Goal: Transaction & Acquisition: Purchase product/service

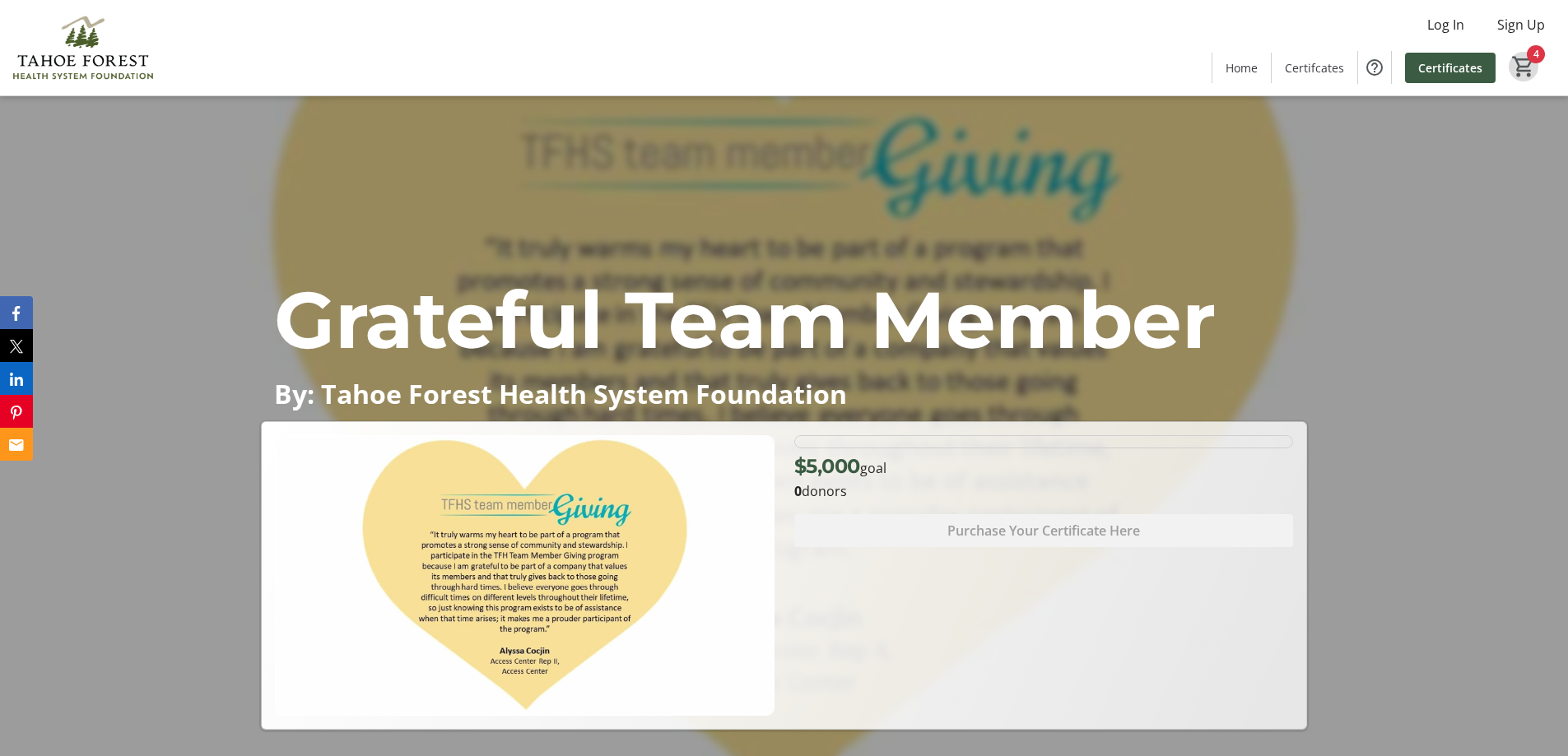
click at [1529, 68] on mat-icon "4" at bounding box center [1522, 66] width 24 height 24
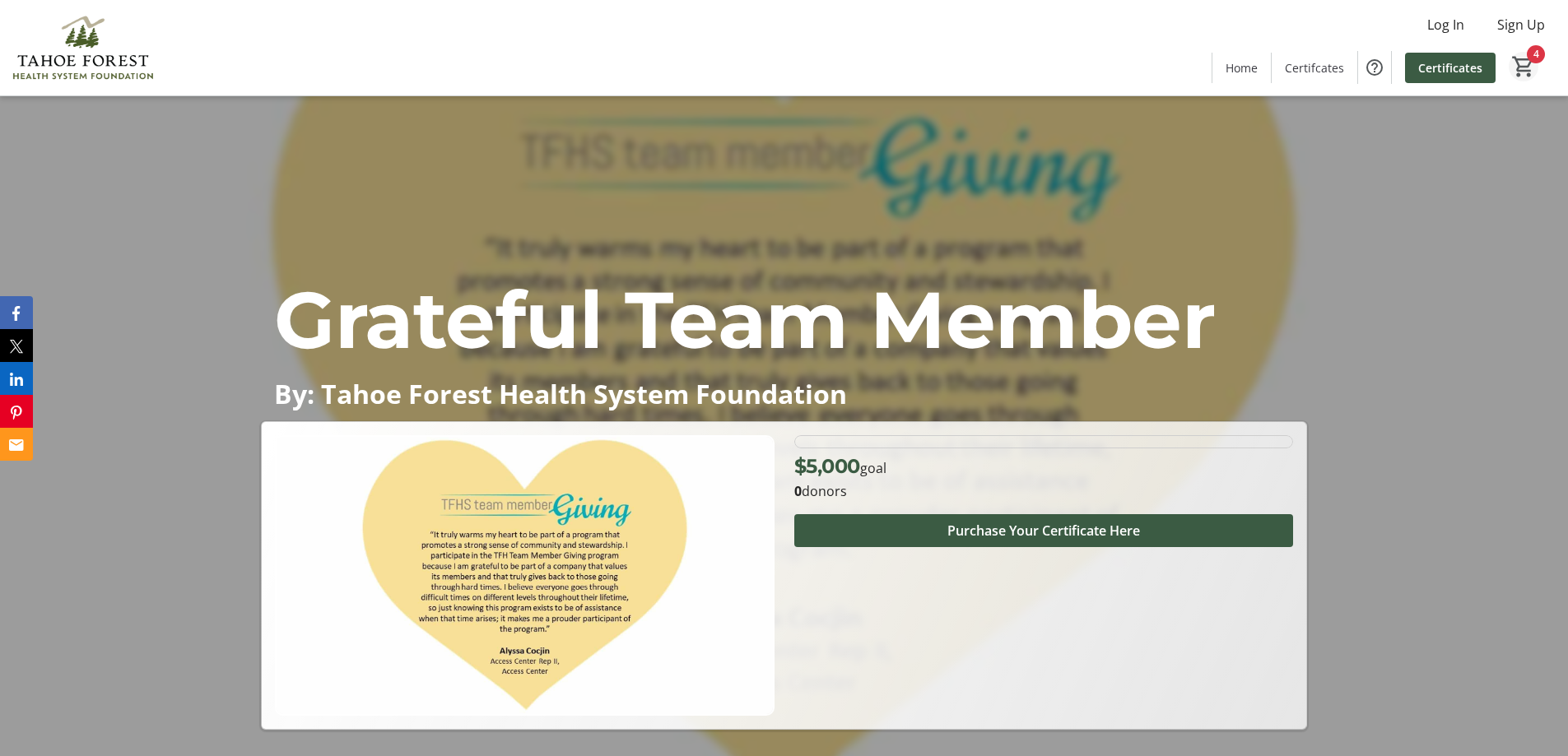
click at [1528, 61] on mat-icon "4" at bounding box center [1522, 66] width 24 height 24
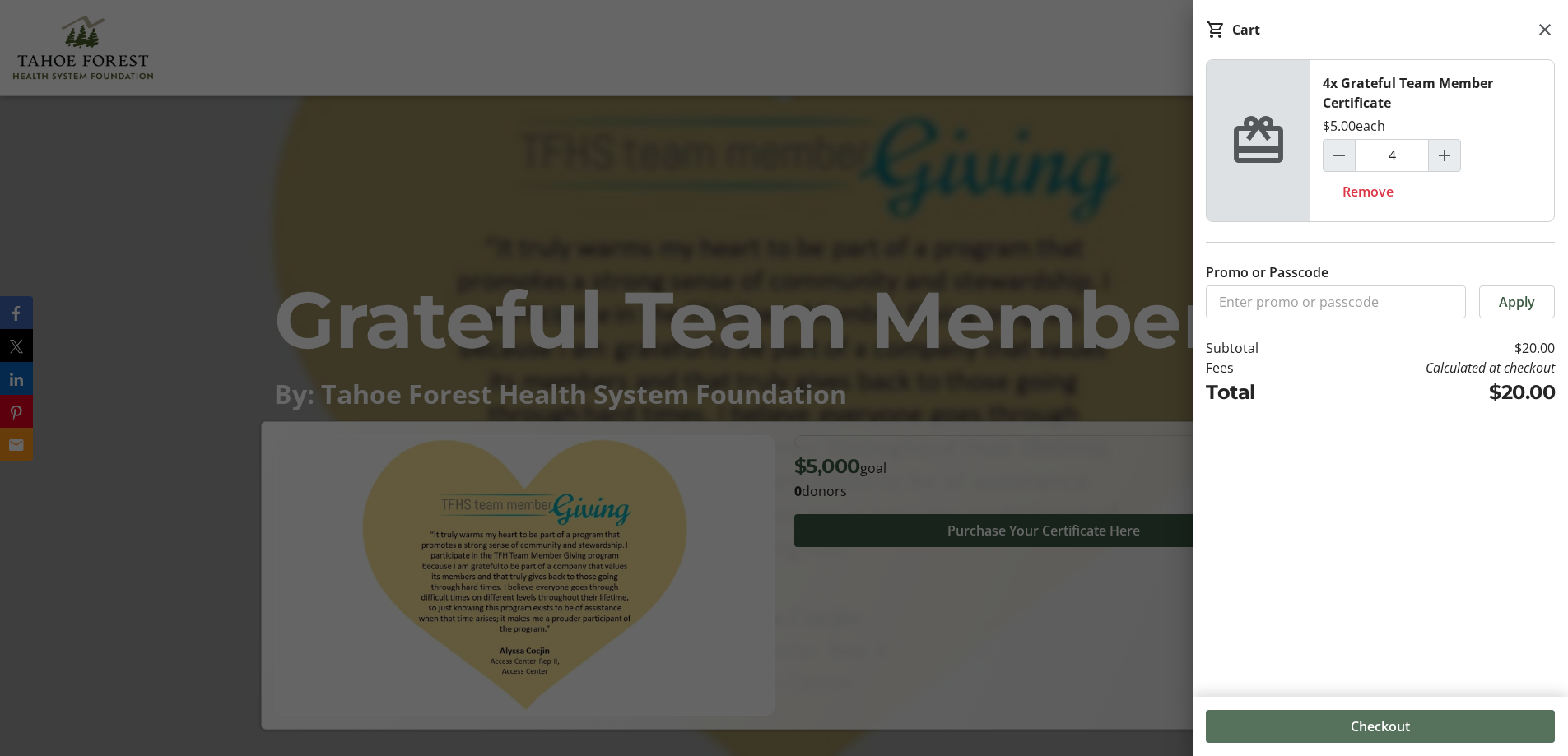
click at [1393, 726] on span "Checkout" at bounding box center [1379, 726] width 59 height 19
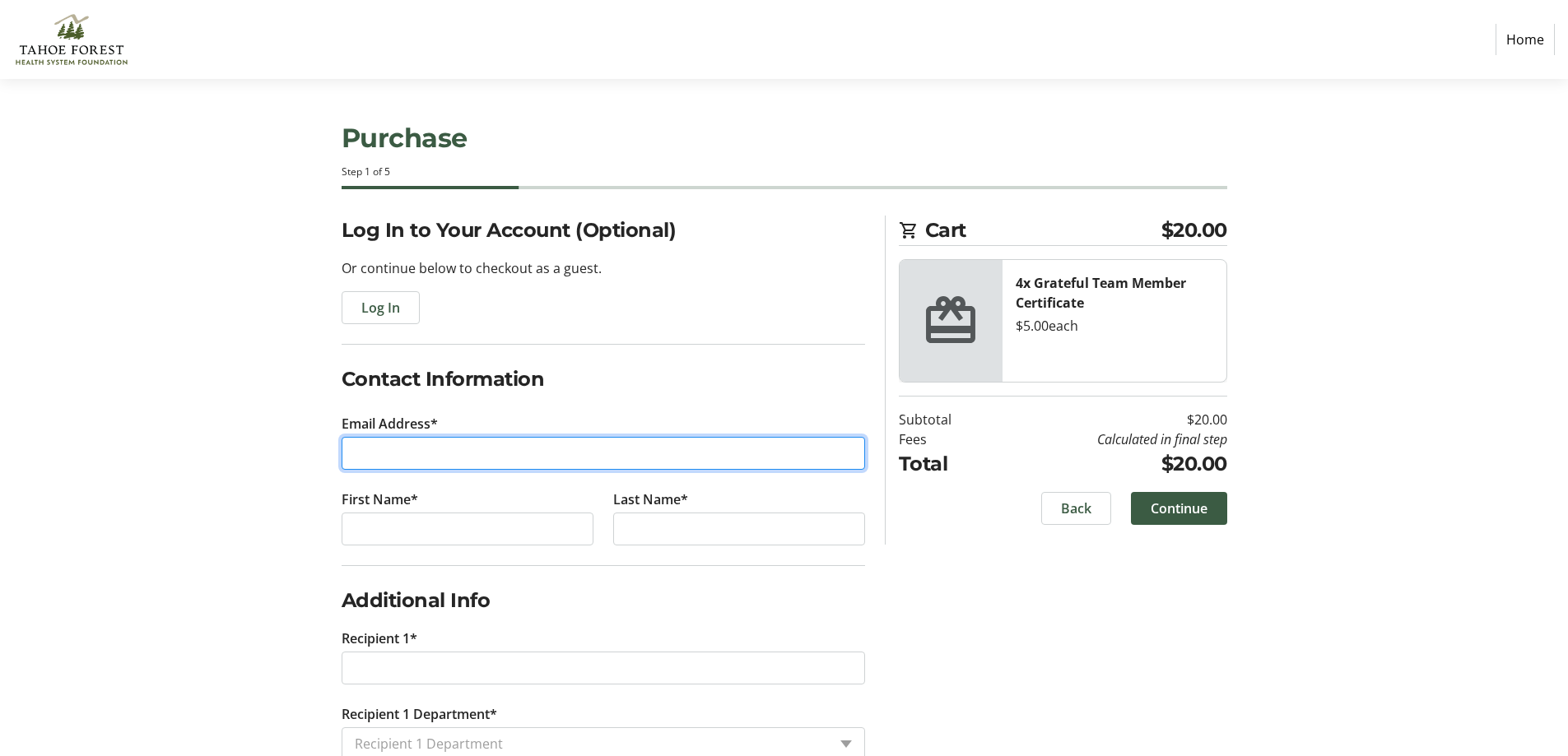
click at [428, 459] on input "Email Address*" at bounding box center [603, 453] width 524 height 33
type input "[EMAIL_ADDRESS][DOMAIN_NAME]"
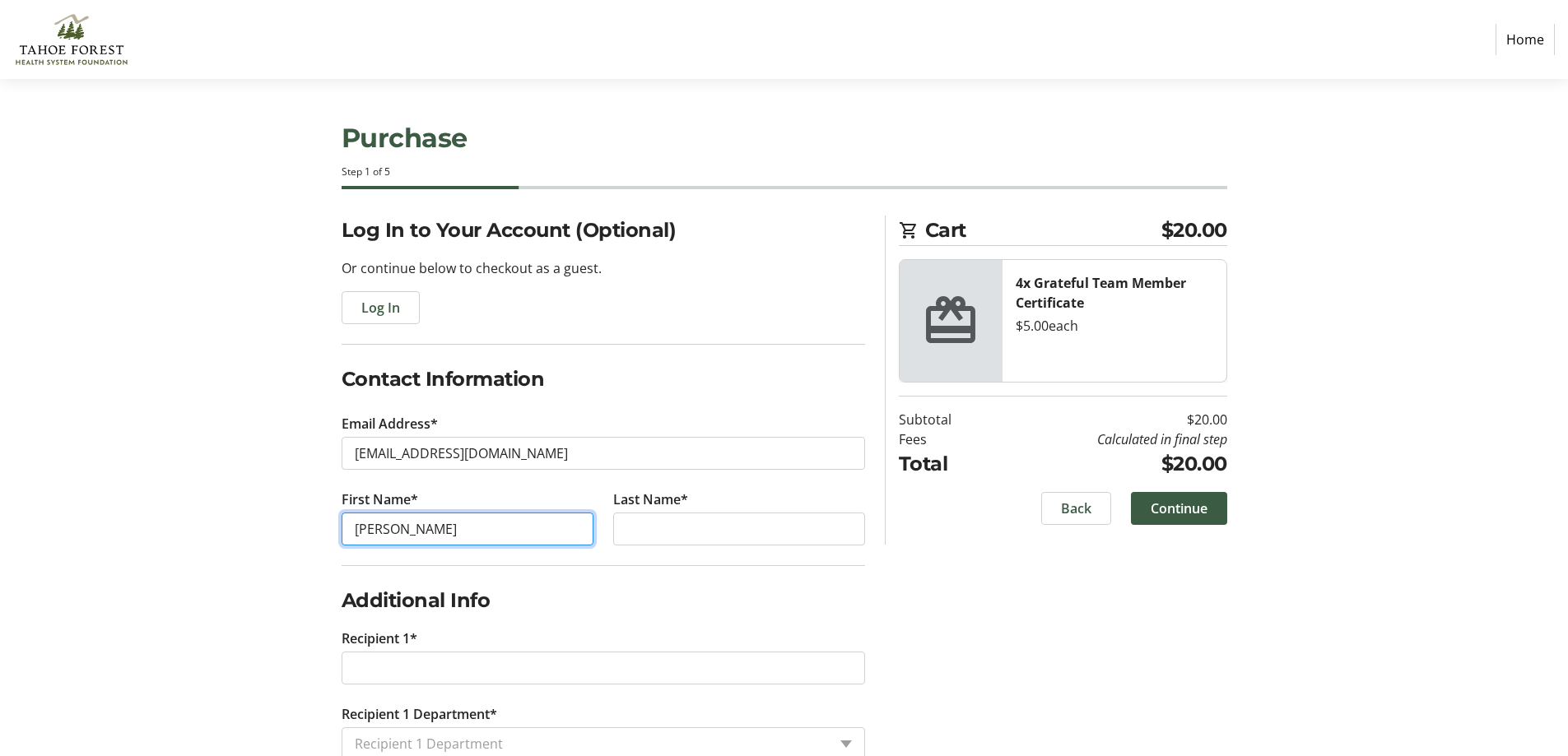
type input "[PERSON_NAME]"
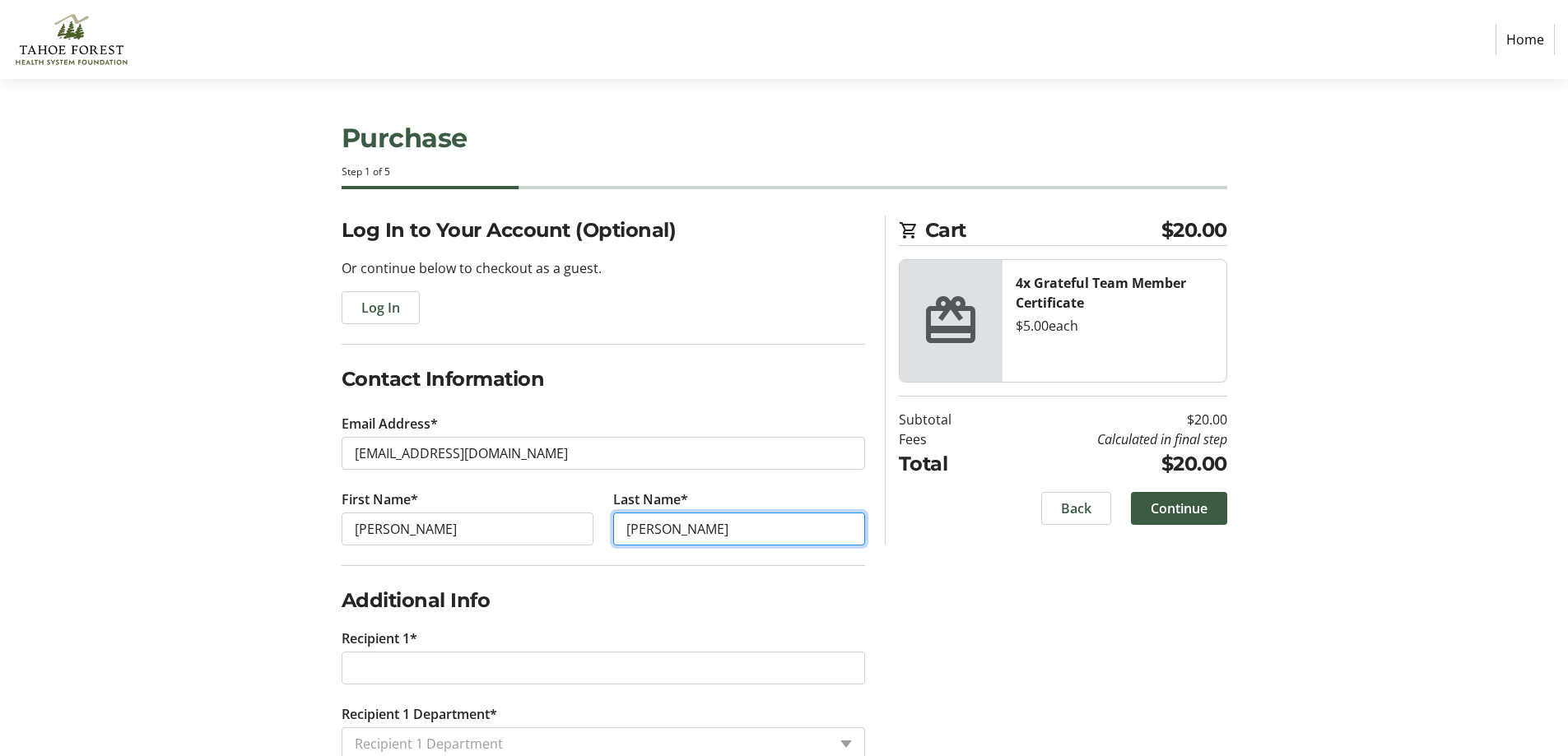
type input "[PERSON_NAME]"
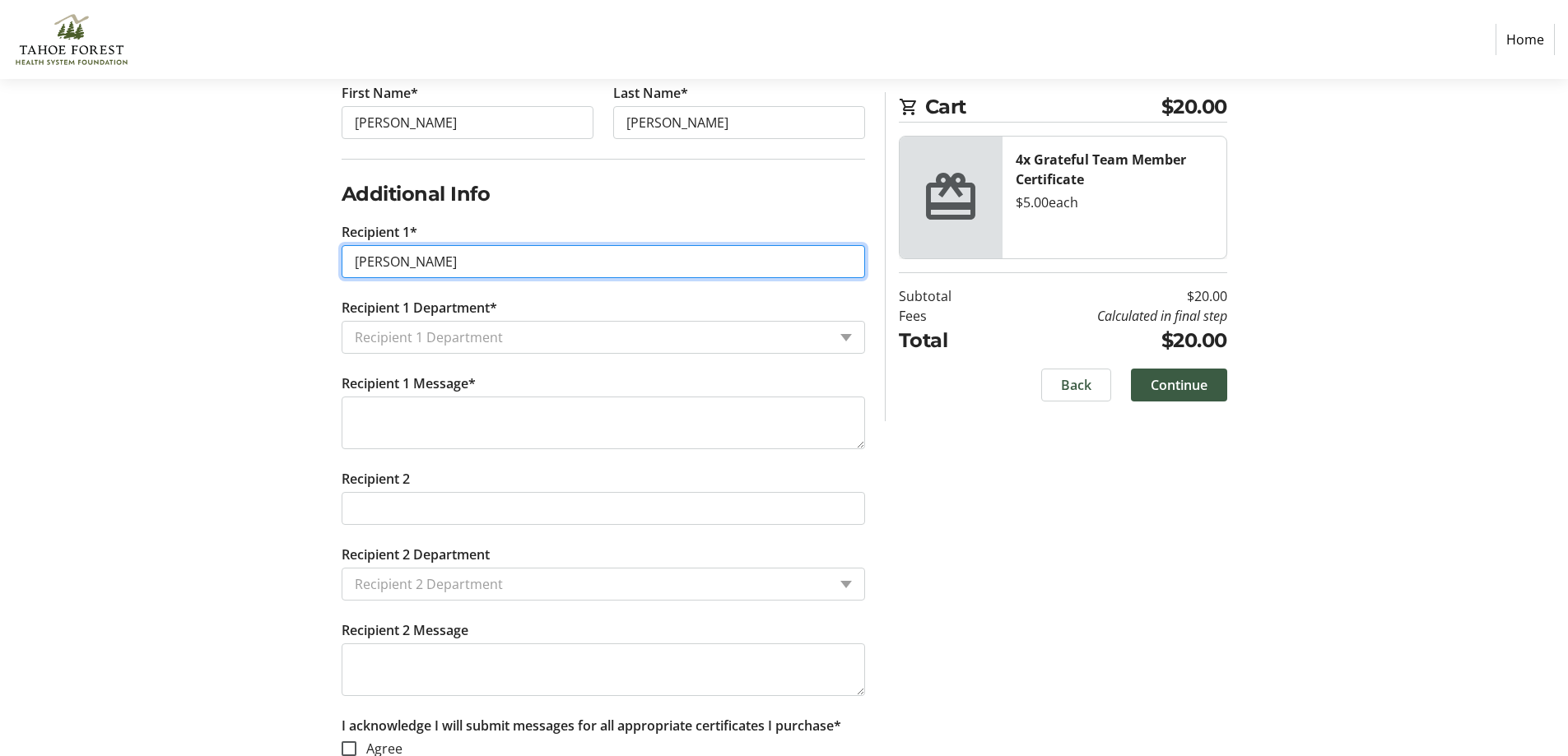
scroll to position [482, 0]
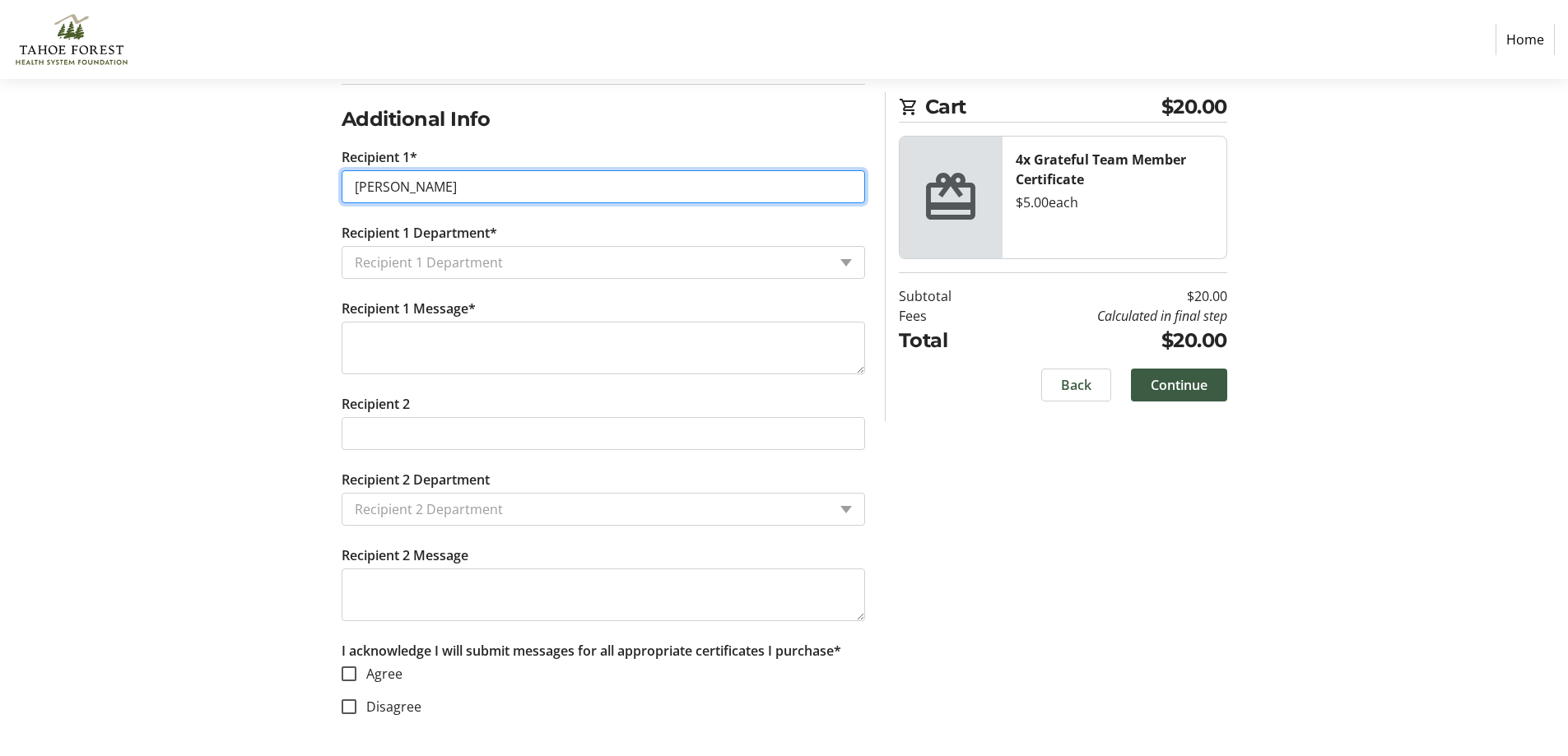
type input "Christina"
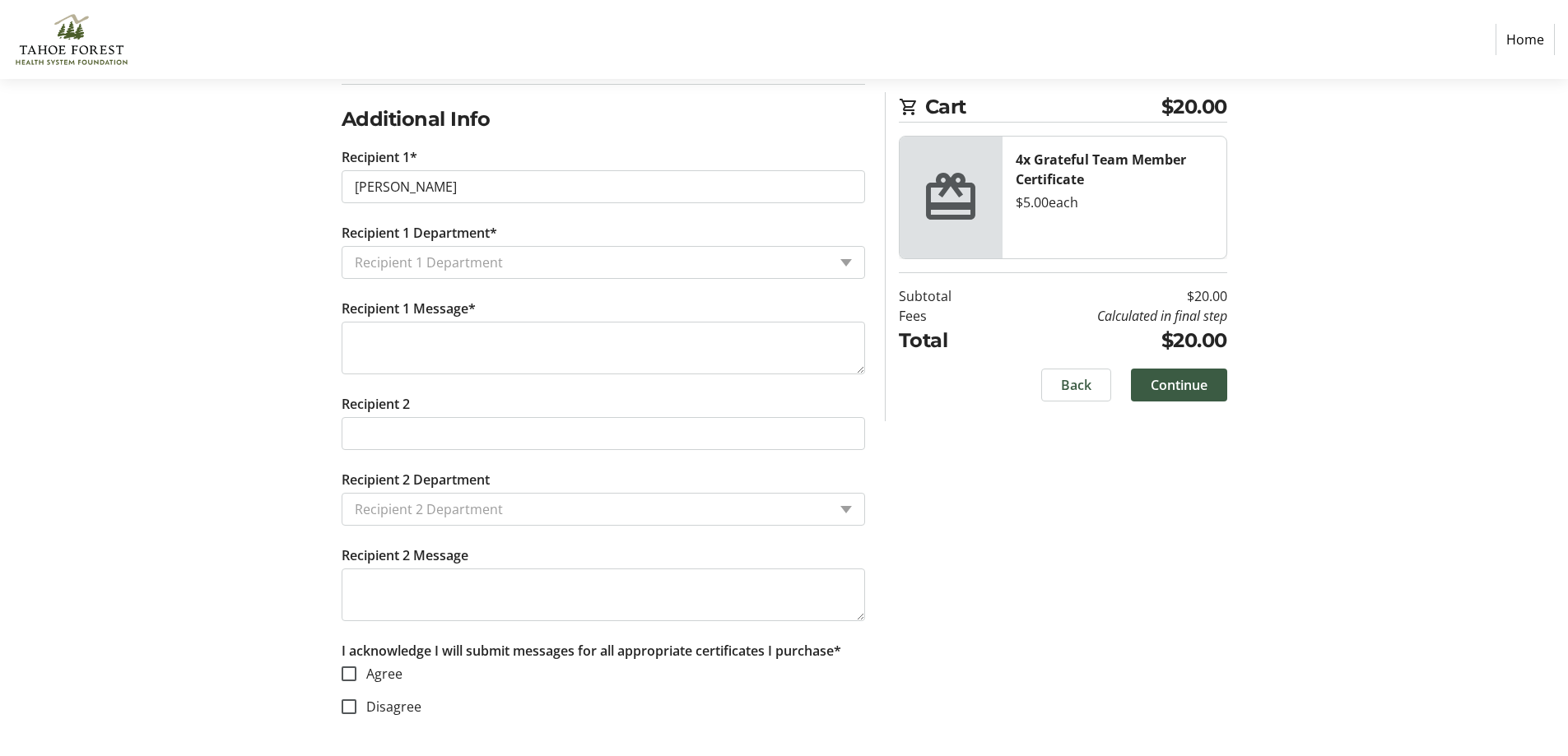
click at [405, 270] on input "Recipient 1 Department*" at bounding box center [590, 263] width 472 height 19
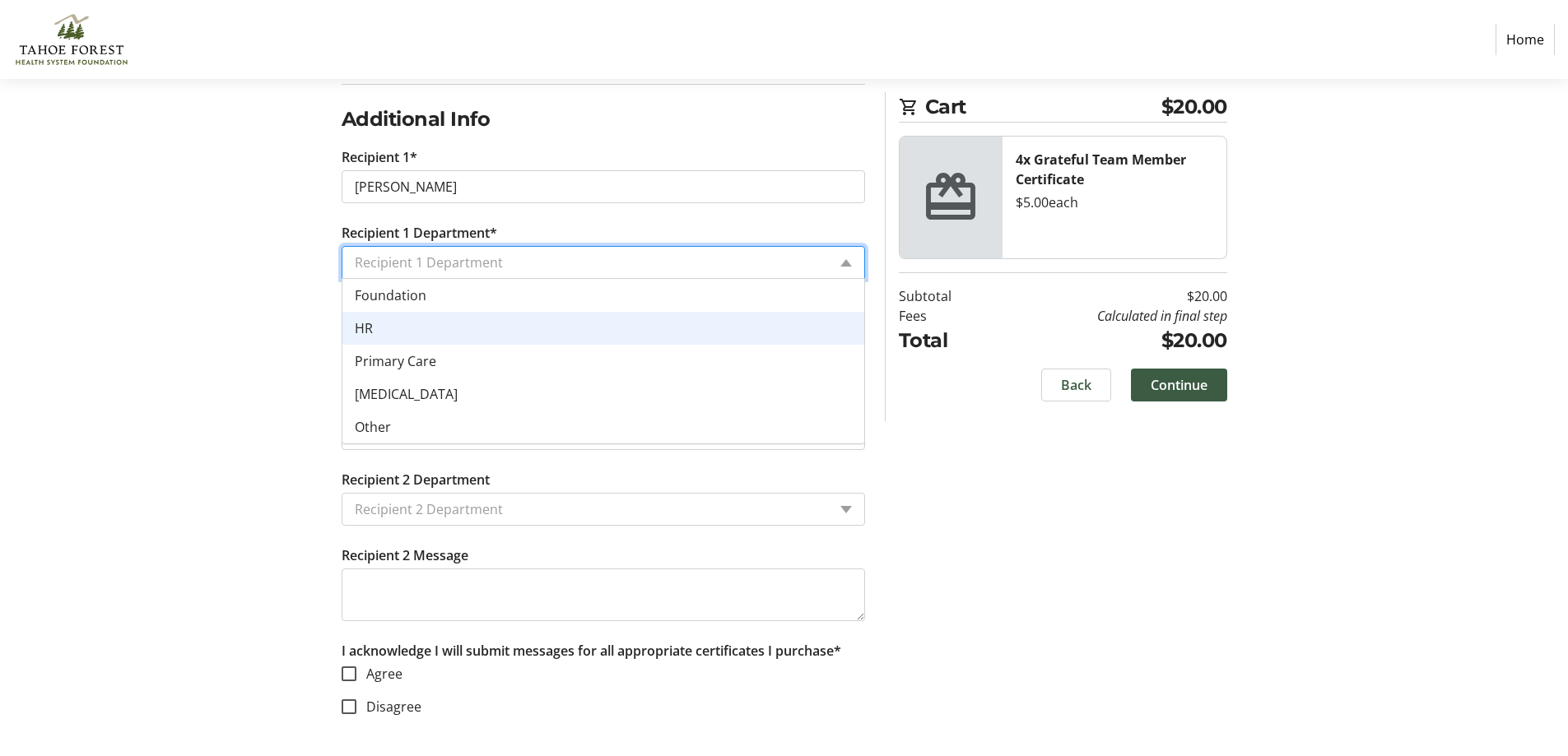
click at [402, 322] on div "HR" at bounding box center [603, 328] width 522 height 33
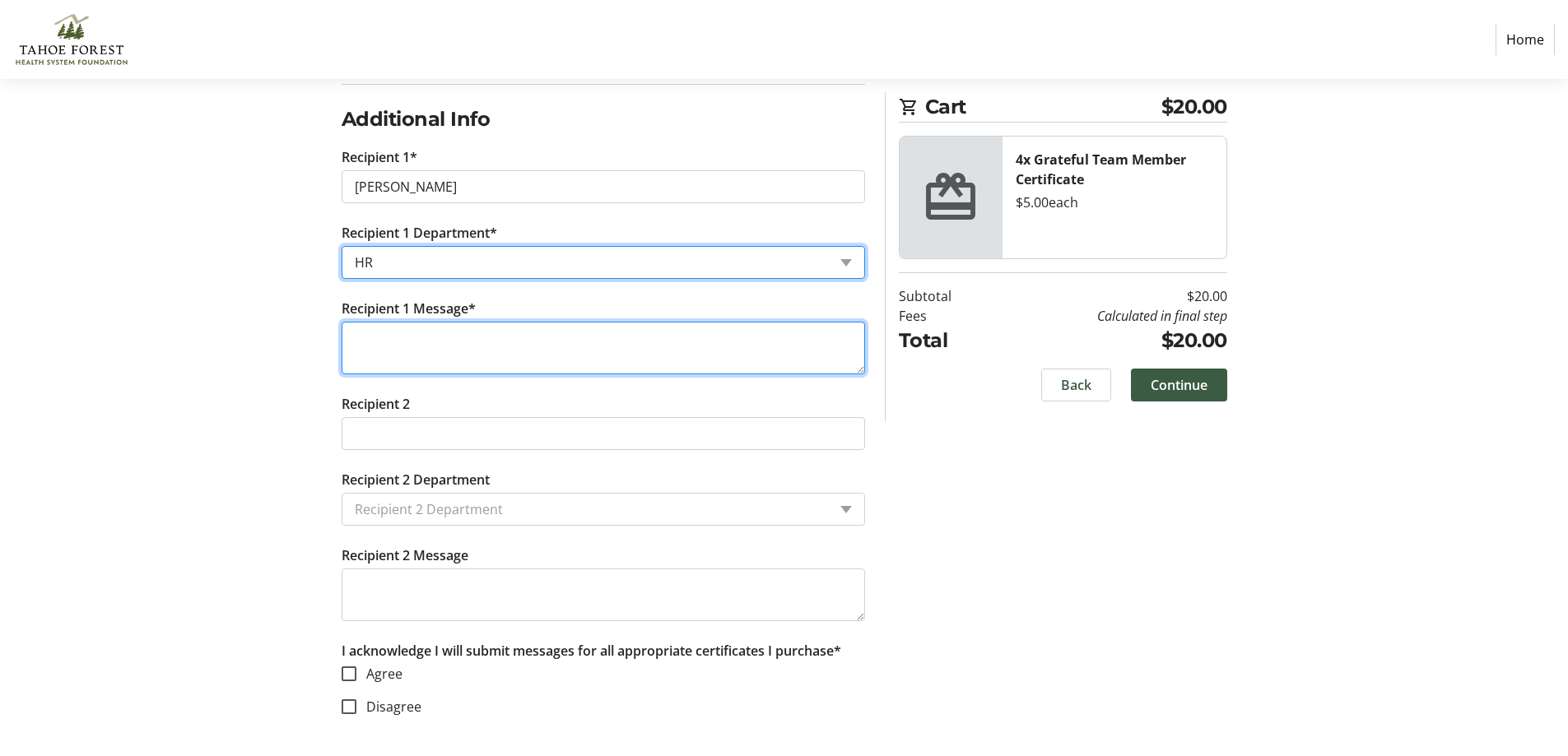
click at [445, 354] on textarea "Recipient 1 Message*" at bounding box center [603, 348] width 524 height 53
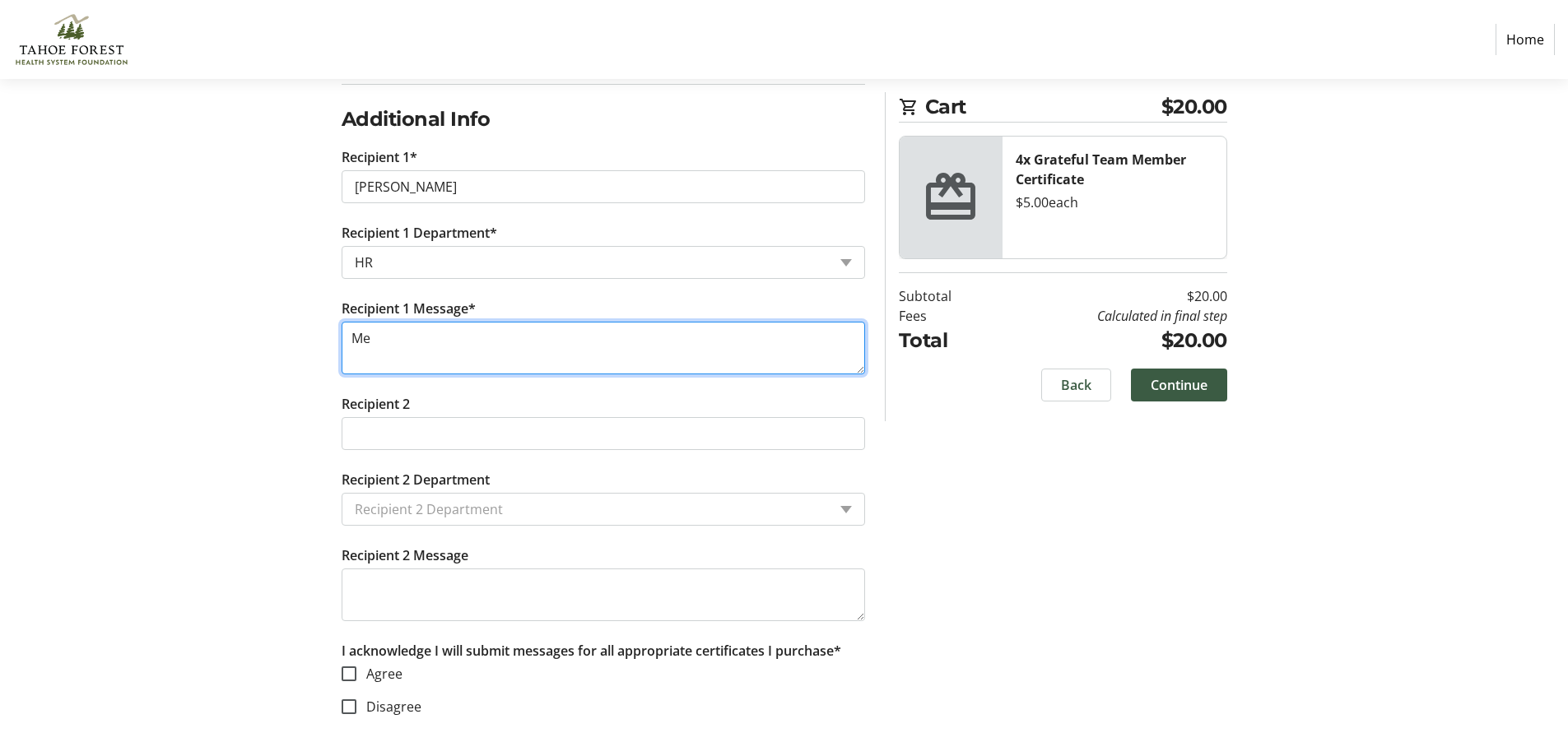
type textarea "Me"
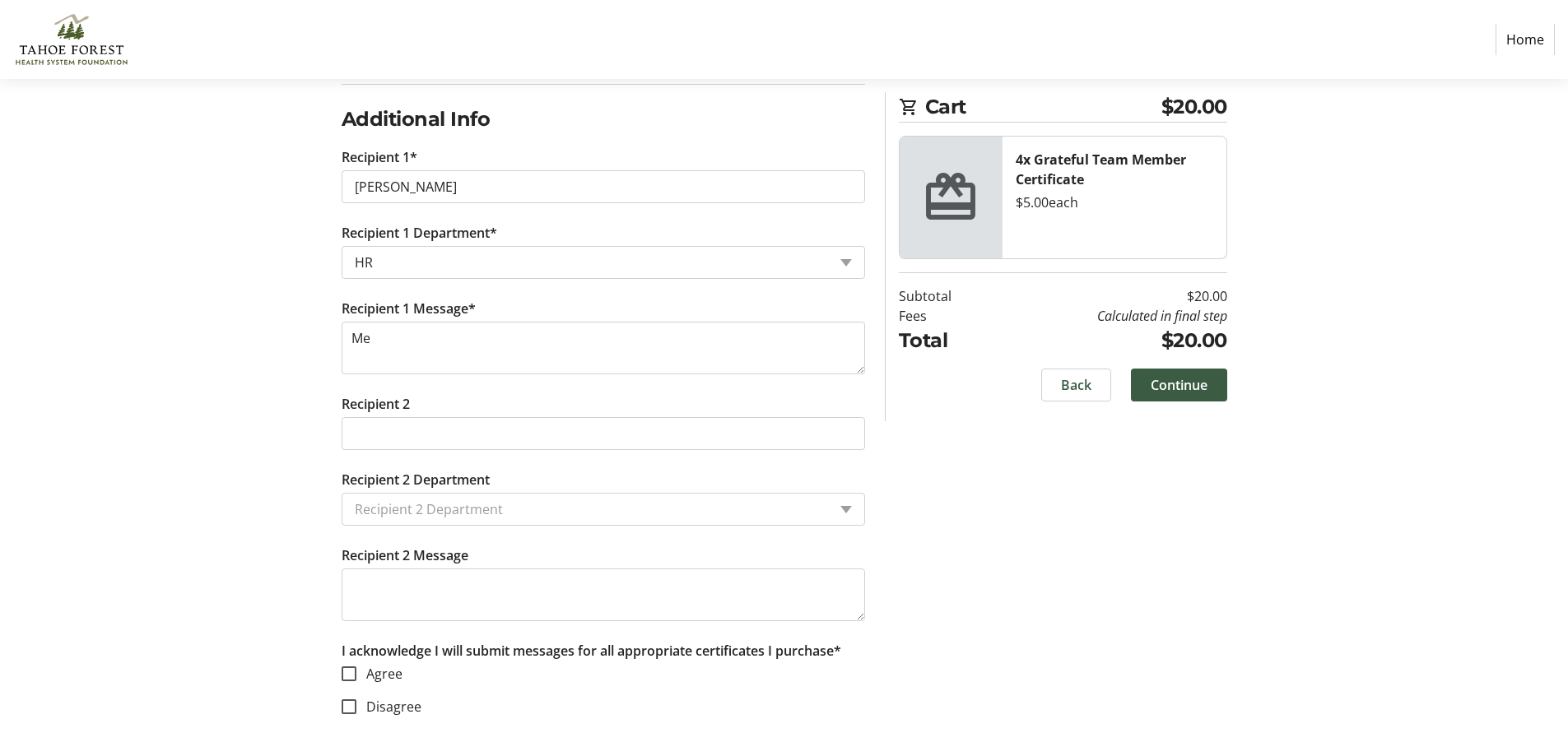
drag, startPoint x: 1036, startPoint y: 467, endPoint x: 787, endPoint y: 459, distance: 249.1
click at [1037, 467] on div "Log In to Your Account (Optional) Or continue below to checkout as a guest. Log…" at bounding box center [784, 245] width 1086 height 1022
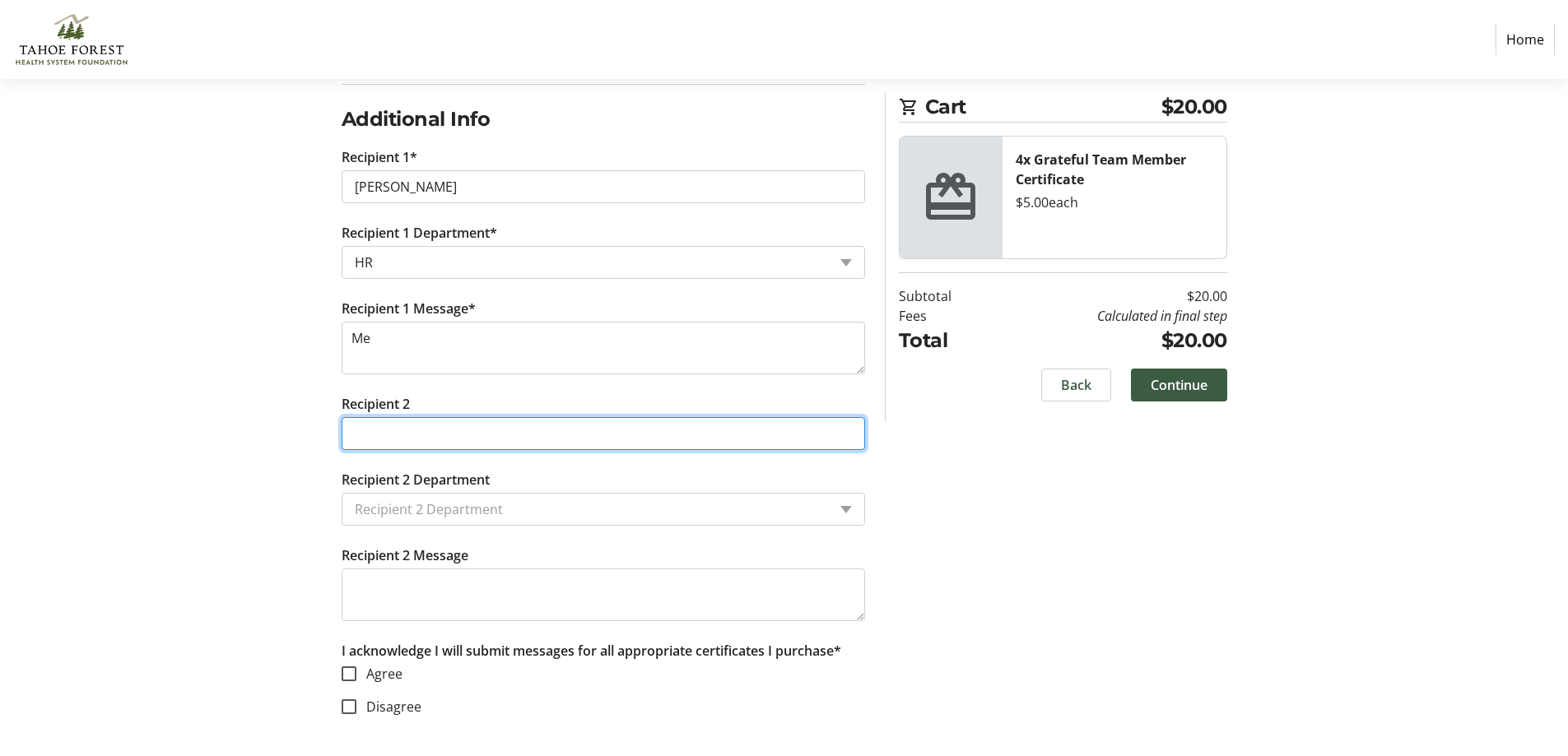
click at [735, 423] on input "Recipient 2" at bounding box center [603, 434] width 524 height 33
type input "You"
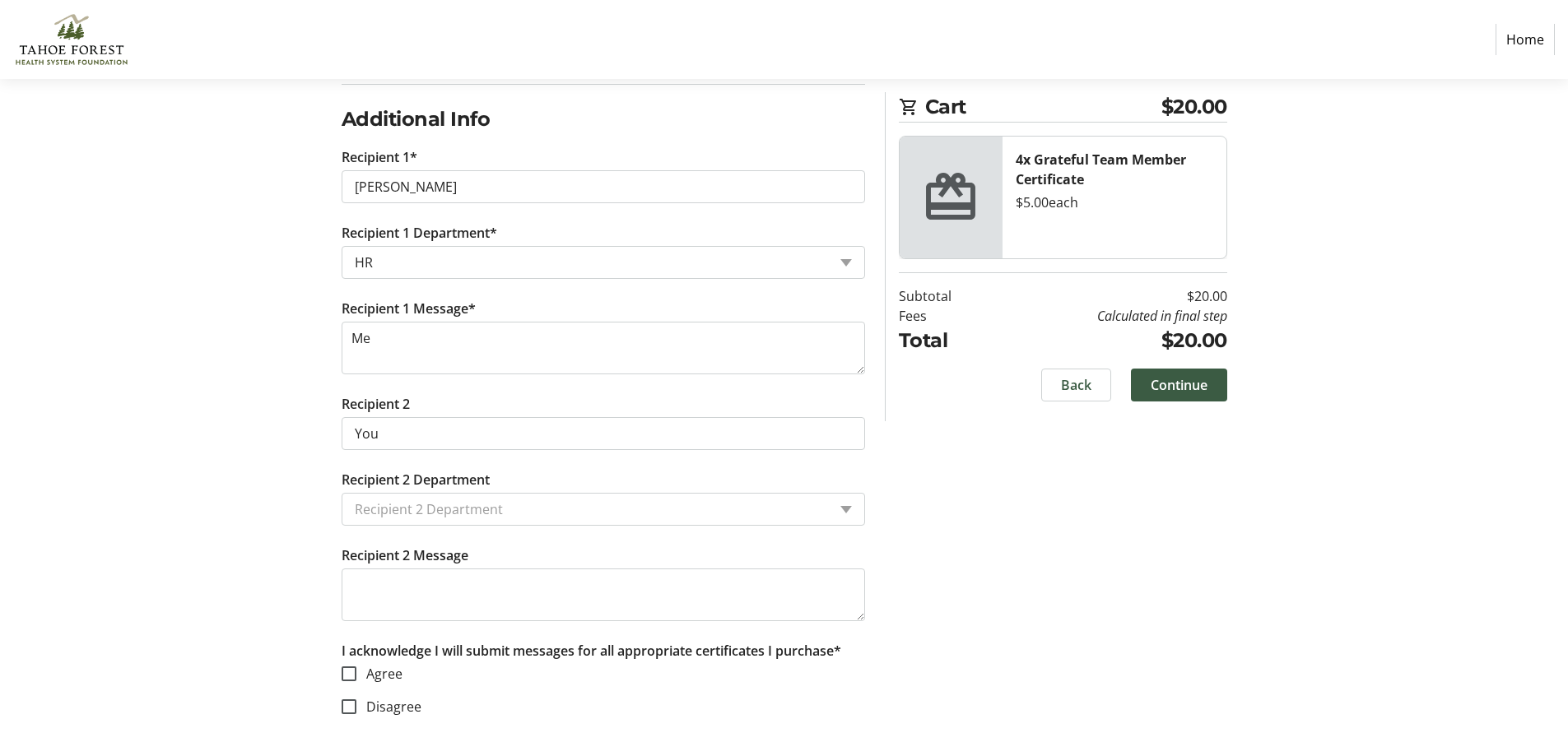
click at [247, 445] on div "Log In to Your Account (Optional) Or continue below to checkout as a guest. Log…" at bounding box center [784, 245] width 1086 height 1022
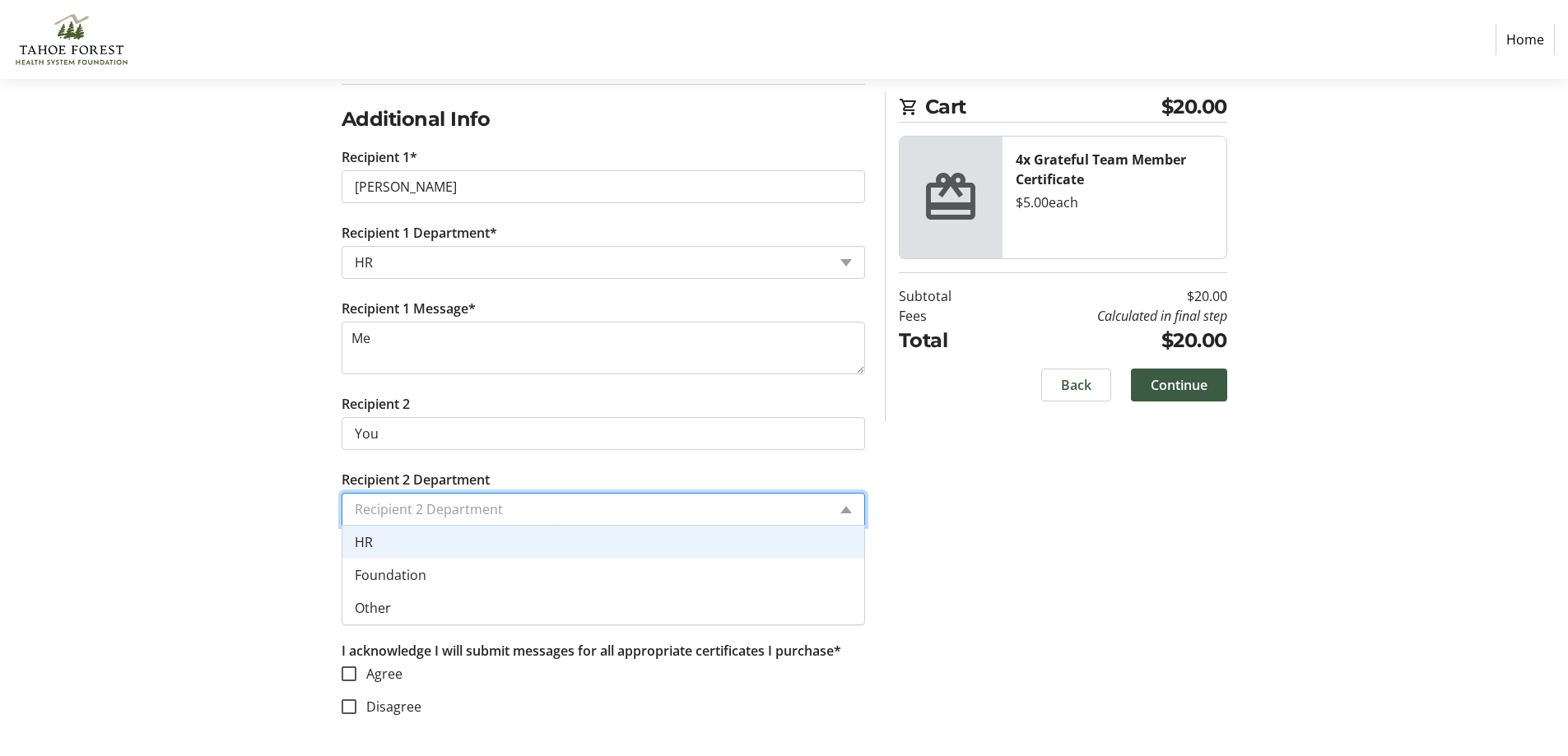
click at [461, 516] on input "Recipient 2 Department" at bounding box center [590, 509] width 472 height 19
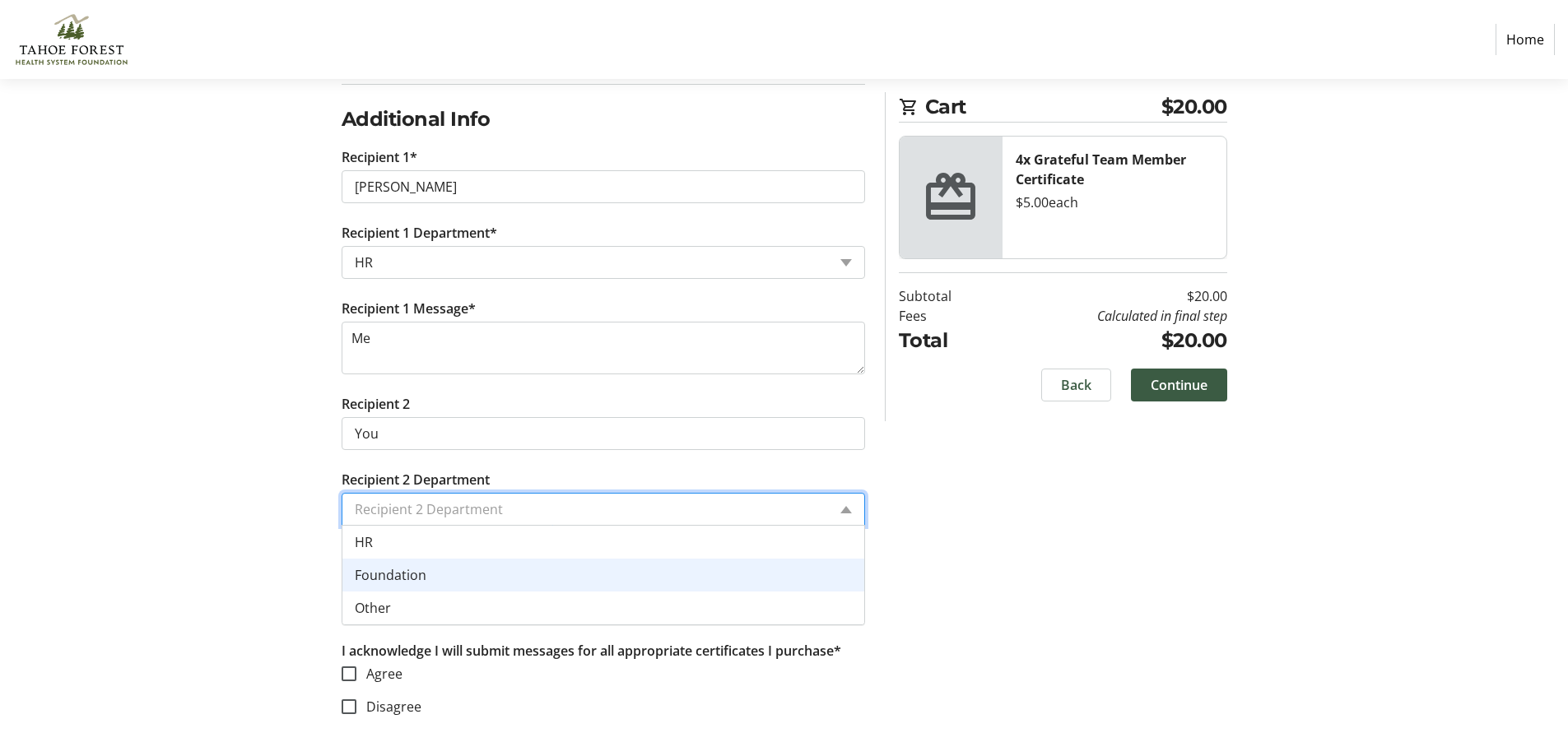
click at [433, 574] on div "Foundation" at bounding box center [603, 575] width 522 height 33
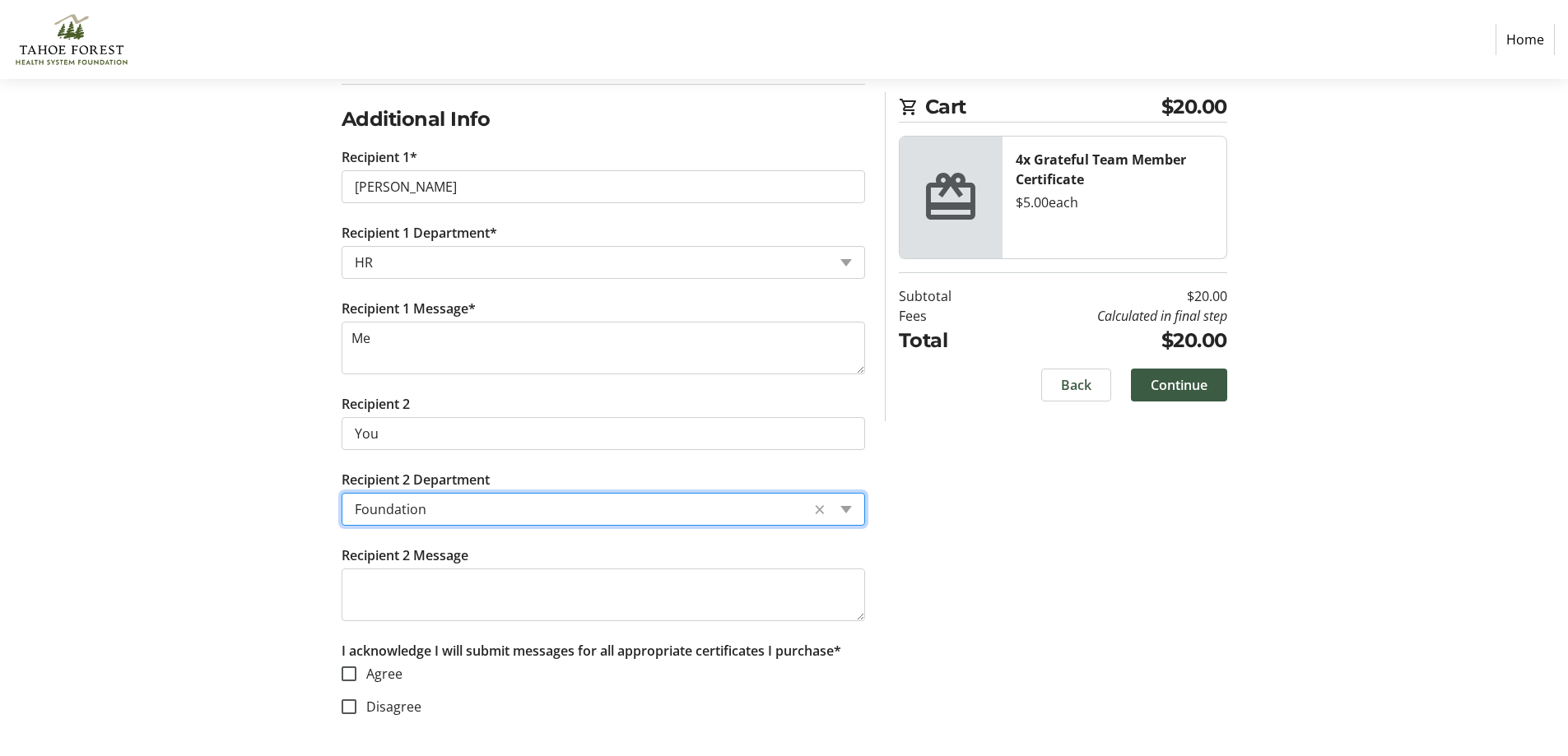
click at [405, 269] on input "Recipient 1 Department*" at bounding box center [590, 263] width 472 height 19
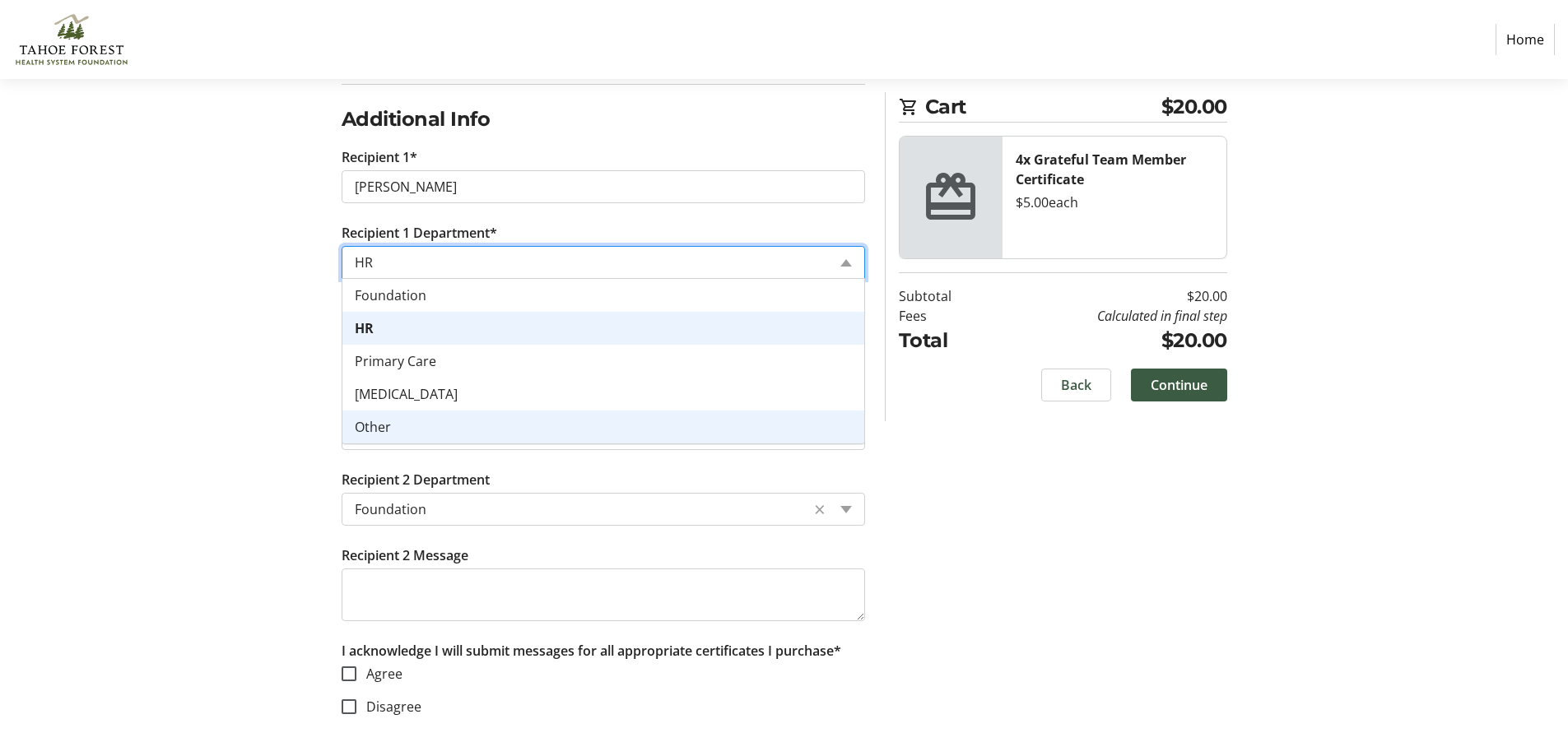
click at [242, 496] on div "Log In to Your Account (Optional) Or continue below to checkout as a guest. Log…" at bounding box center [784, 245] width 1086 height 1022
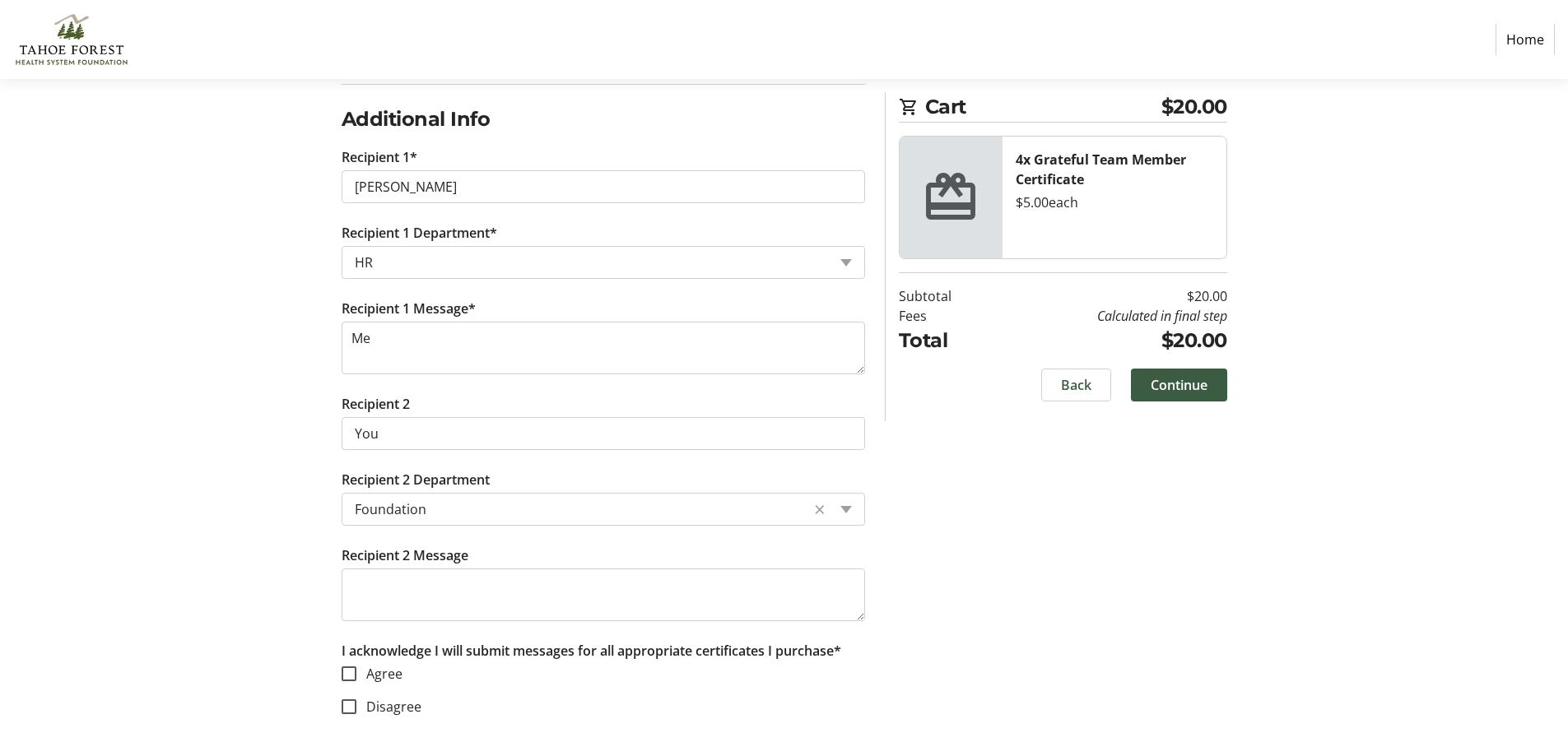
click at [432, 515] on input "Recipient 2 Department" at bounding box center [576, 509] width 445 height 19
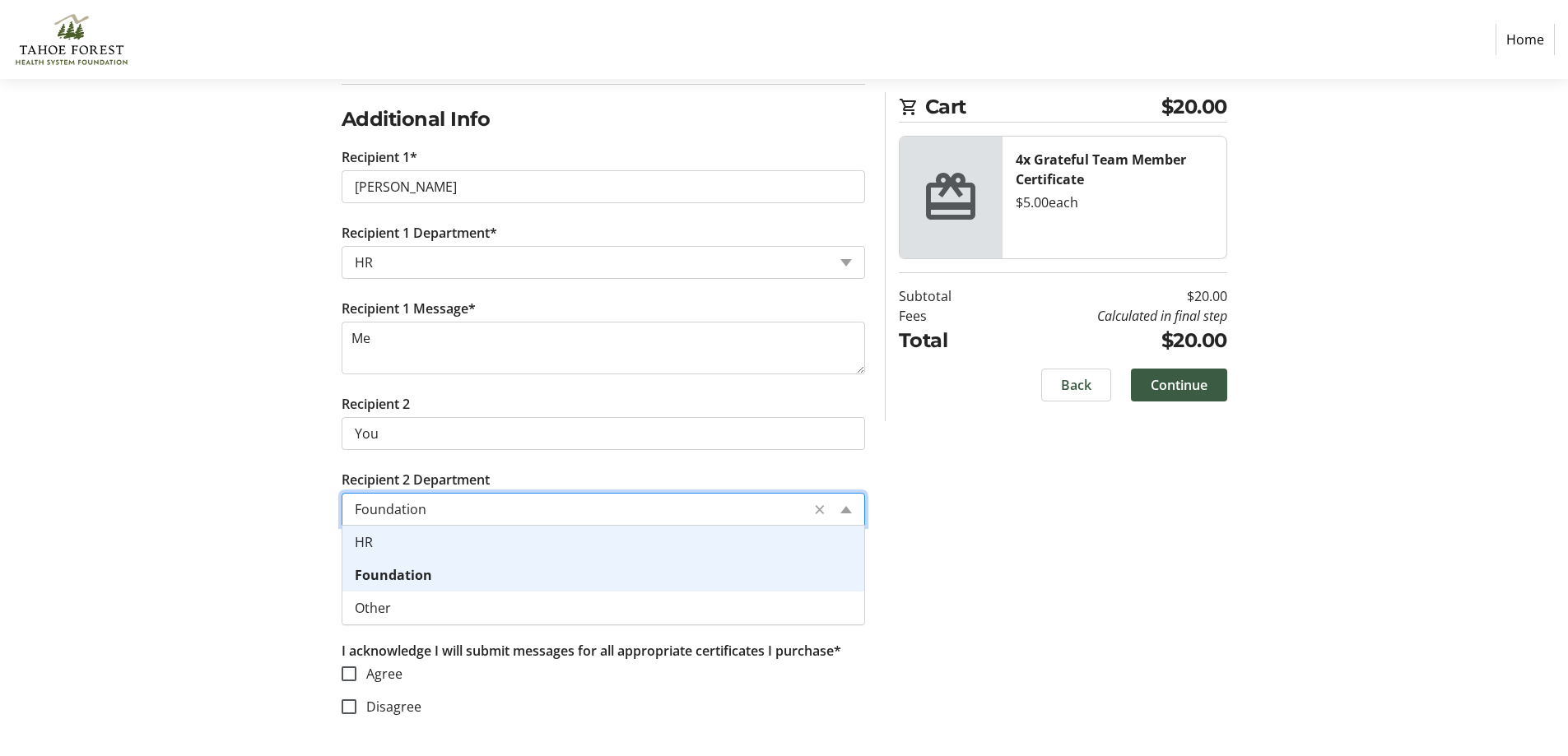
click at [376, 539] on div "HR" at bounding box center [603, 542] width 522 height 33
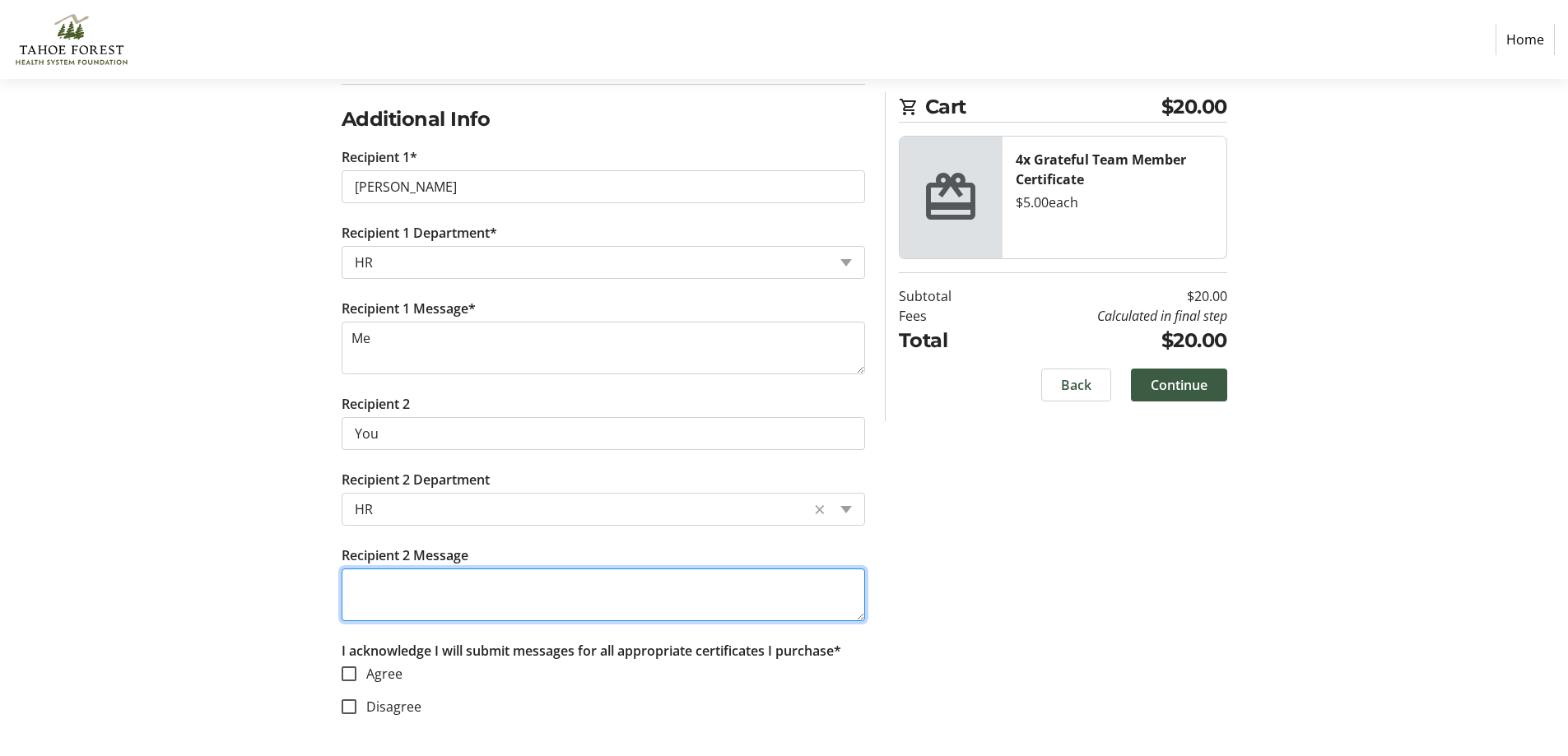
click at [397, 615] on textarea "Recipient 2 Message" at bounding box center [603, 594] width 524 height 53
type textarea "me"
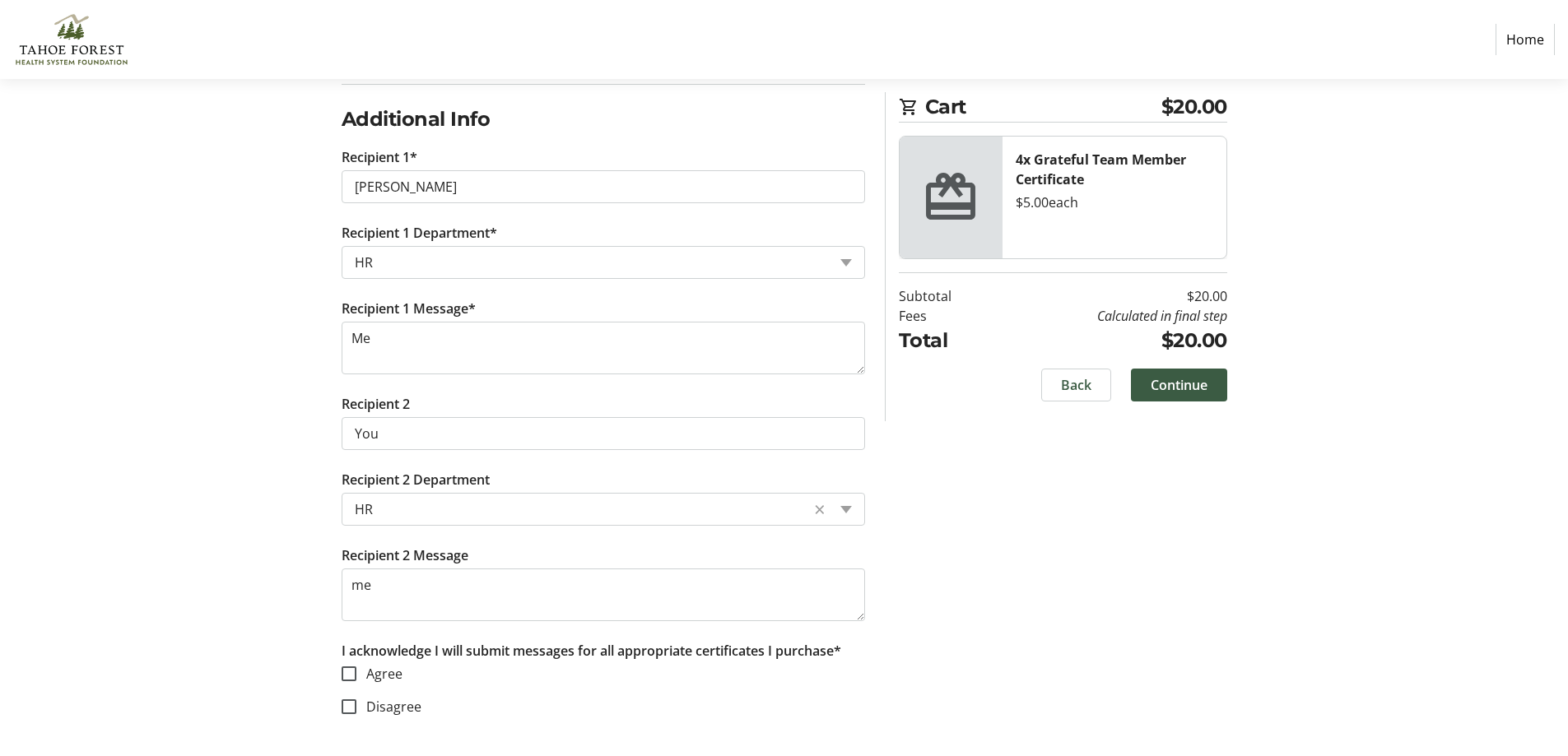
click at [176, 579] on section "Purchase Step 1 of 5 Cart $20.00 4x Grateful Team Member Certificate $5.00 each…" at bounding box center [784, 177] width 1568 height 1158
click at [344, 668] on input "Agree" at bounding box center [348, 673] width 15 height 15
checkbox input "true"
click at [1172, 385] on span "Continue" at bounding box center [1179, 385] width 56 height 19
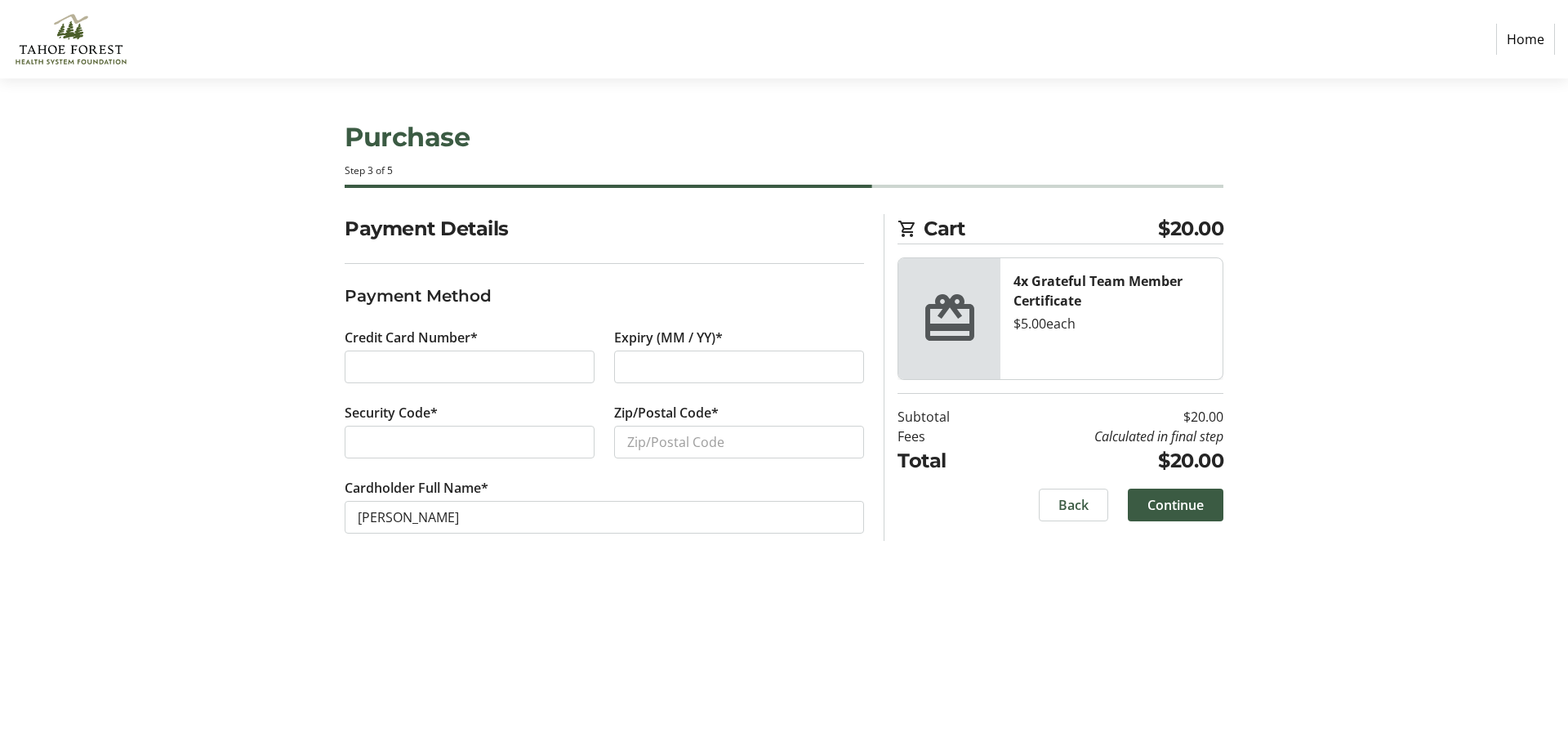
click at [55, 29] on img at bounding box center [71, 40] width 116 height 66
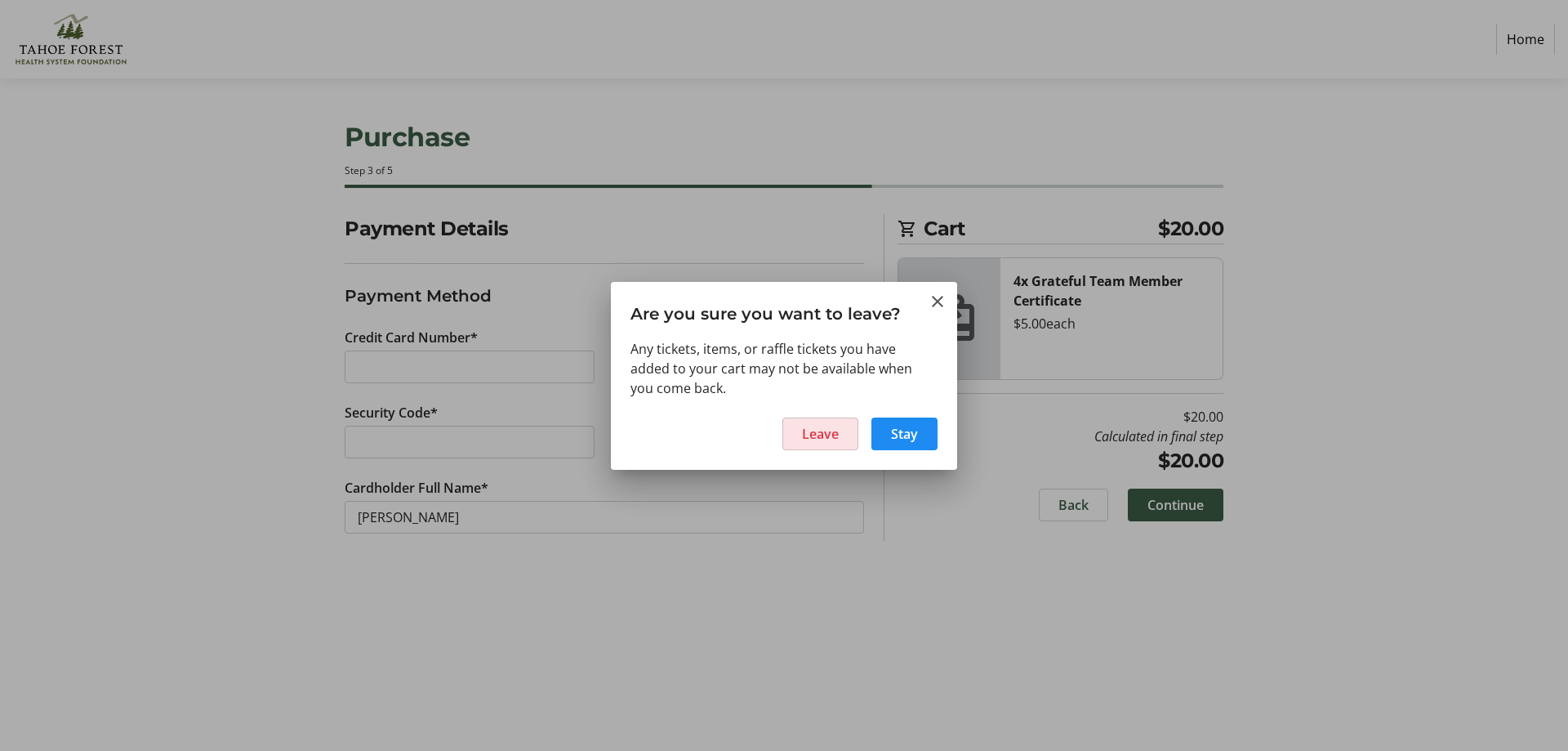
click at [827, 431] on span "Leave" at bounding box center [820, 434] width 37 height 19
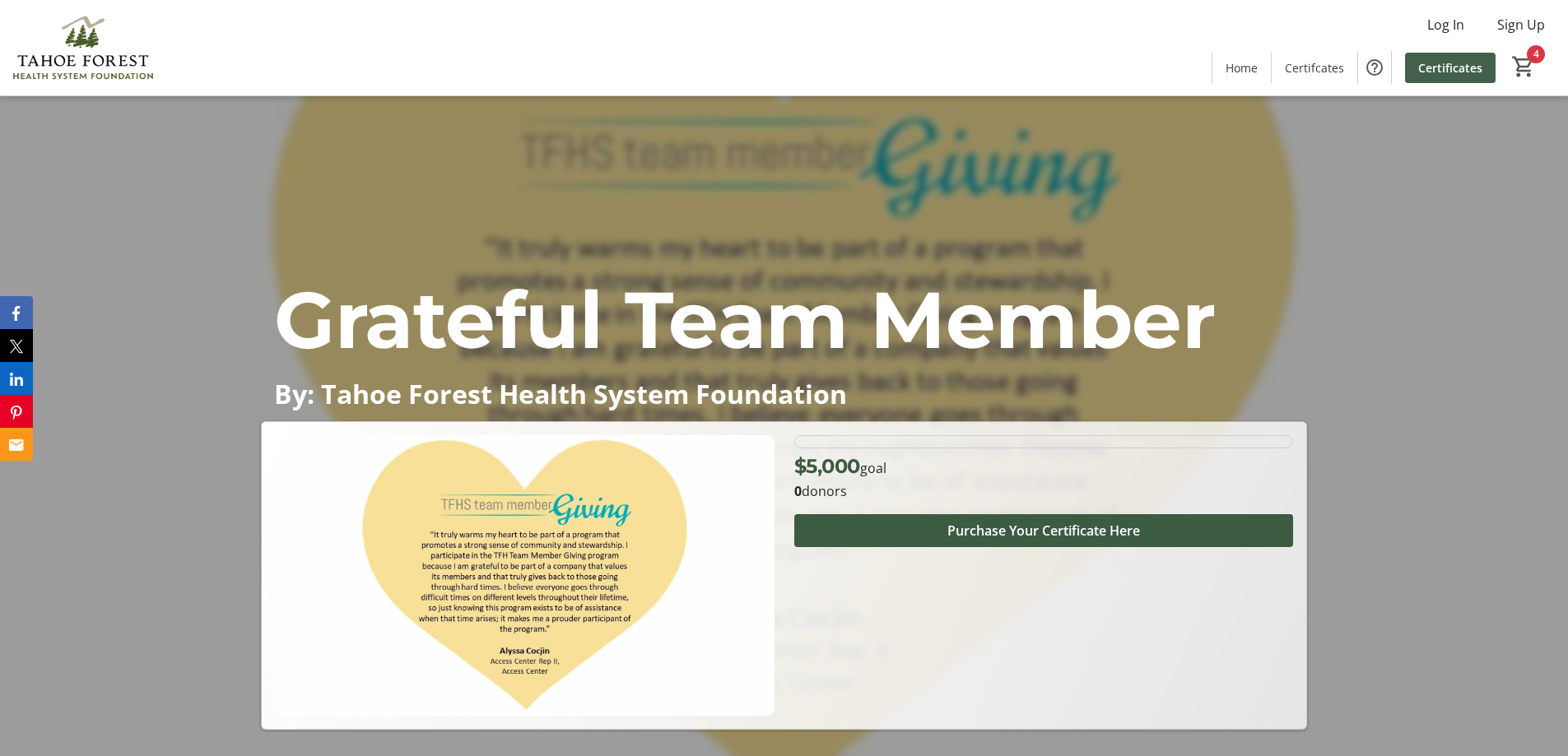
click at [1452, 64] on span "Certificates" at bounding box center [1450, 68] width 64 height 18
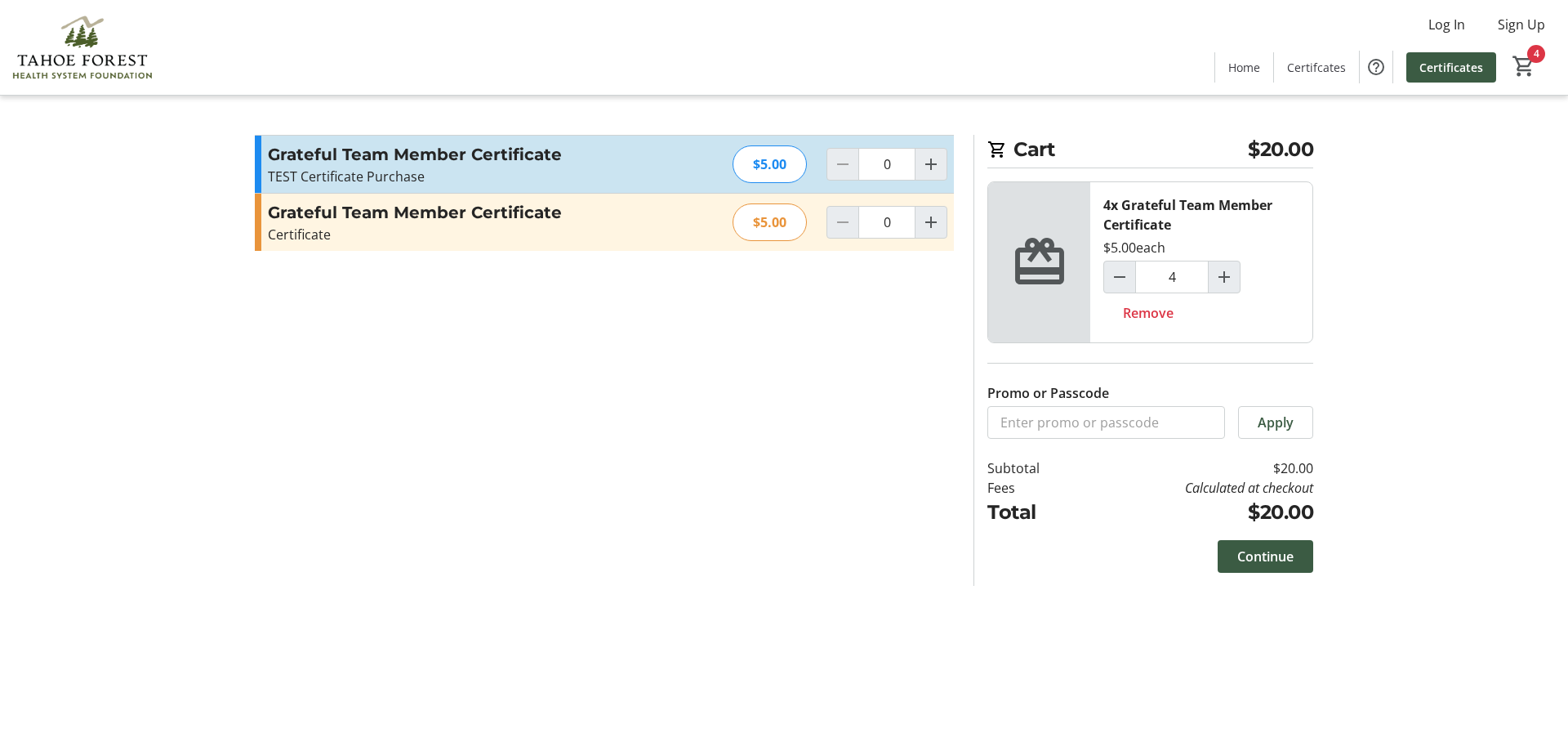
type input "4"
click at [936, 160] on mat-icon "Increment by one" at bounding box center [931, 164] width 19 height 19
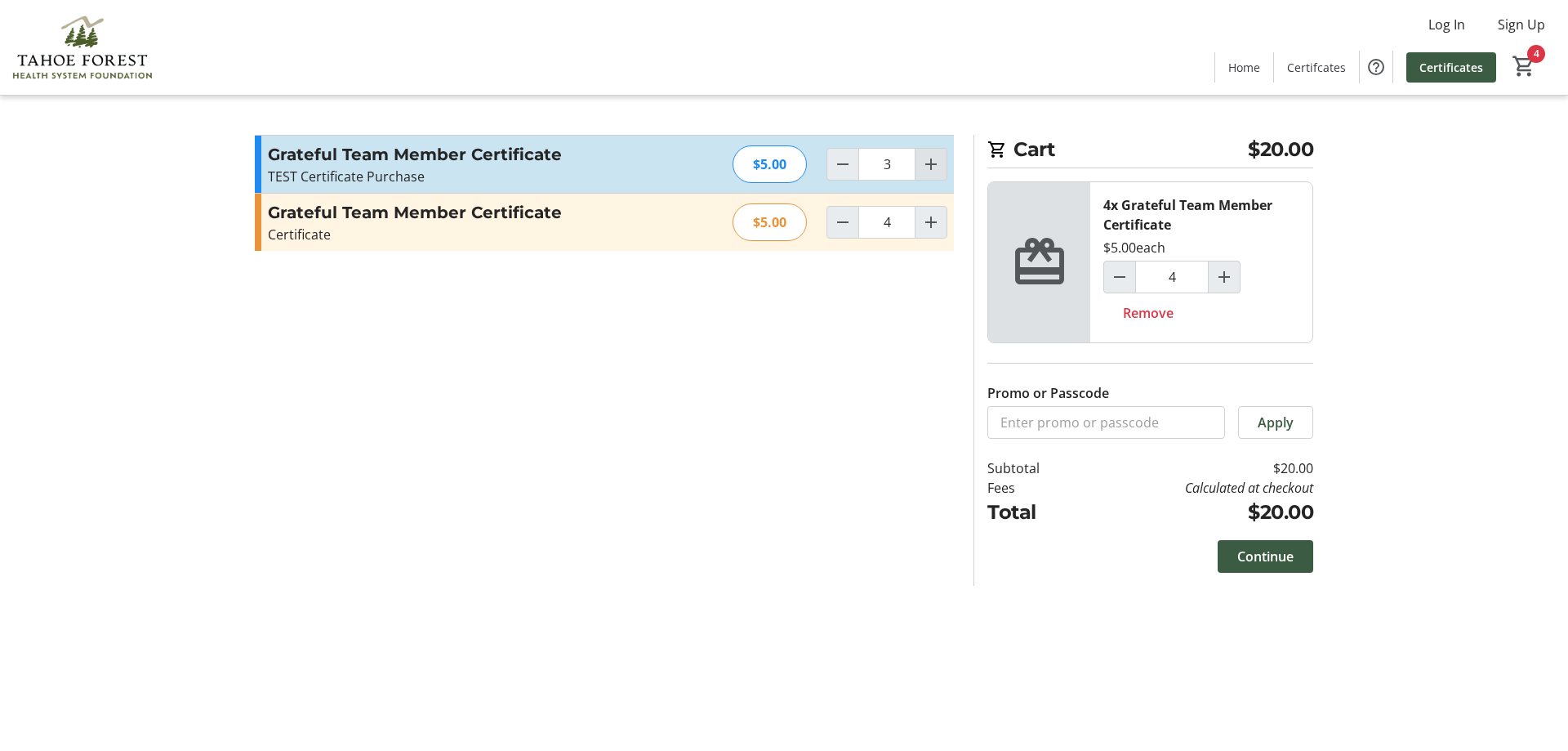
type input "4"
click at [1158, 310] on tr-shared-cart-line-items-list-ui "4x Grateful Team Member Certificate $5.00 each 4 Remove" at bounding box center [1150, 262] width 326 height 161
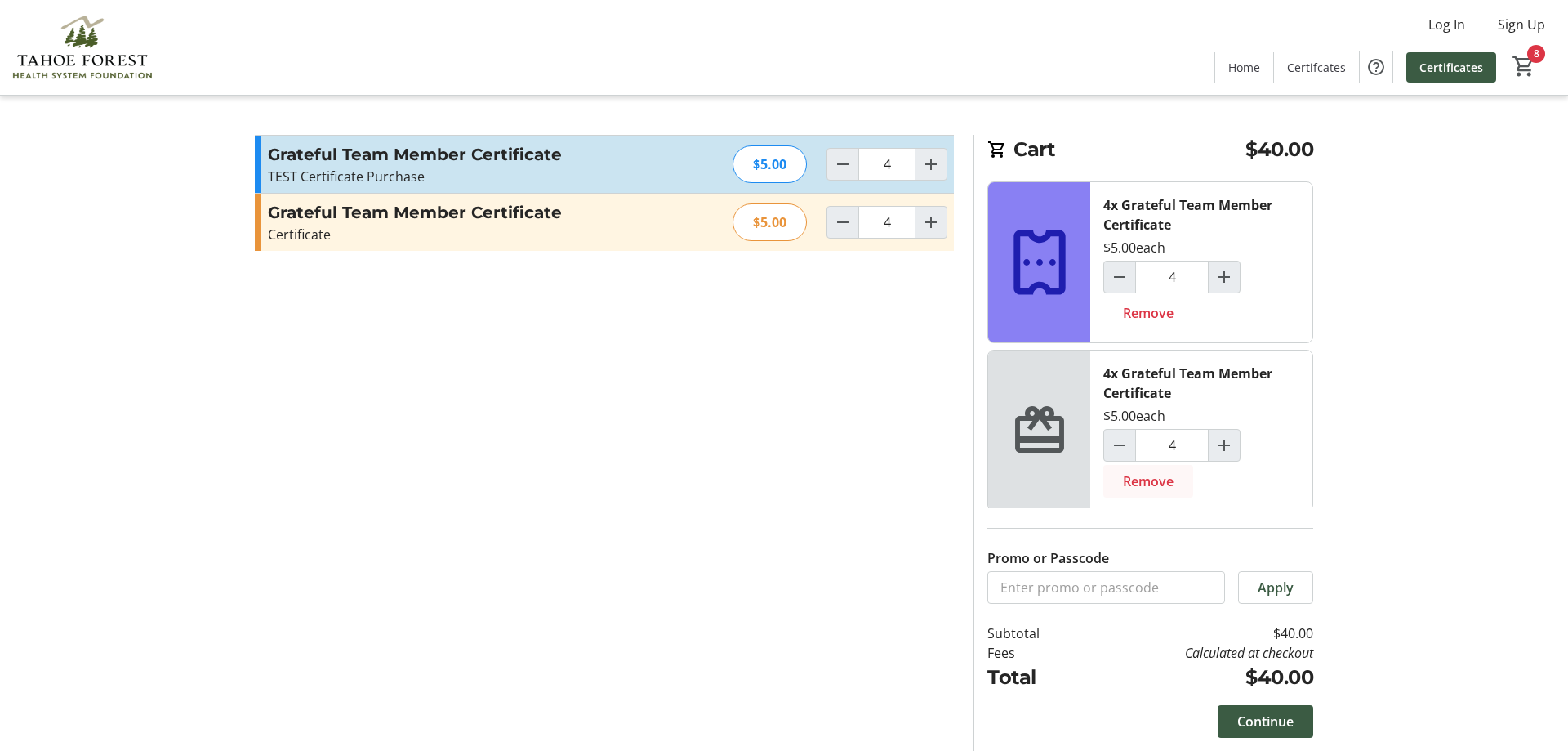
click at [1155, 489] on span "Remove" at bounding box center [1148, 481] width 50 height 19
type input "0"
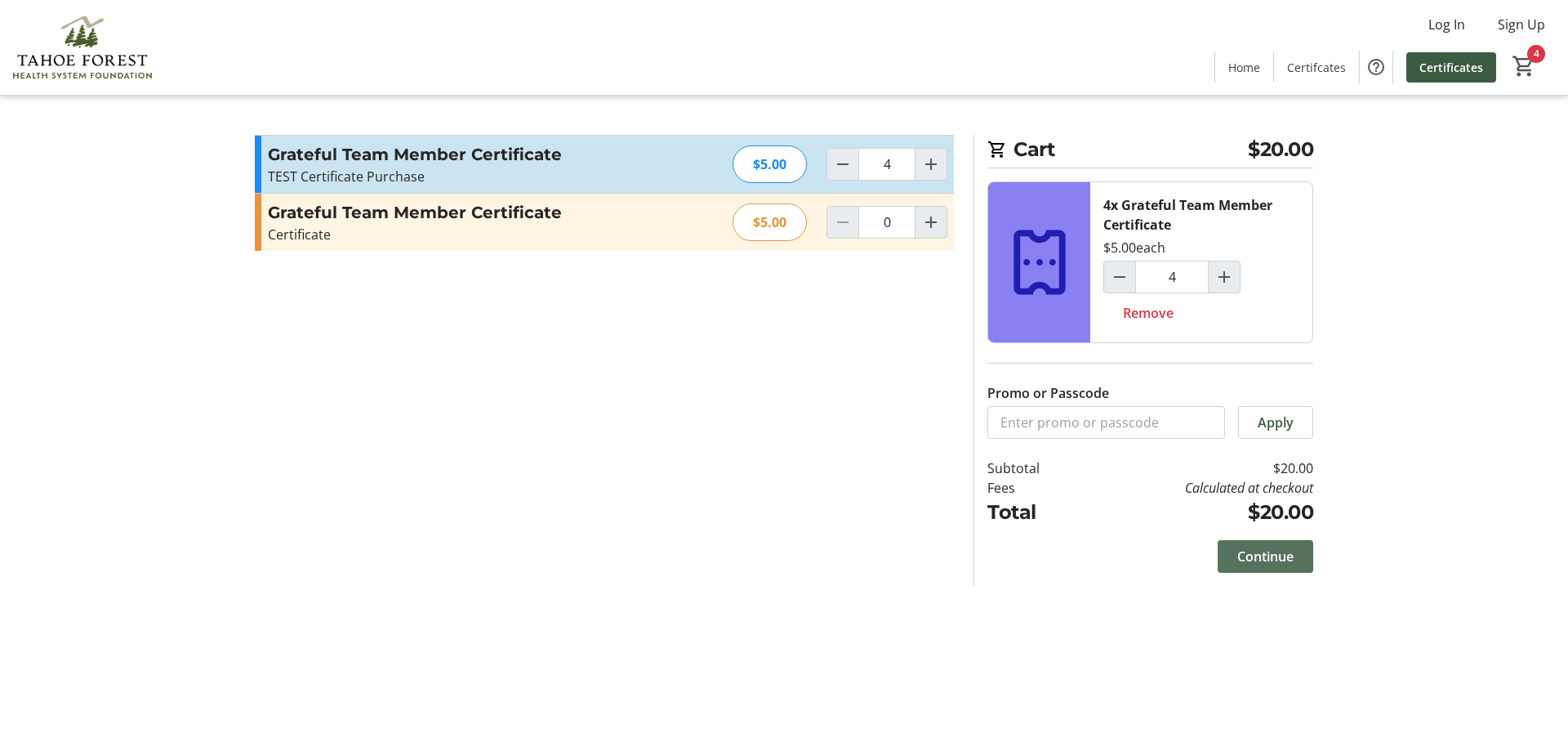
click at [1280, 558] on span "Continue" at bounding box center [1266, 557] width 56 height 19
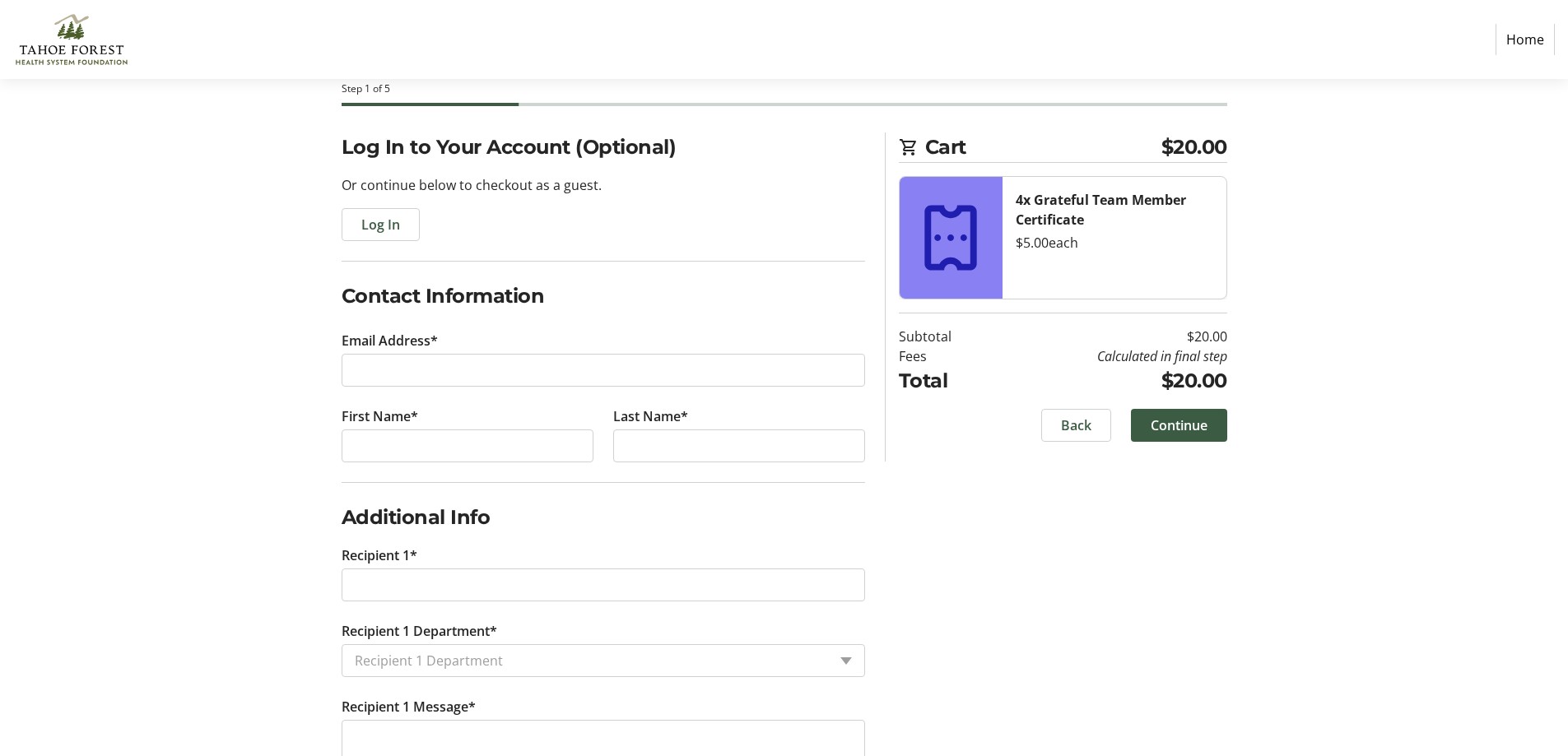
scroll to position [139, 0]
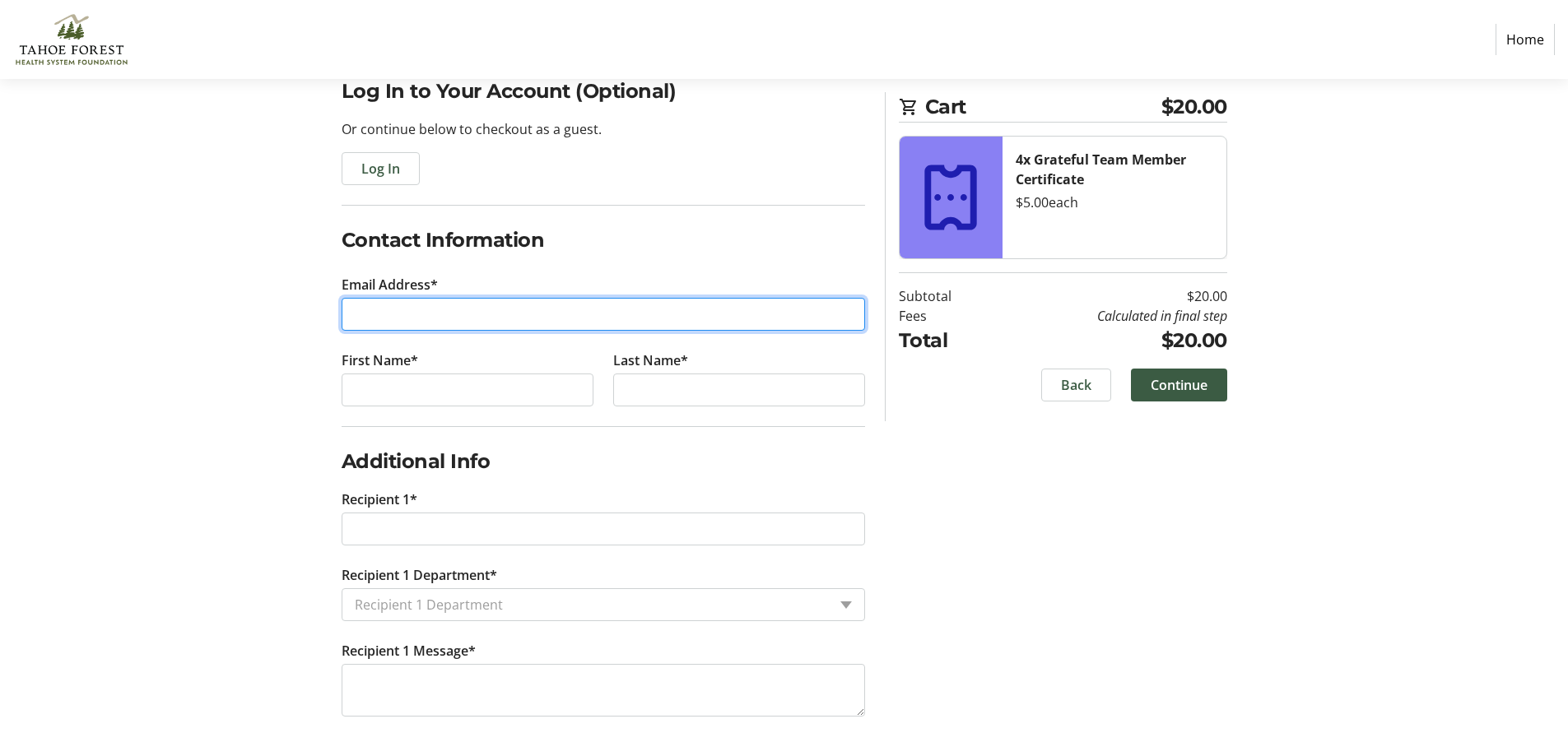
click at [482, 315] on input "Email Address*" at bounding box center [603, 314] width 524 height 33
type input "[EMAIL_ADDRESS][DOMAIN_NAME]"
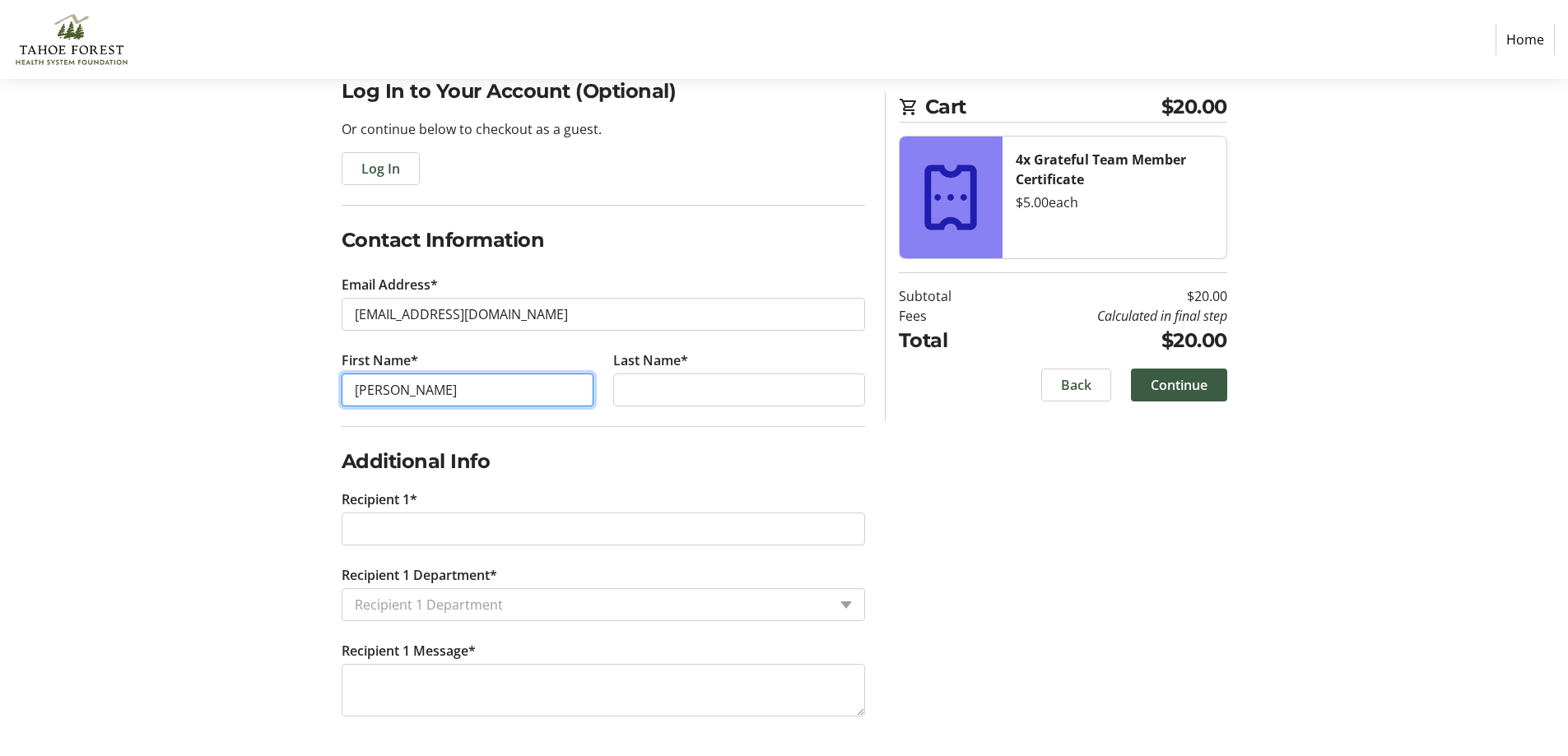
type input "[PERSON_NAME]"
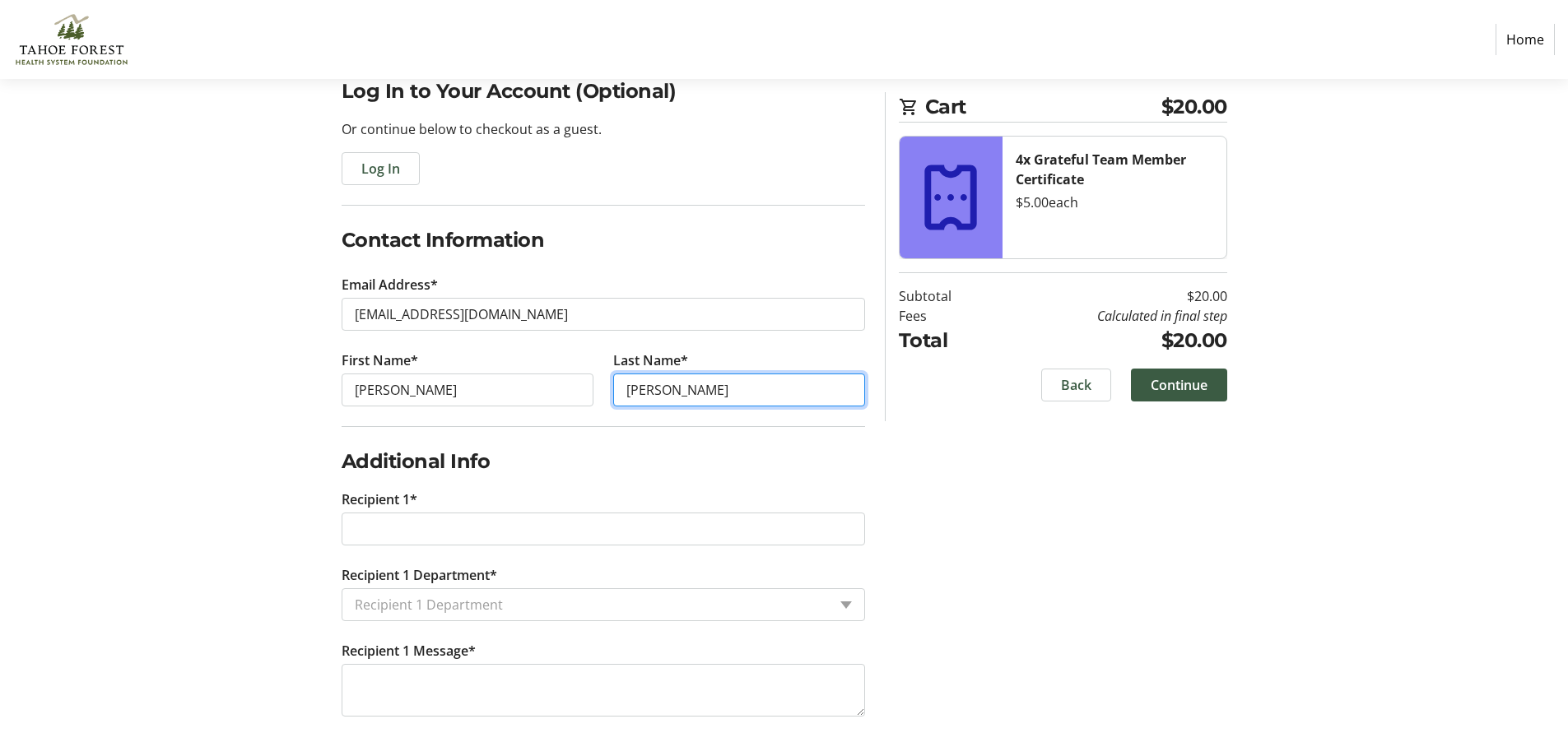
type input "[PERSON_NAME]"
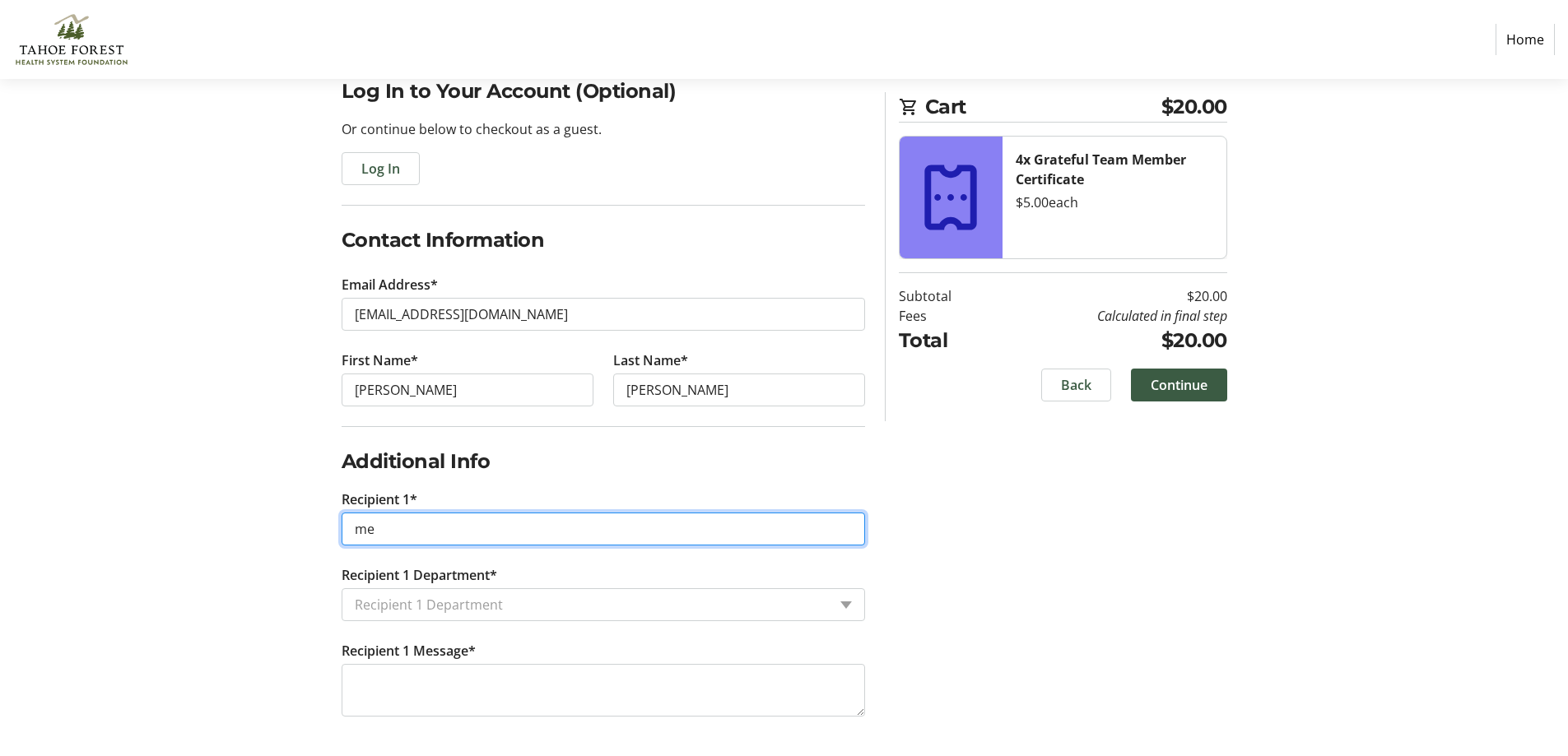
type input "me"
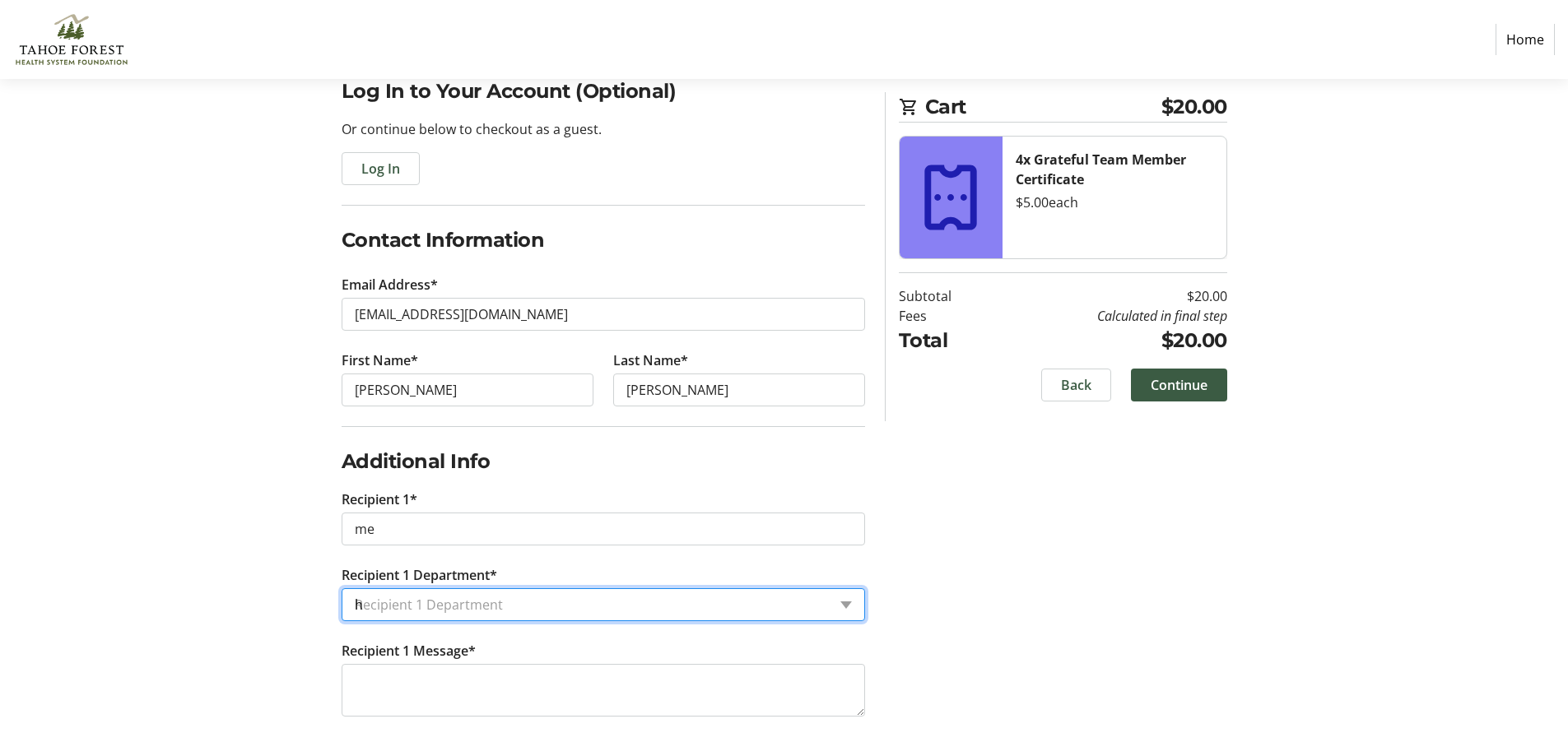
type input "hr"
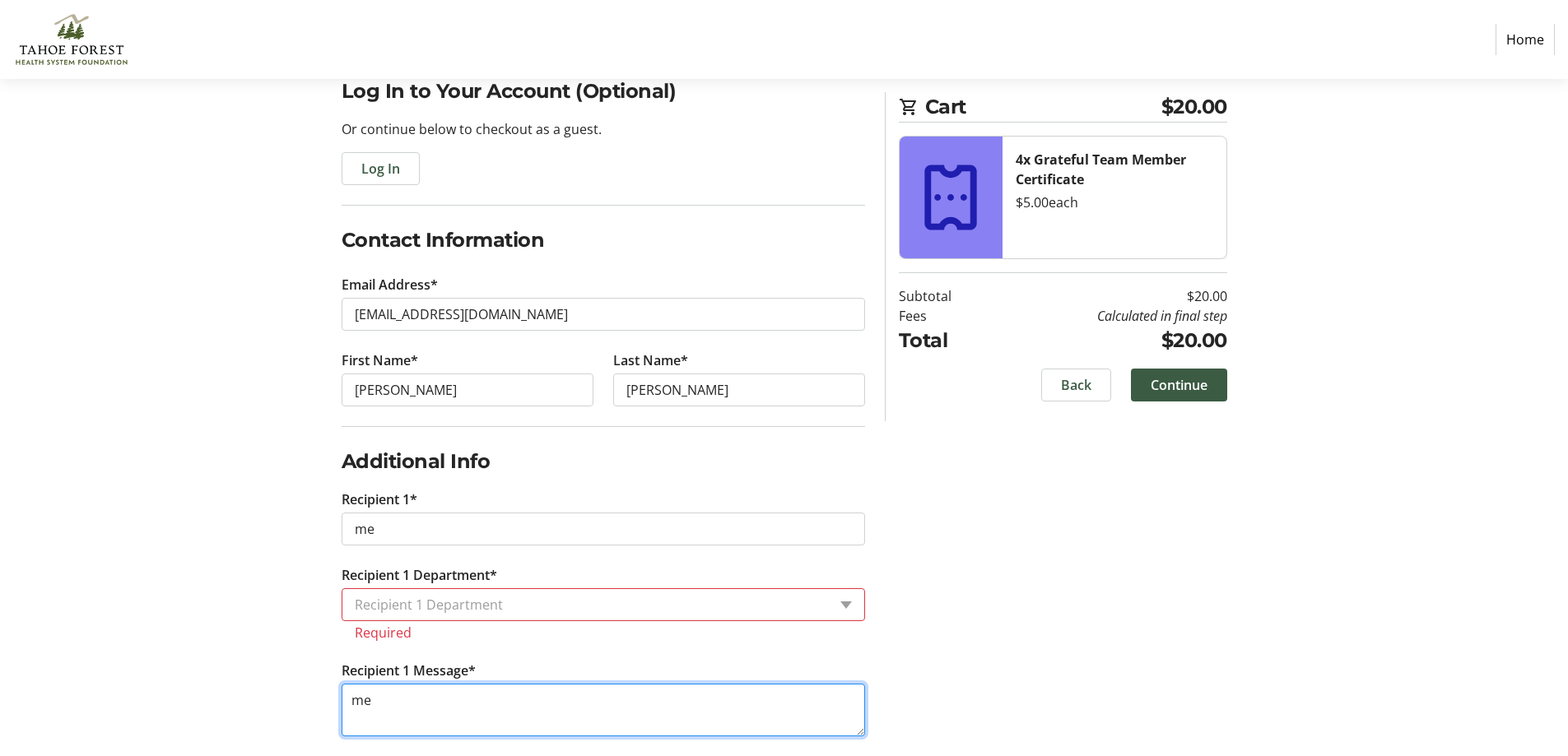
type textarea "me"
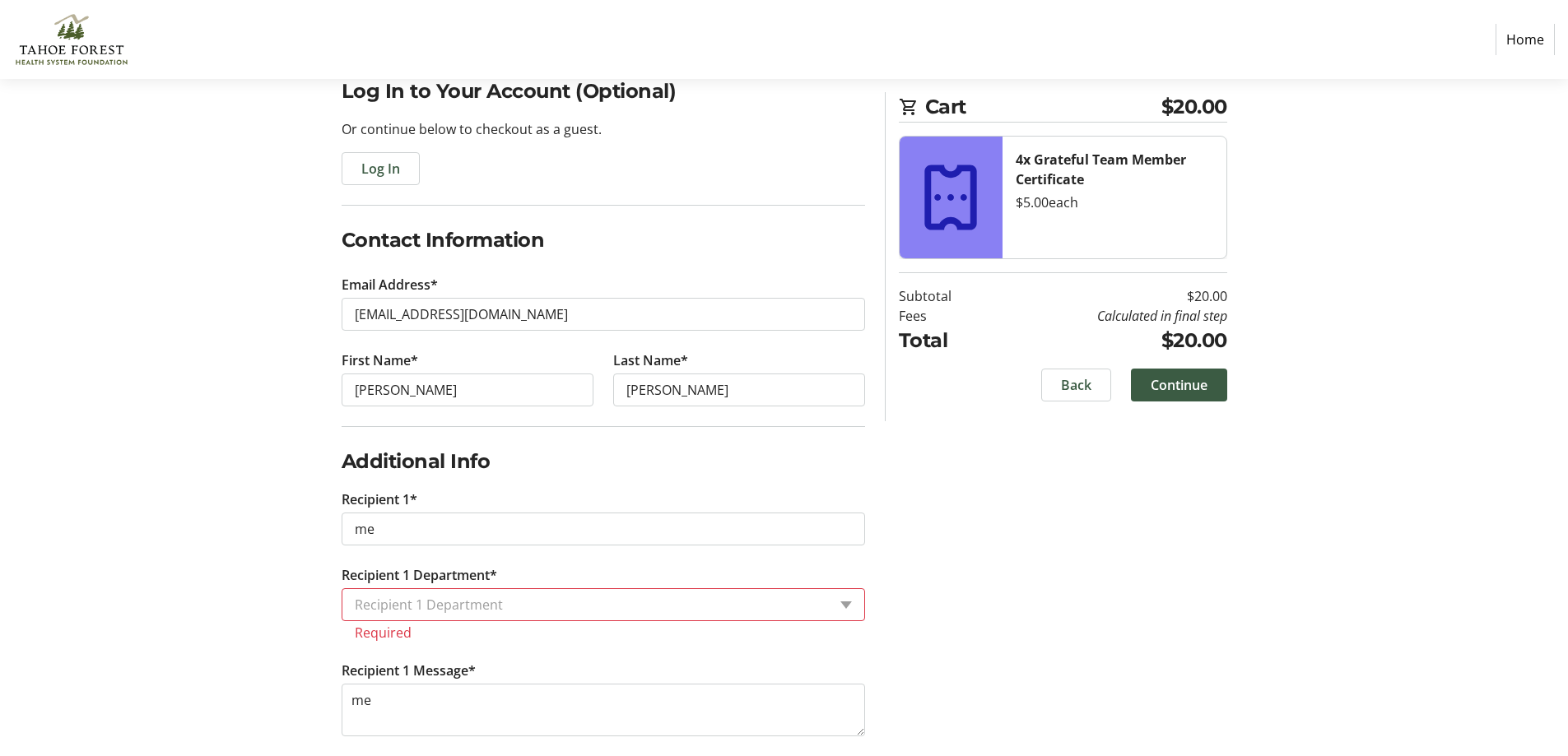
click at [476, 608] on input "Recipient 1 Department*" at bounding box center [590, 604] width 472 height 19
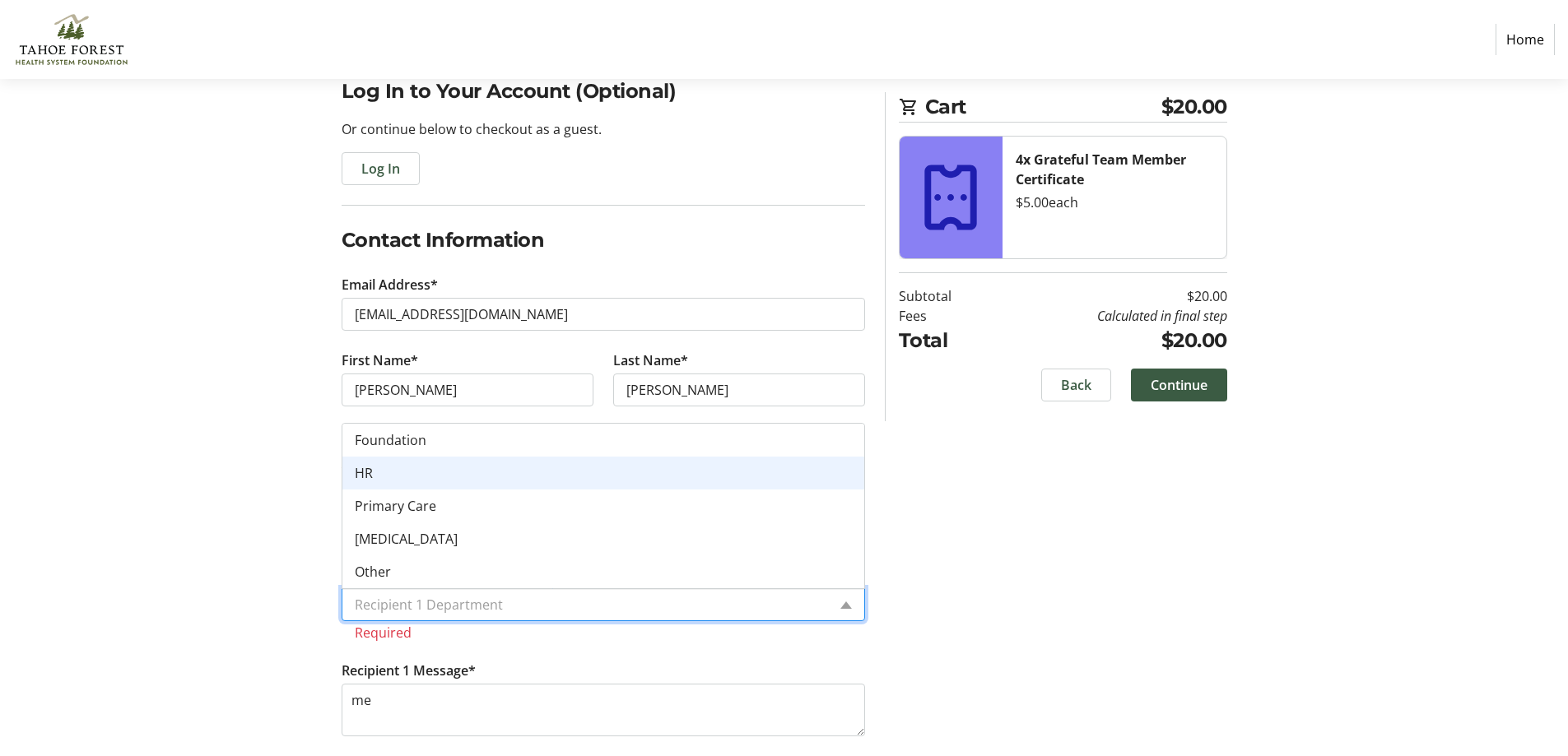
click at [413, 467] on div "HR" at bounding box center [603, 473] width 522 height 33
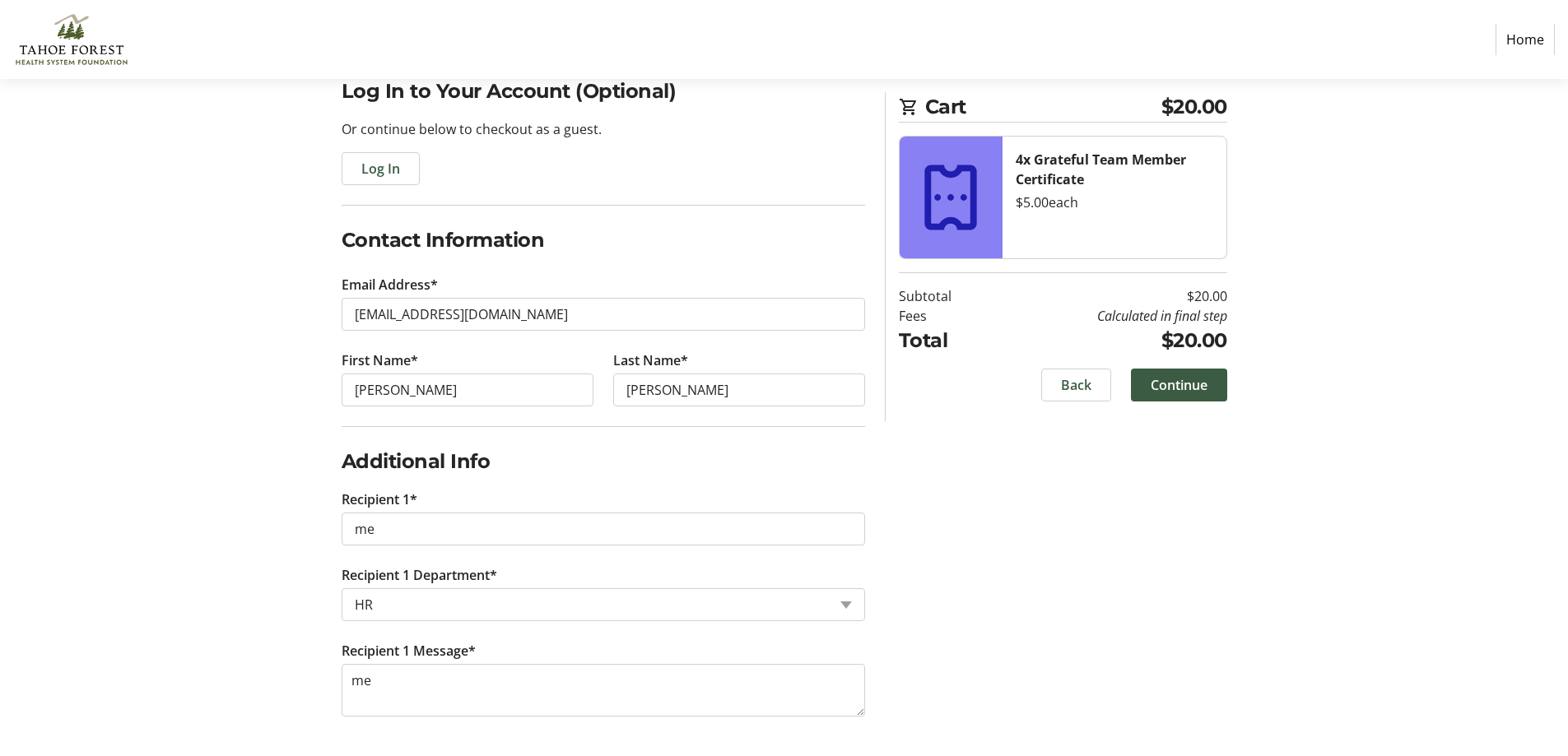
drag, startPoint x: 1246, startPoint y: 561, endPoint x: 1238, endPoint y: 558, distance: 8.5
click at [1249, 562] on div "Log In to Your Account (Optional) Or continue below to checkout as a guest. Log…" at bounding box center [784, 416] width 1086 height 679
click at [1195, 387] on span "Continue" at bounding box center [1179, 385] width 56 height 19
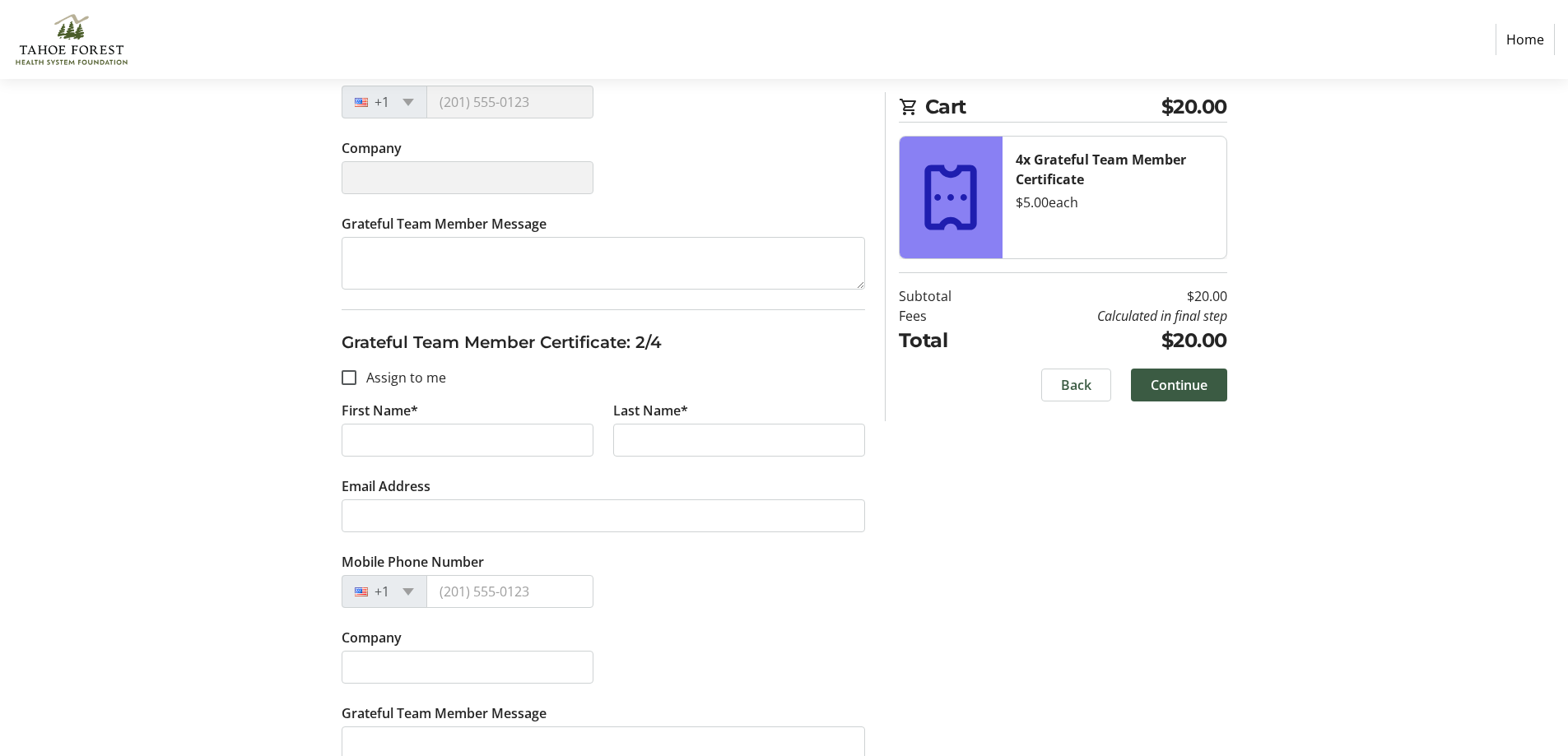
scroll to position [164, 0]
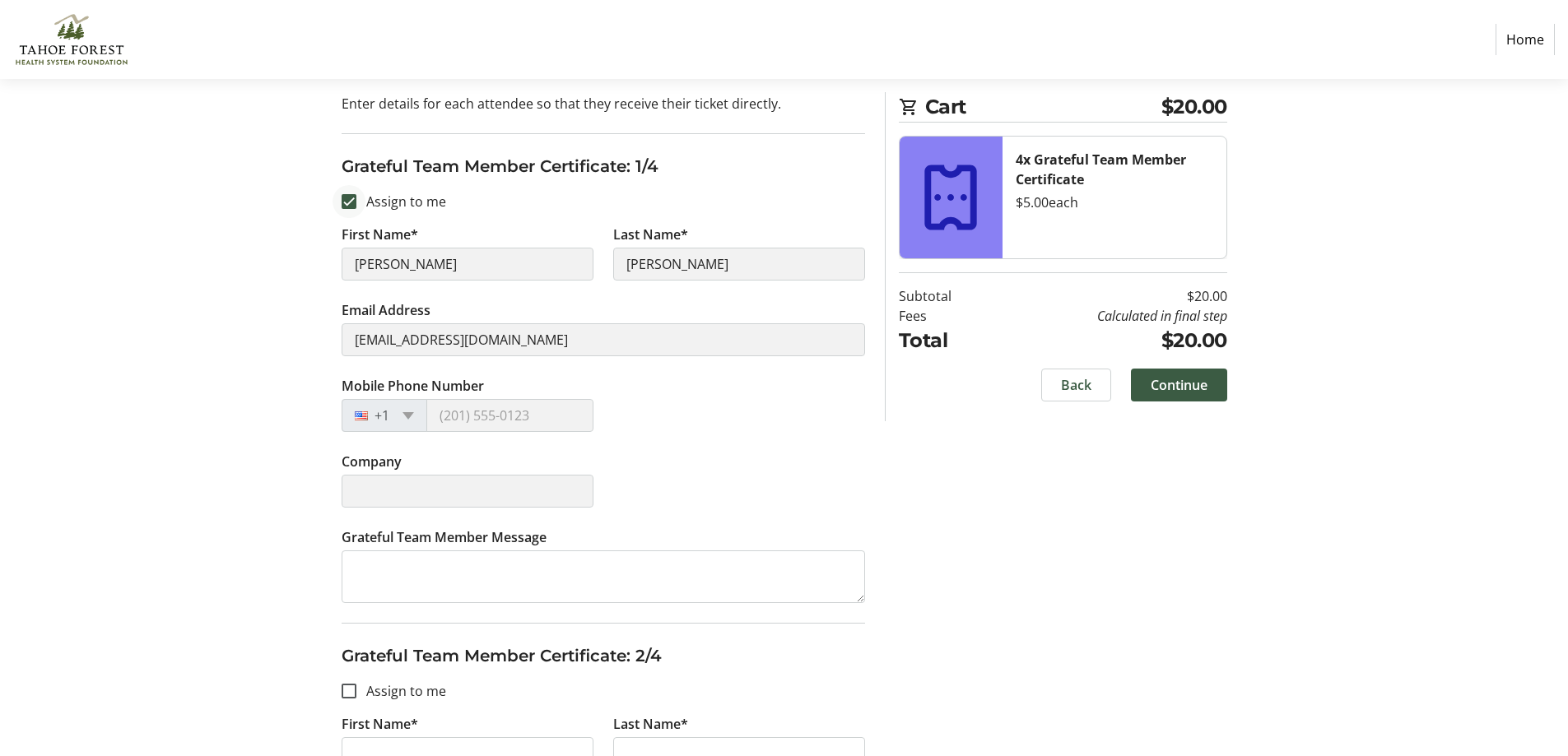
click at [350, 194] on div at bounding box center [348, 201] width 40 height 40
checkbox input "false"
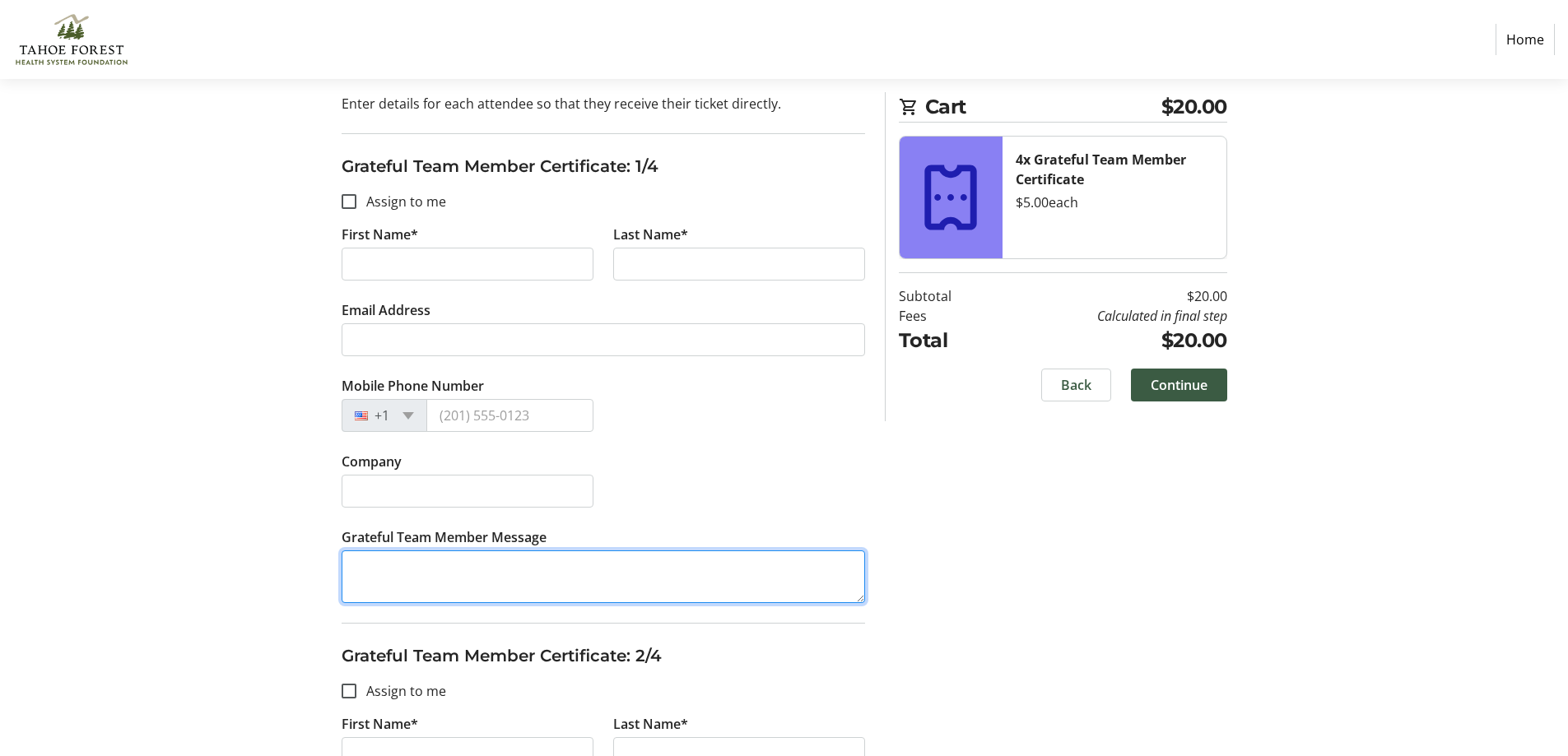
click at [479, 571] on textarea "Grateful Team Member Message" at bounding box center [603, 577] width 524 height 53
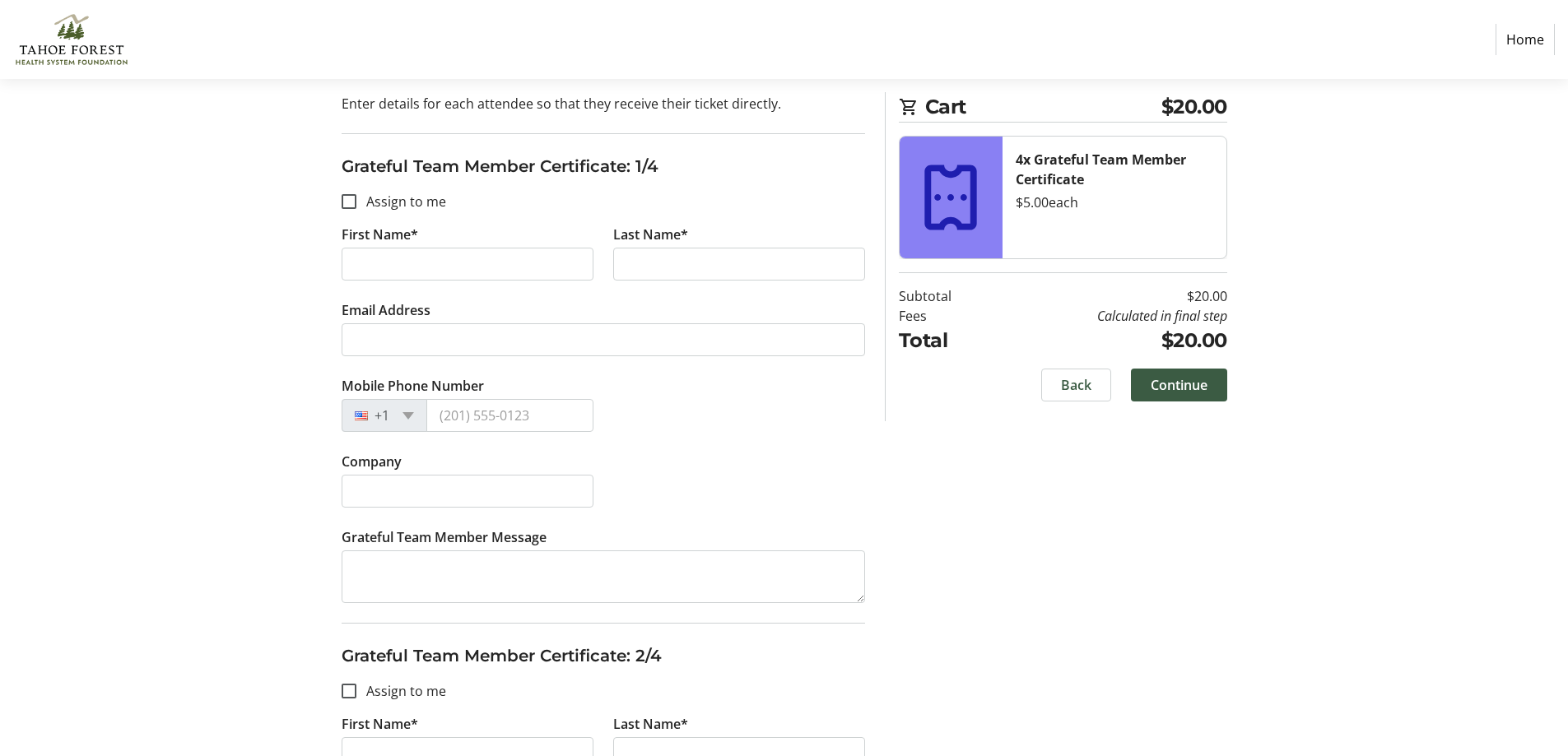
click at [674, 462] on div "Company" at bounding box center [603, 489] width 543 height 76
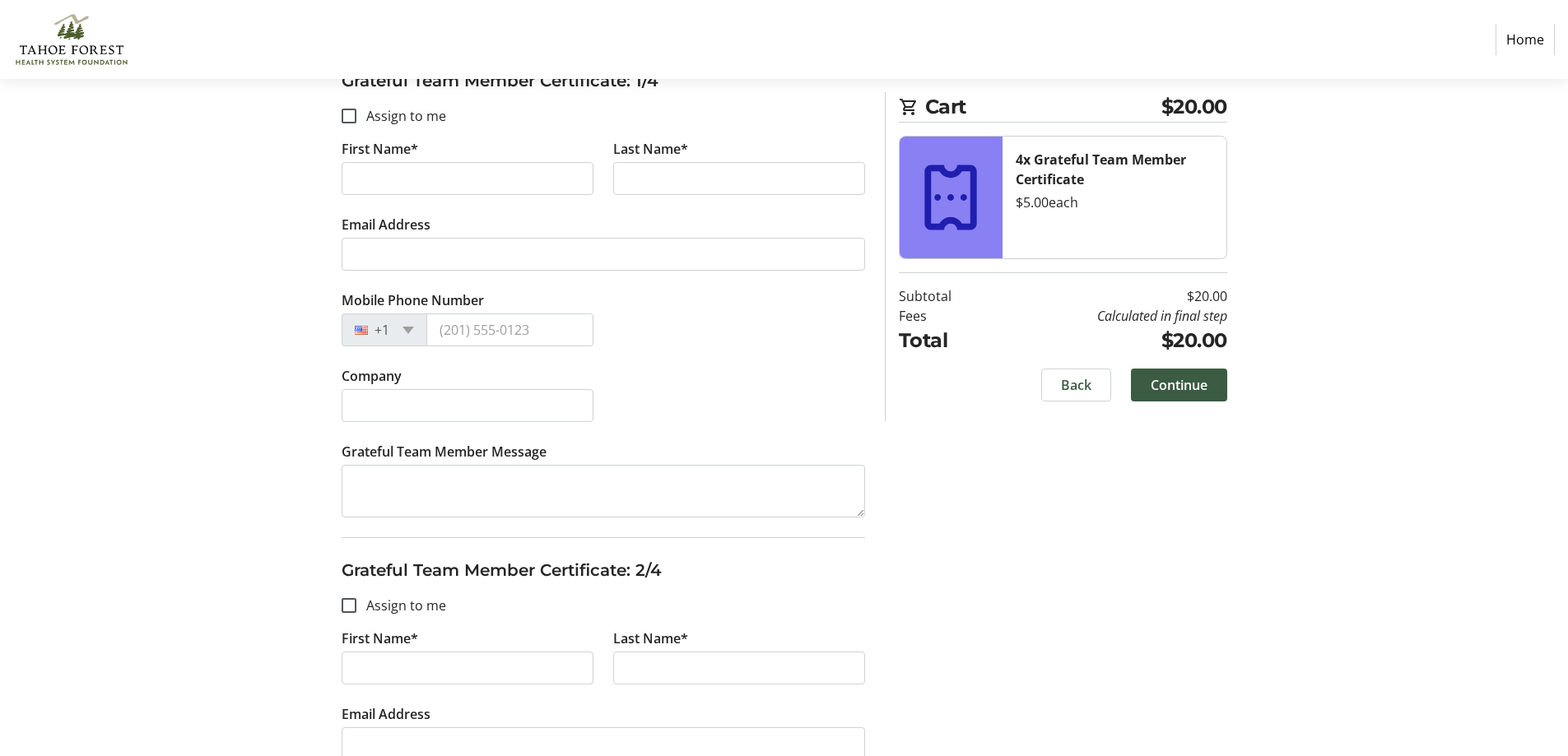
scroll to position [329, 0]
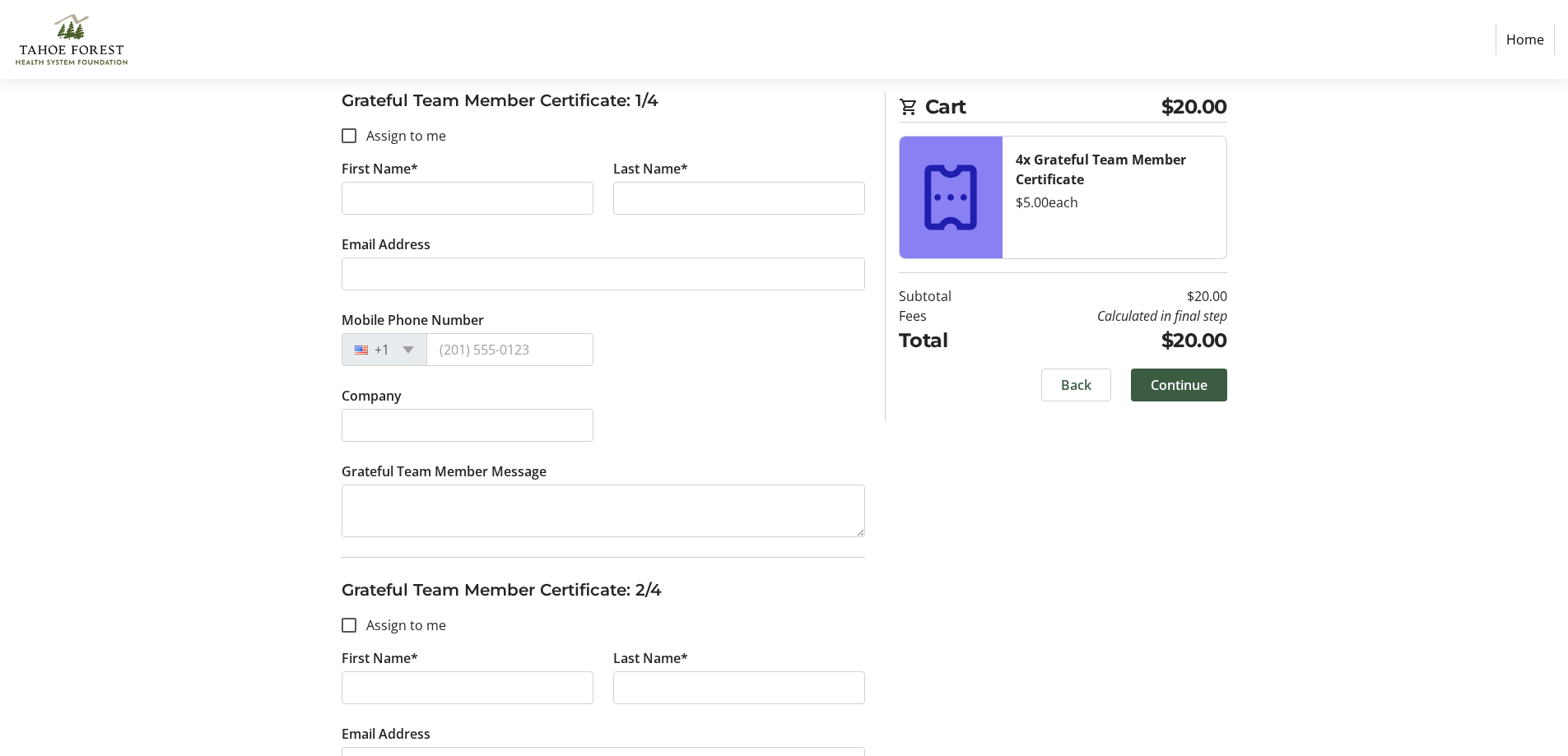
scroll to position [412, 0]
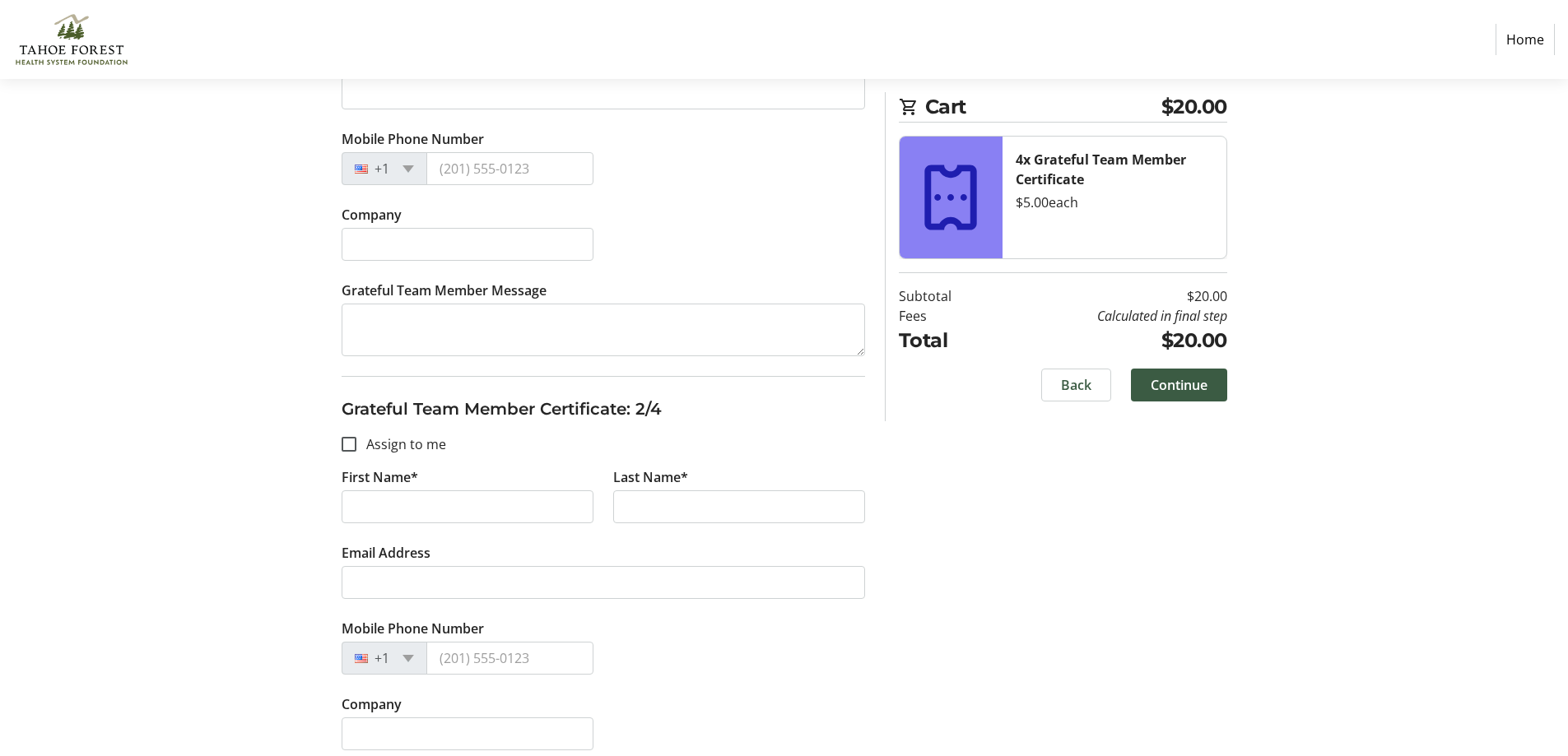
click at [382, 221] on label "Company" at bounding box center [372, 215] width 60 height 19
click at [382, 228] on input "Company" at bounding box center [467, 244] width 252 height 33
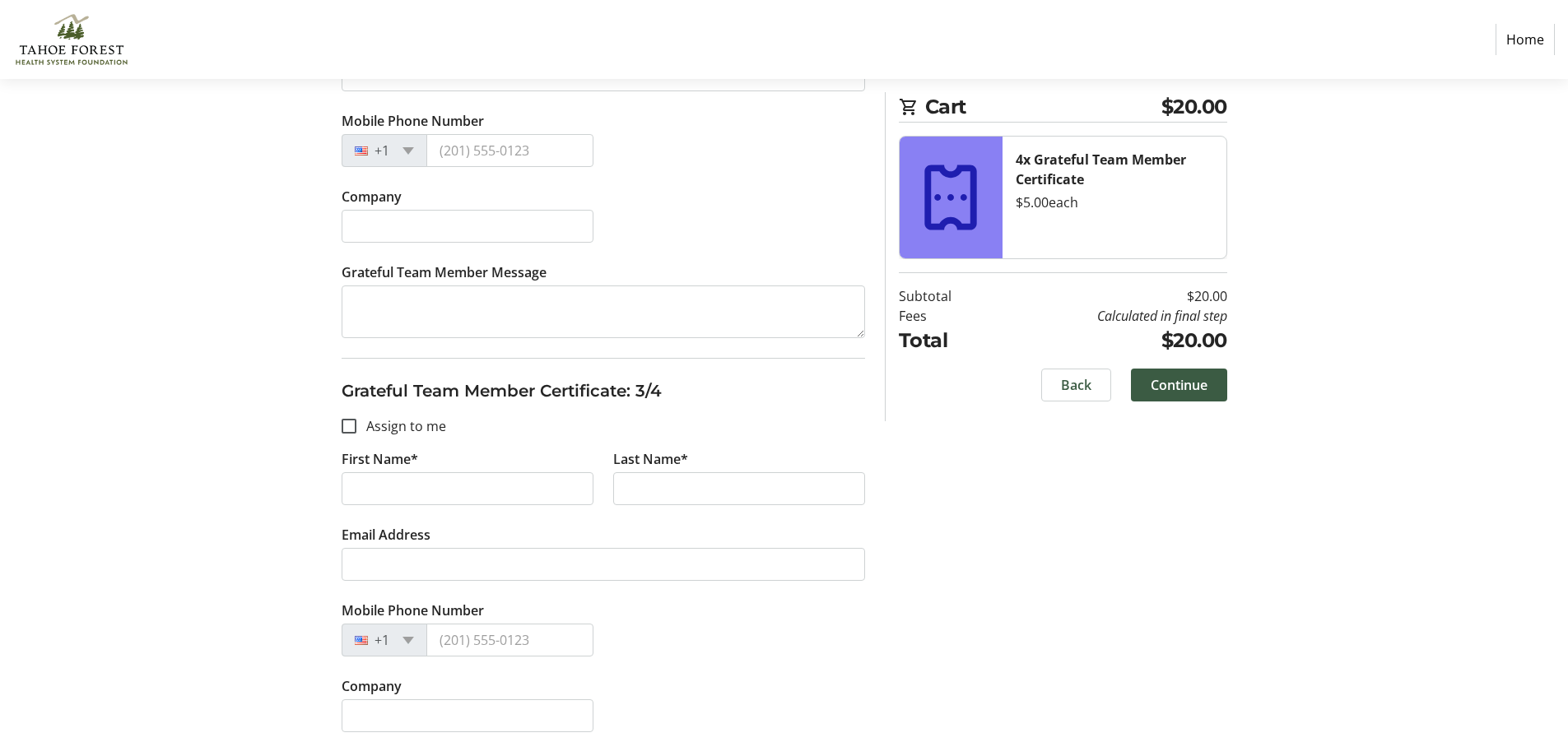
scroll to position [759, 0]
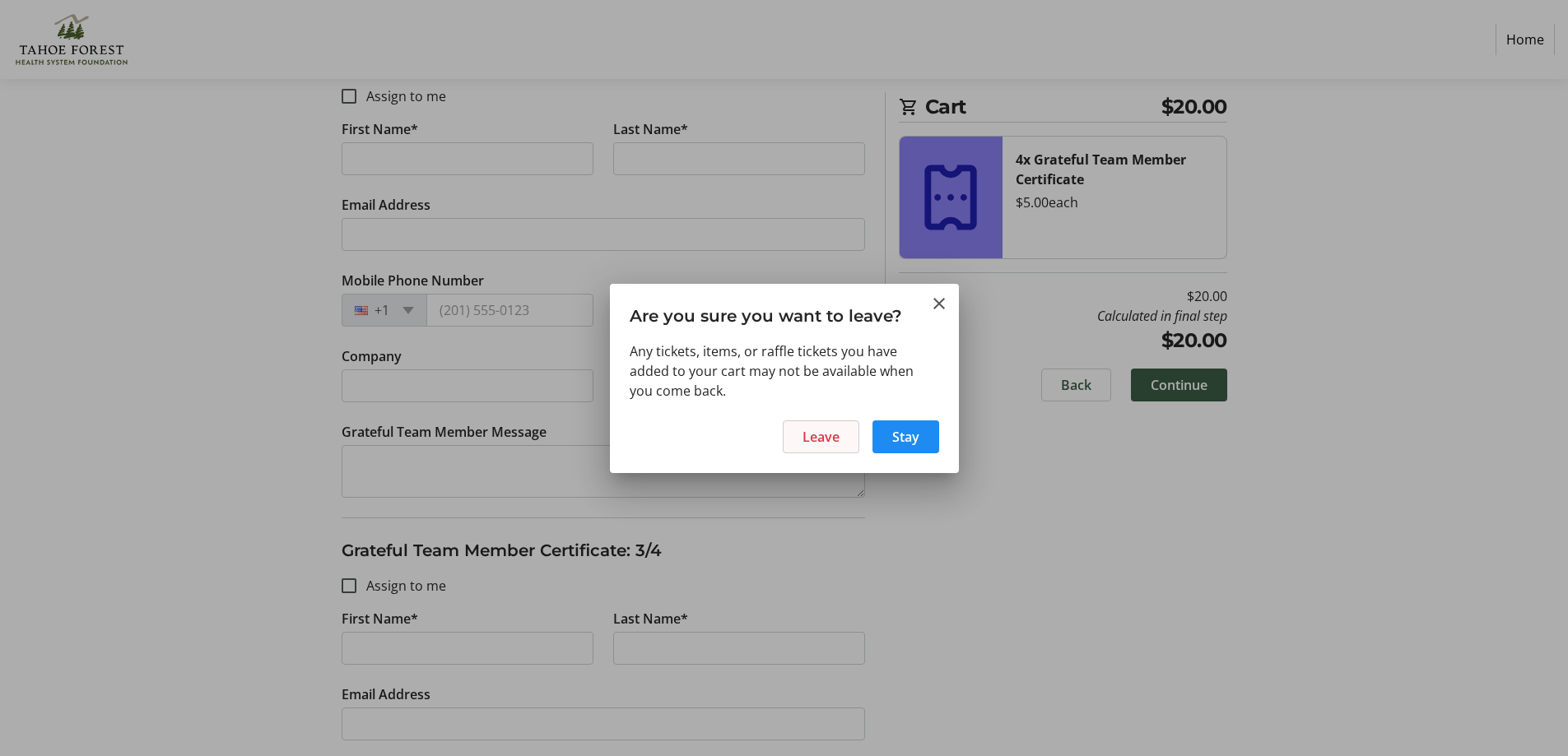
click at [830, 434] on span "Leave" at bounding box center [820, 437] width 37 height 19
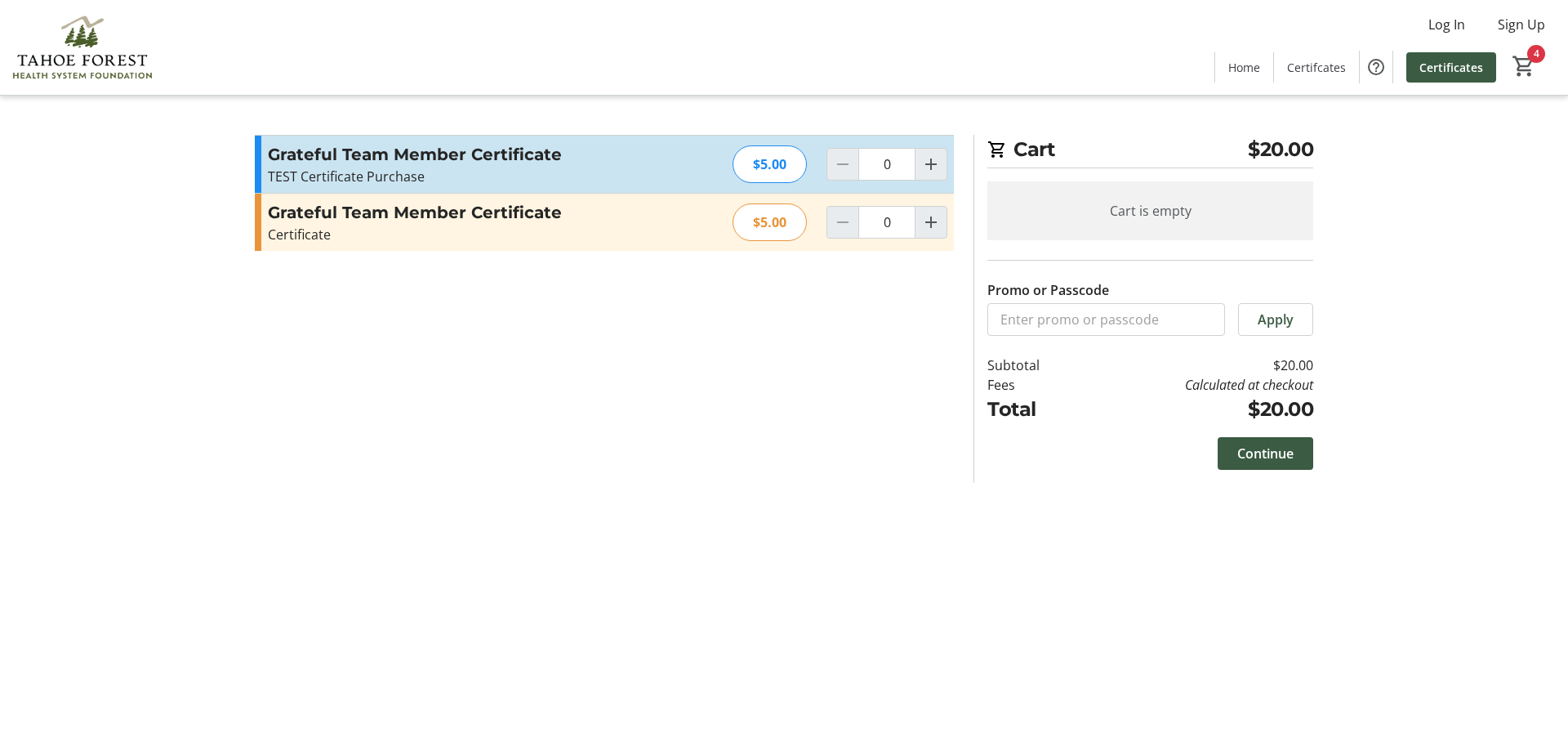
type input "4"
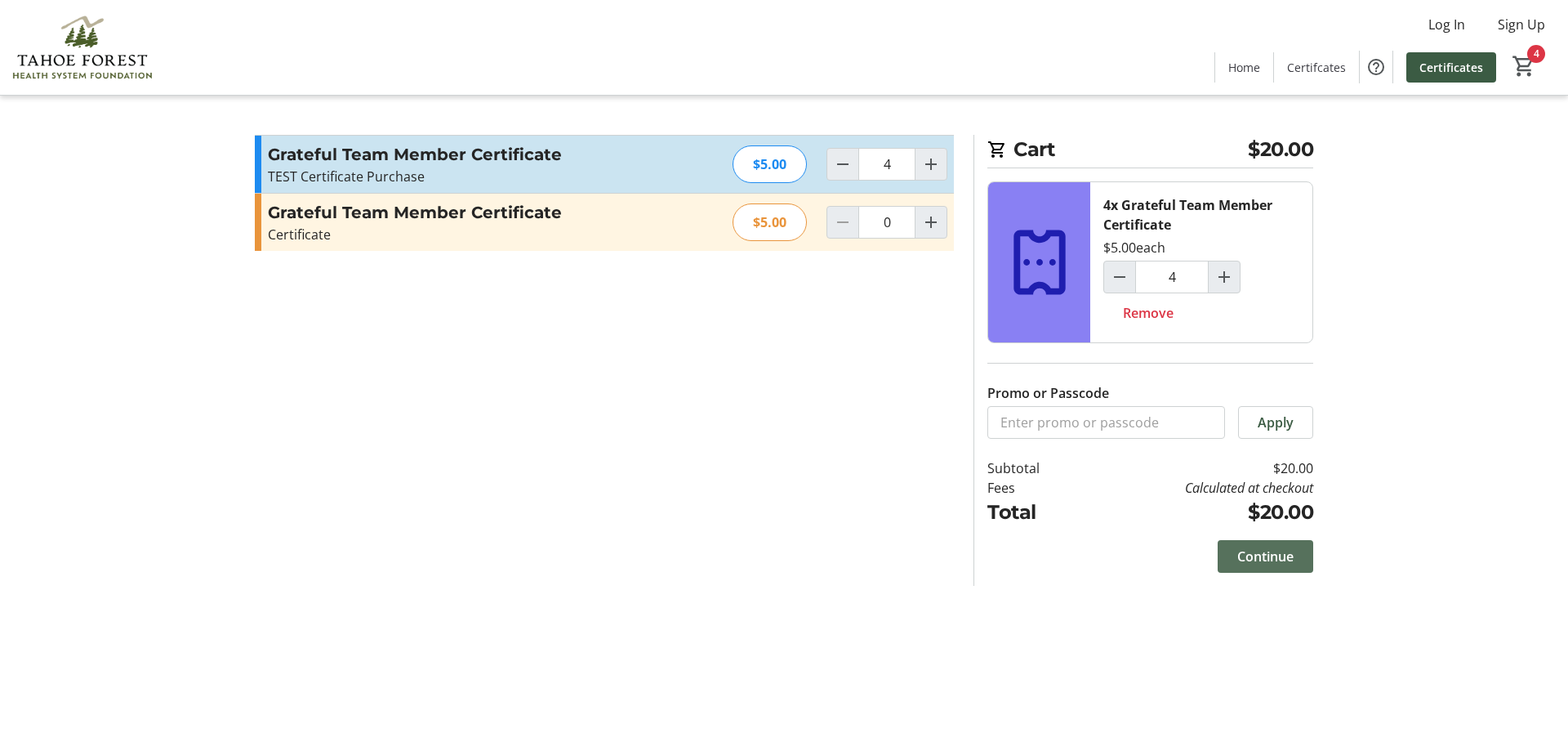
click at [1289, 555] on span "Continue" at bounding box center [1266, 557] width 56 height 19
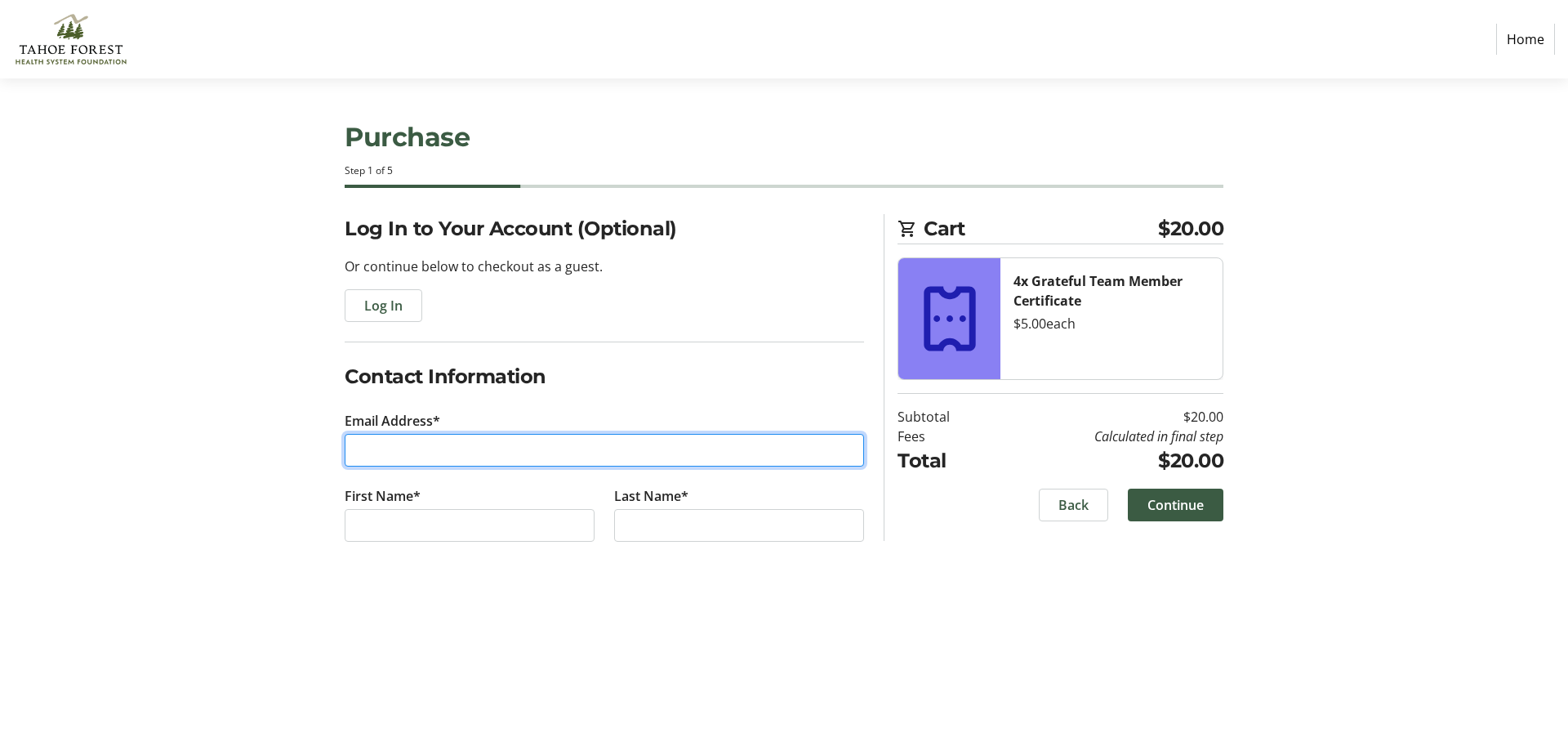
click at [536, 448] on input "Email Address*" at bounding box center [605, 450] width 520 height 33
type input "J"
type input "[EMAIL_ADDRESS][DOMAIN_NAME]"
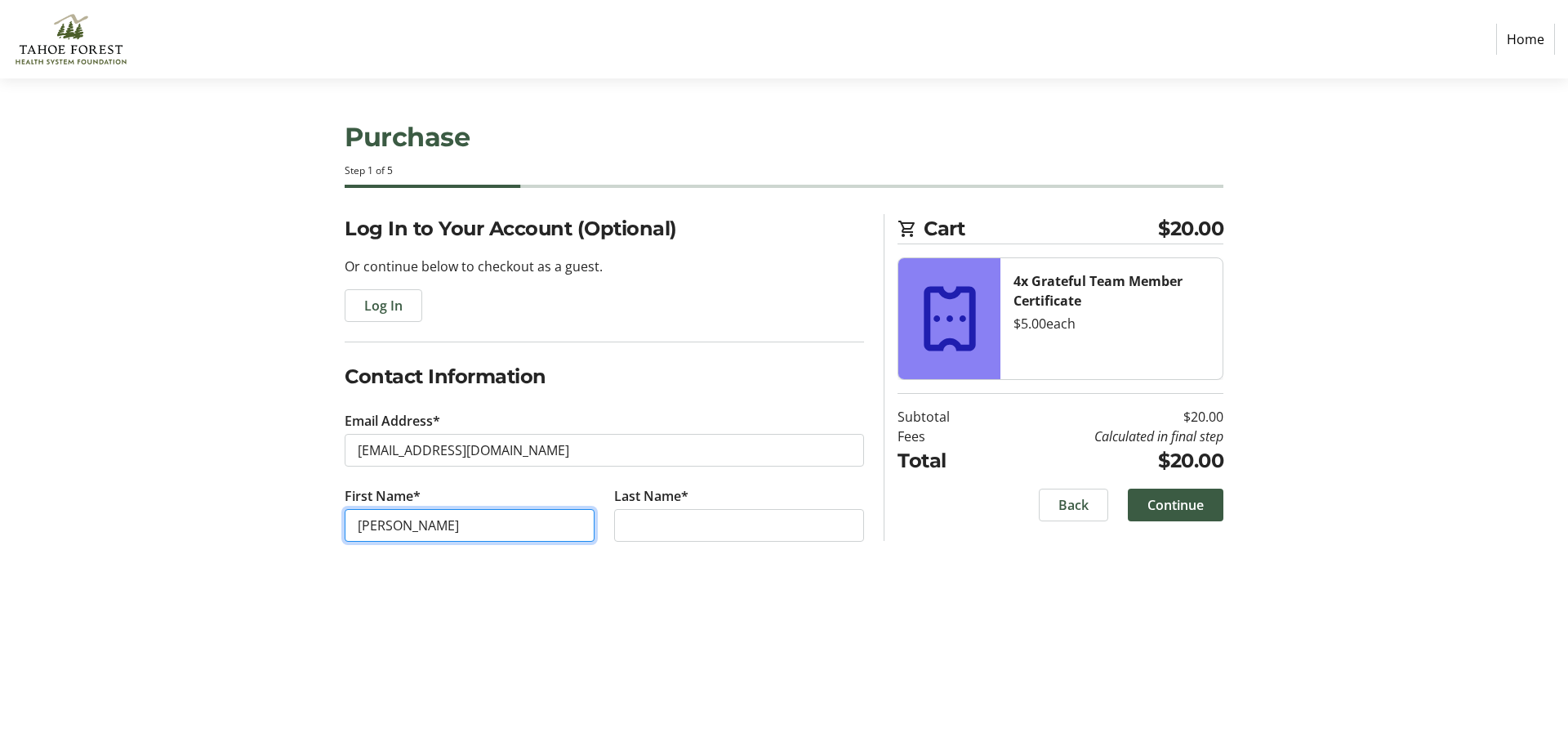
type input "[PERSON_NAME]"
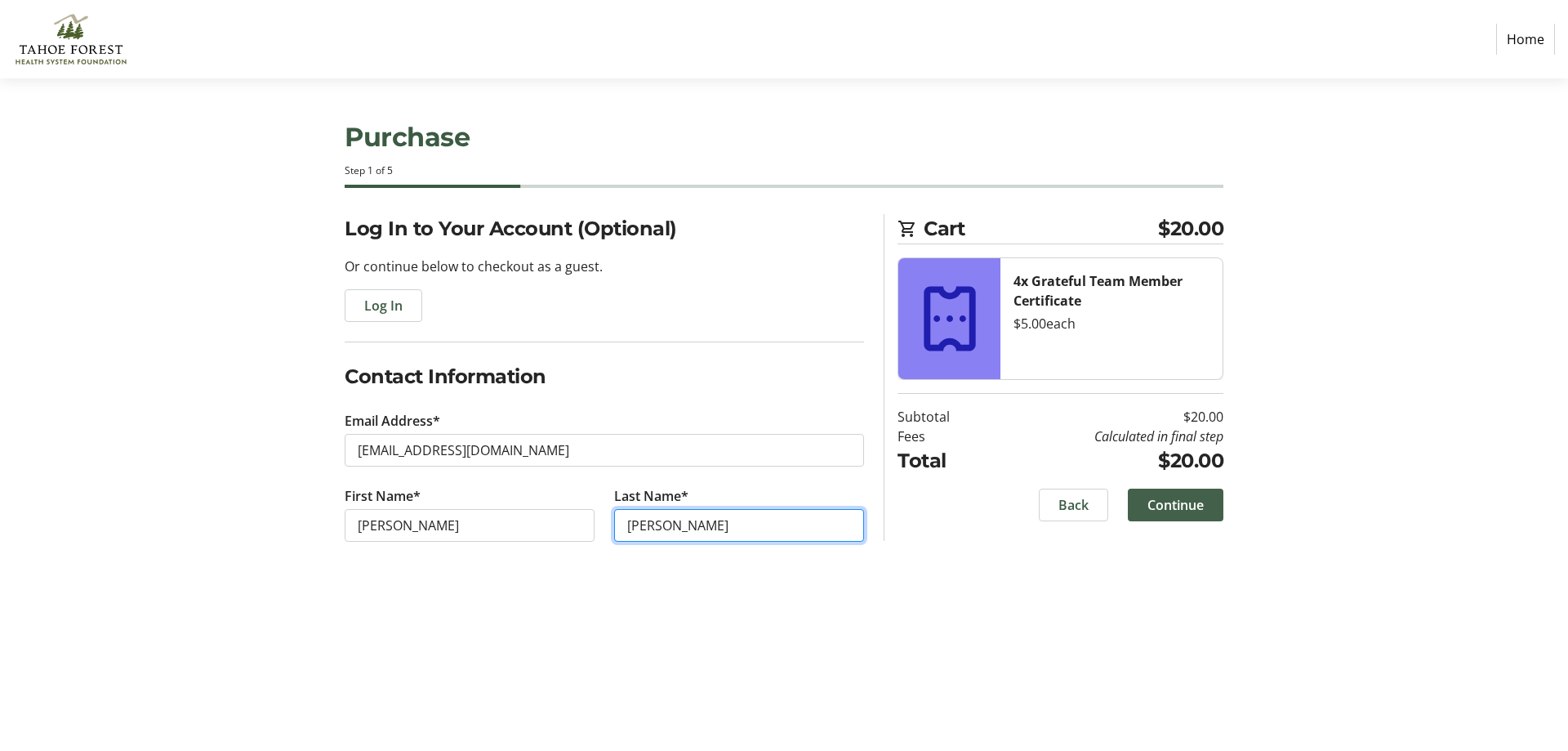
type input "[PERSON_NAME]"
click at [1183, 501] on span "Continue" at bounding box center [1176, 505] width 56 height 19
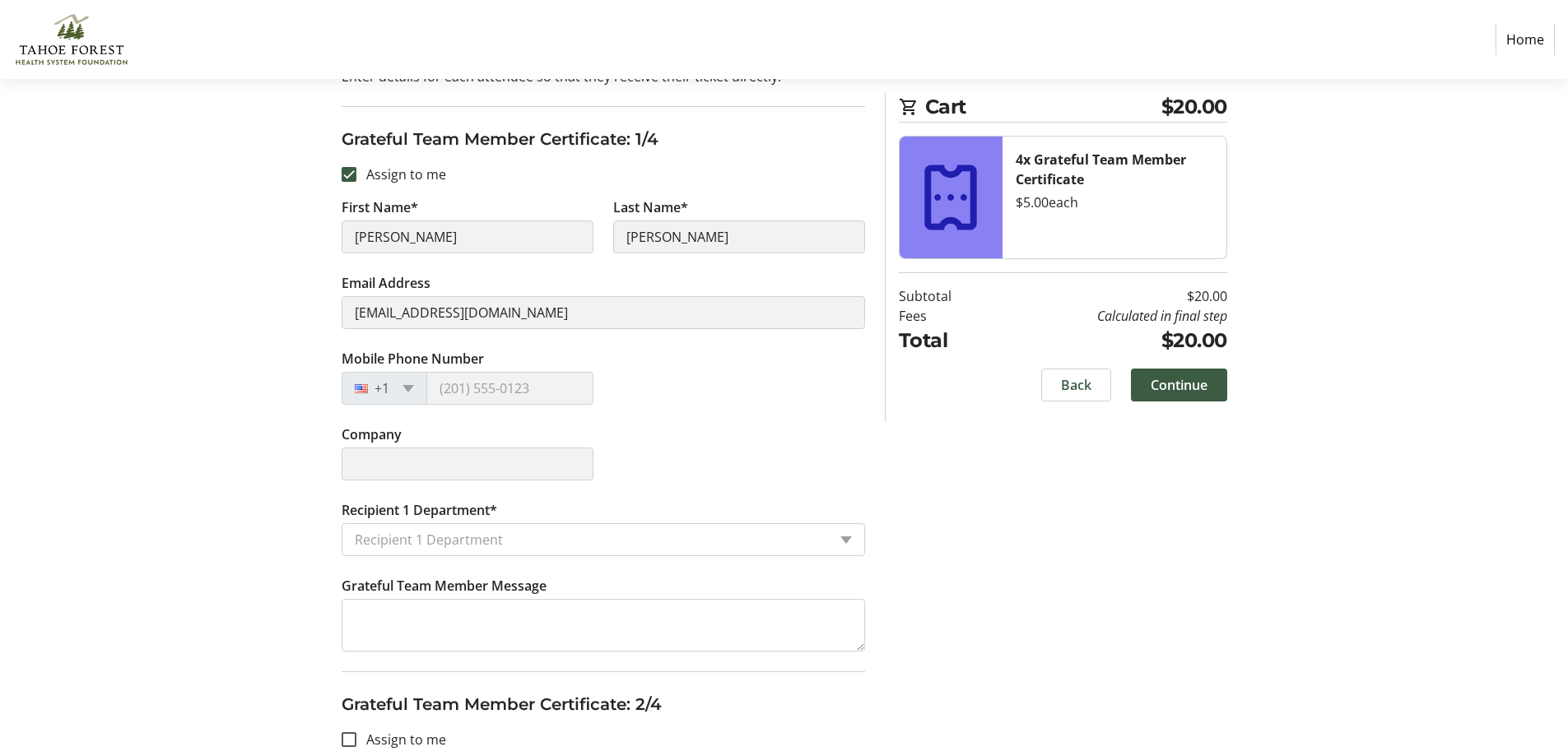
scroll to position [164, 0]
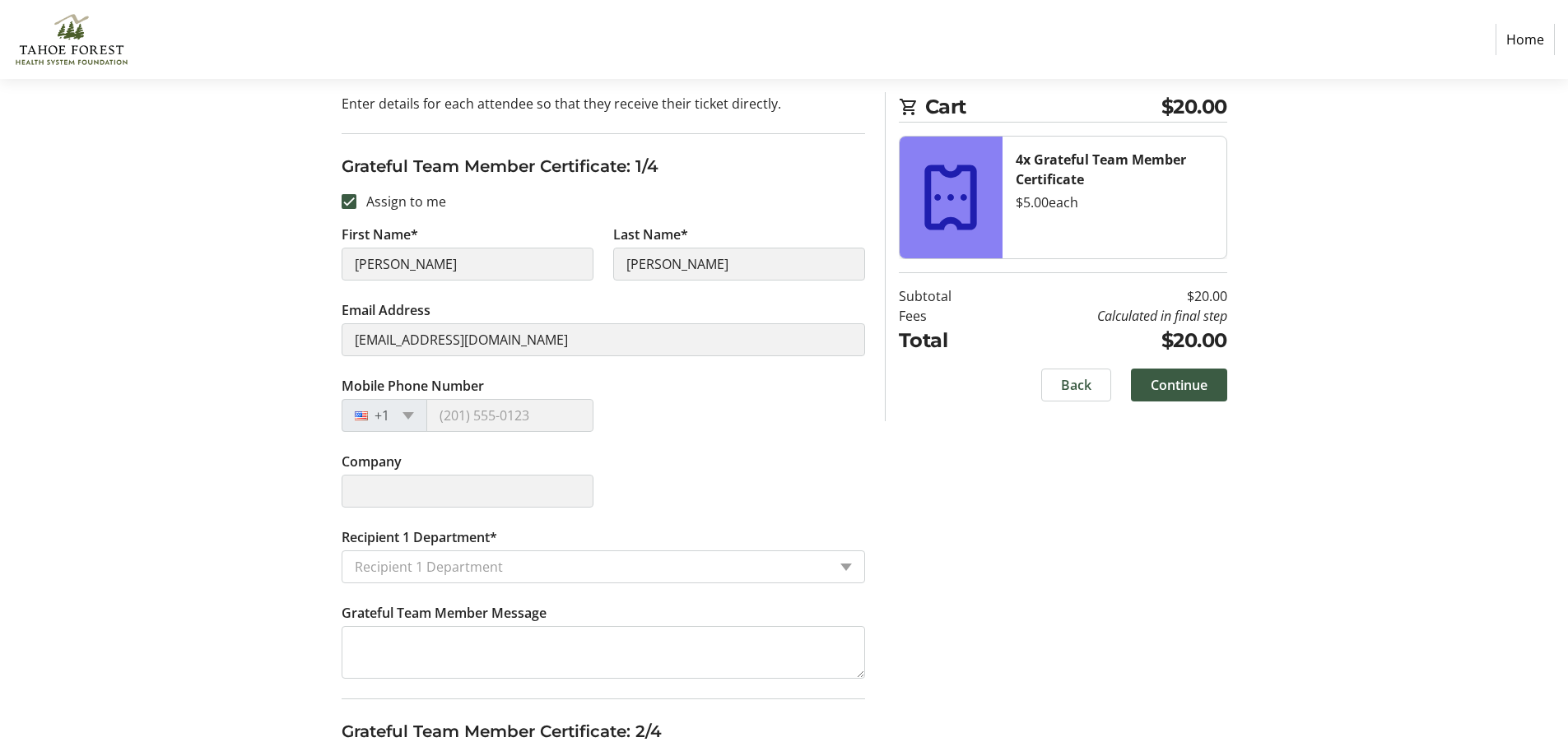
click at [417, 558] on input "Recipient 1 Department*" at bounding box center [590, 566] width 472 height 19
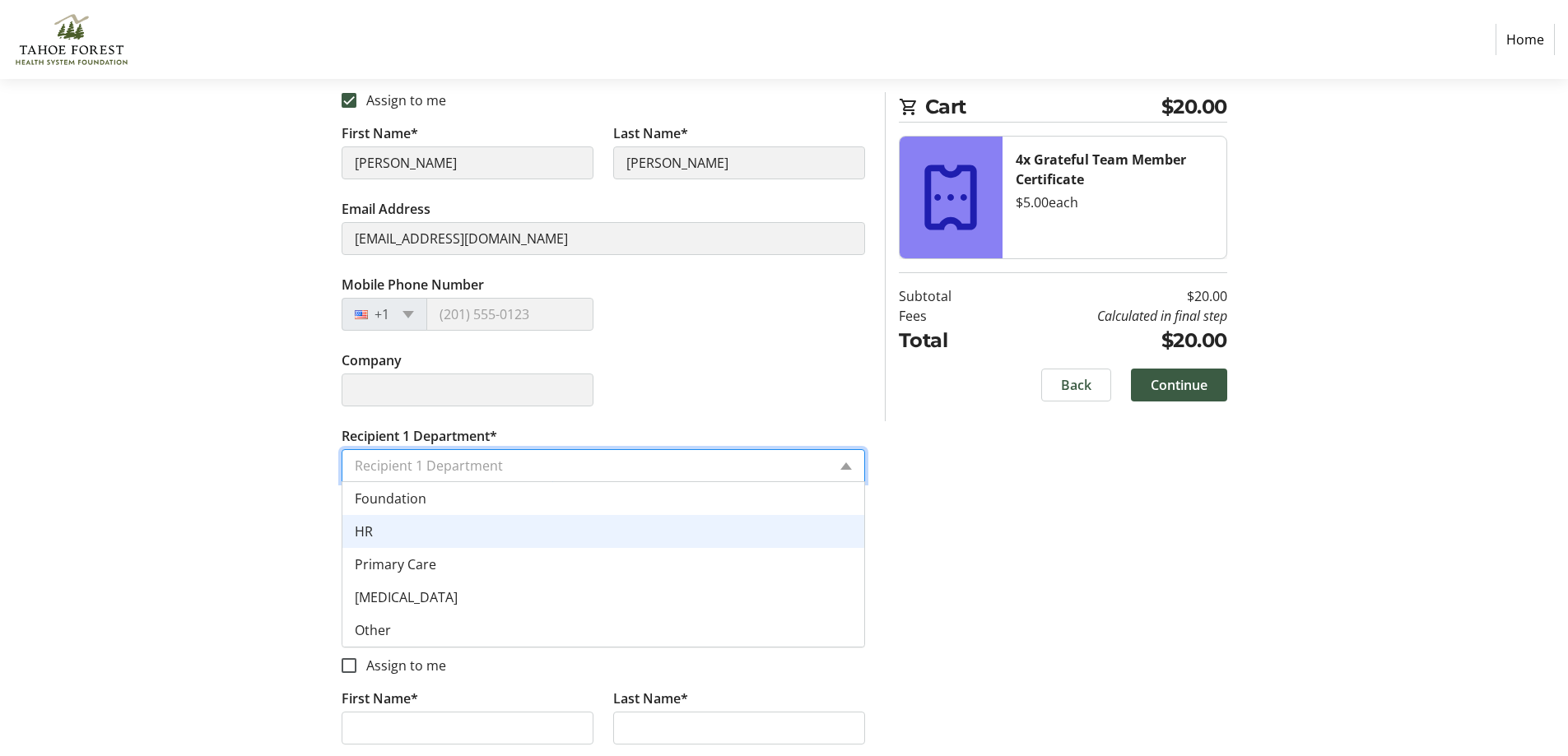
scroll to position [493, 0]
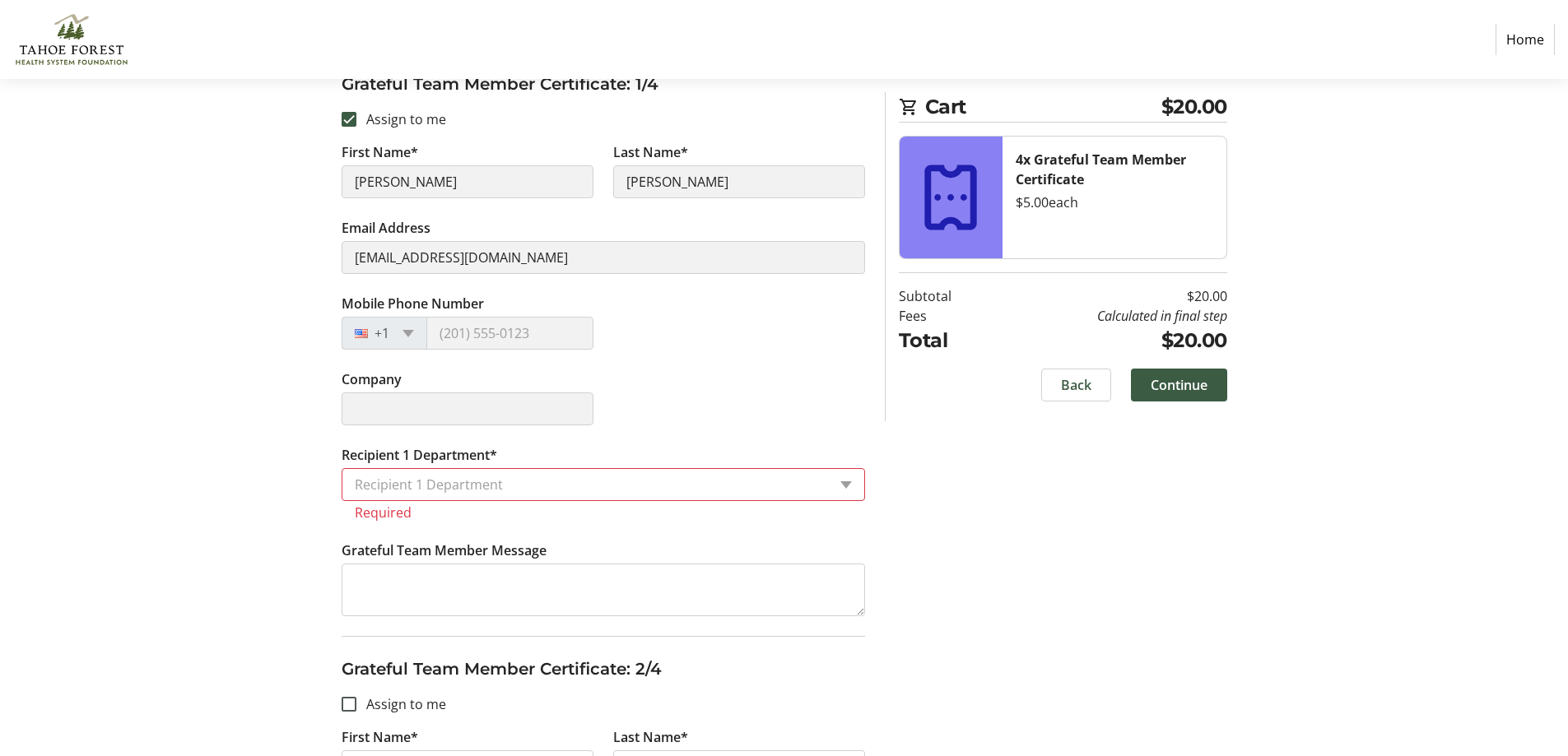
scroll to position [164, 0]
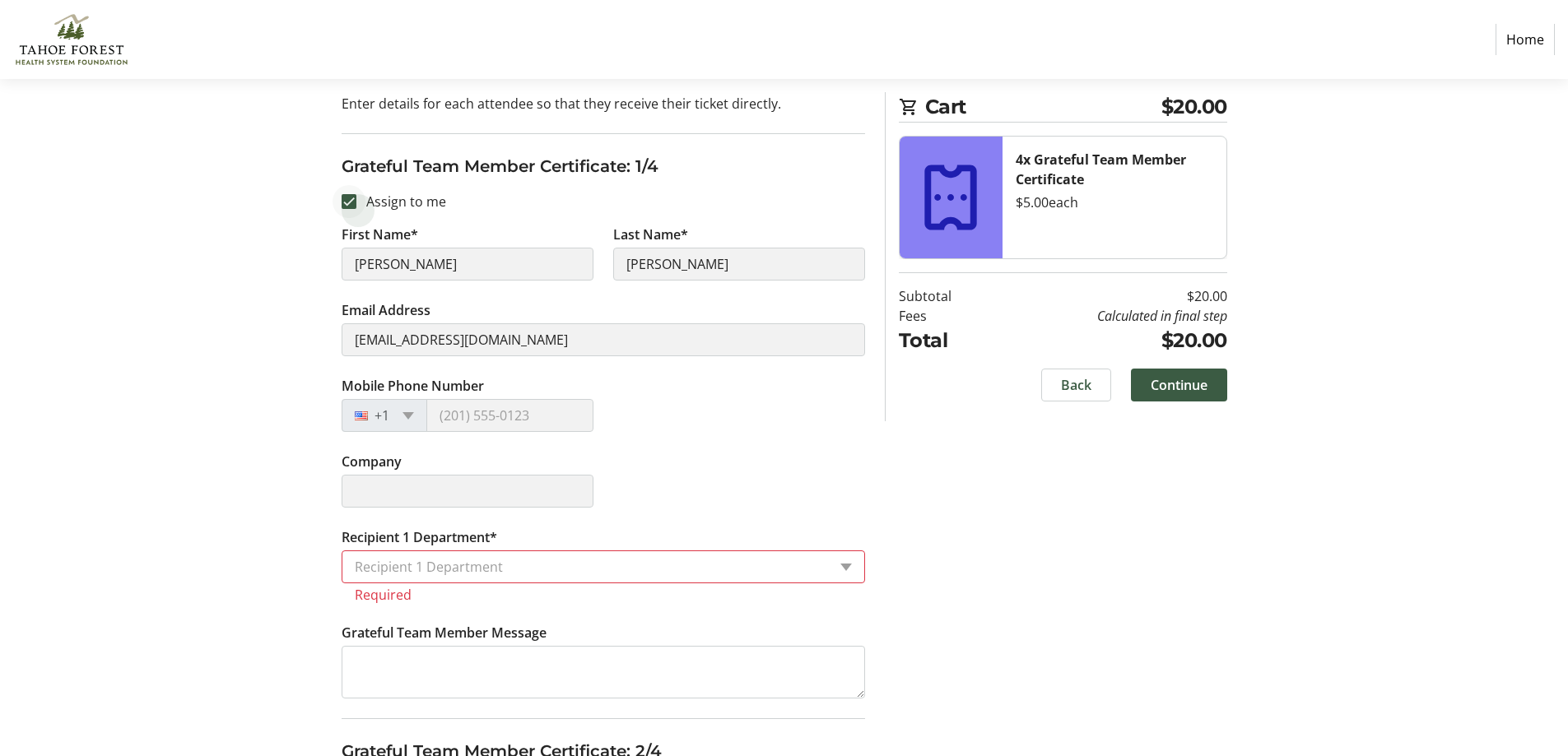
click at [358, 196] on div at bounding box center [348, 201] width 40 height 40
checkbox input "false"
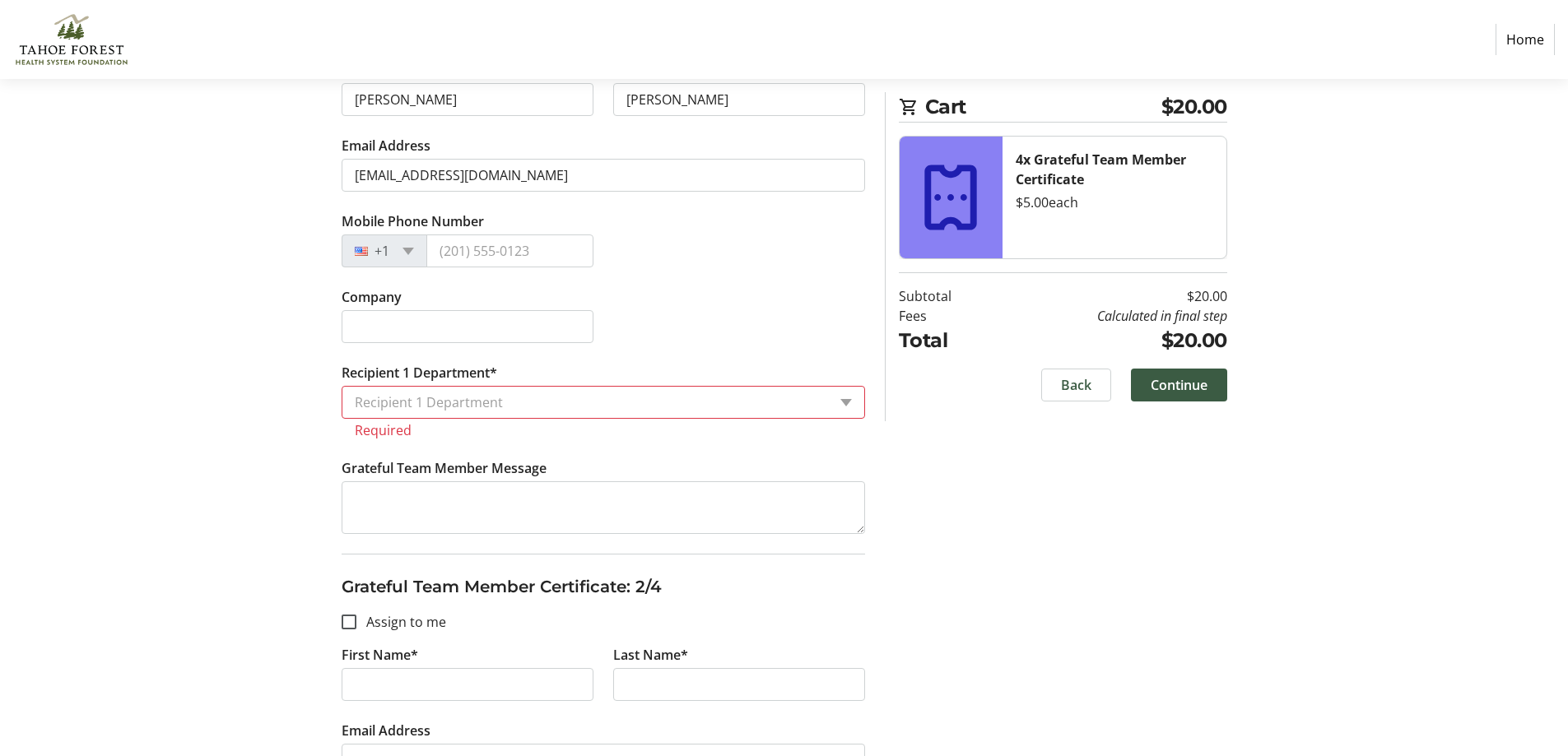
scroll to position [247, 0]
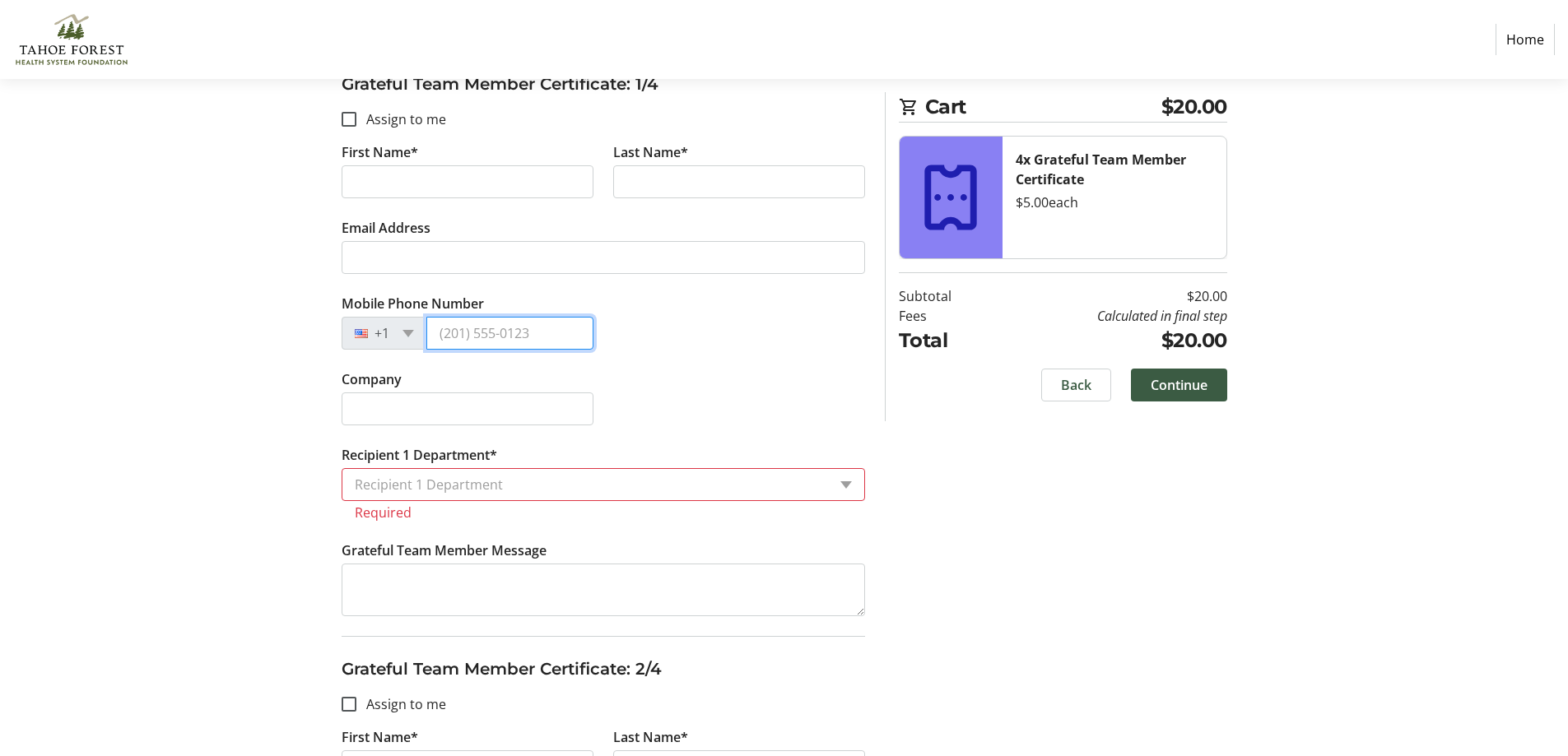
click at [477, 323] on input "Mobile Phone Number" at bounding box center [510, 333] width 167 height 33
click at [442, 234] on tr-form-field "Email Address" at bounding box center [603, 256] width 524 height 76
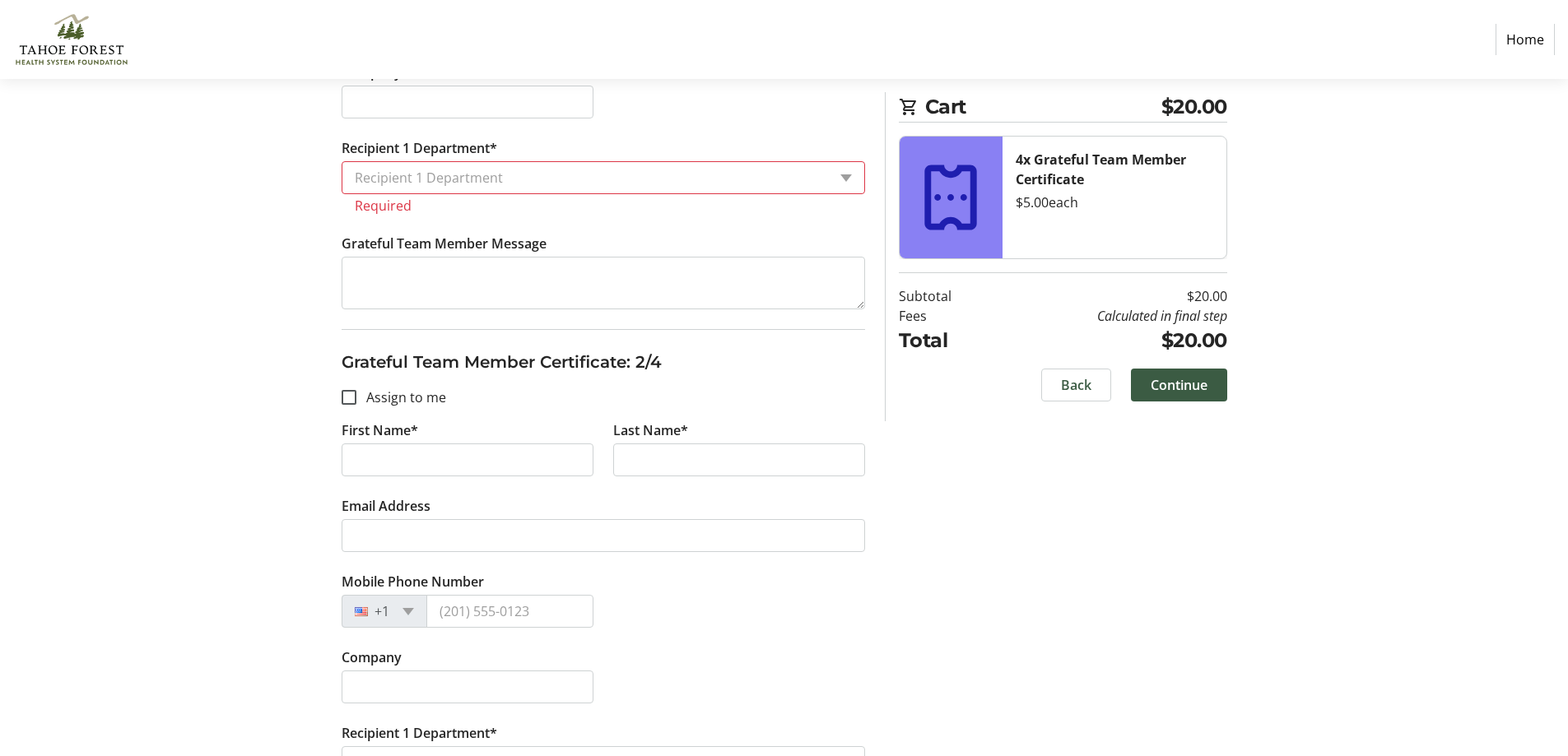
scroll to position [576, 0]
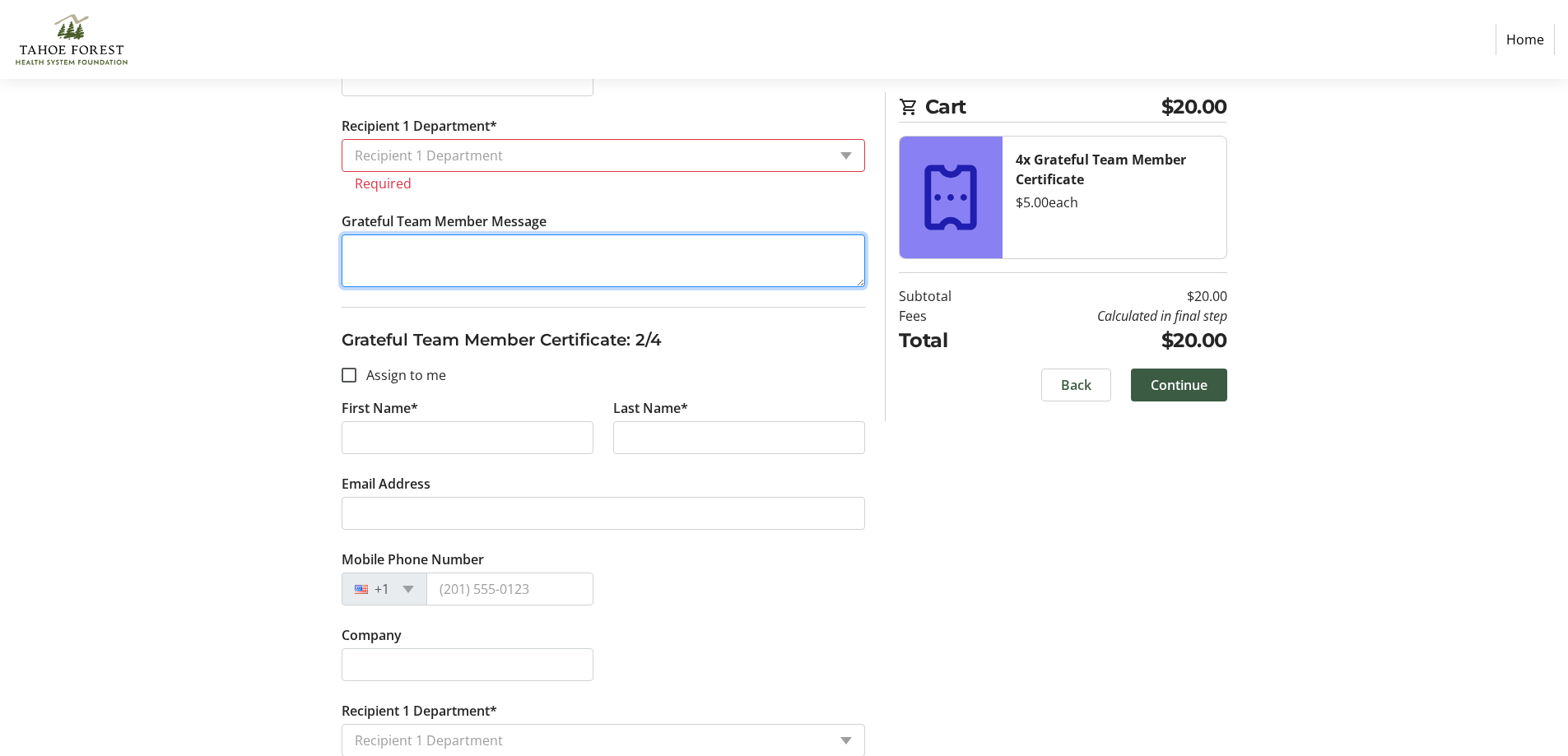
click at [445, 262] on textarea "Grateful Team Member Message" at bounding box center [603, 261] width 524 height 53
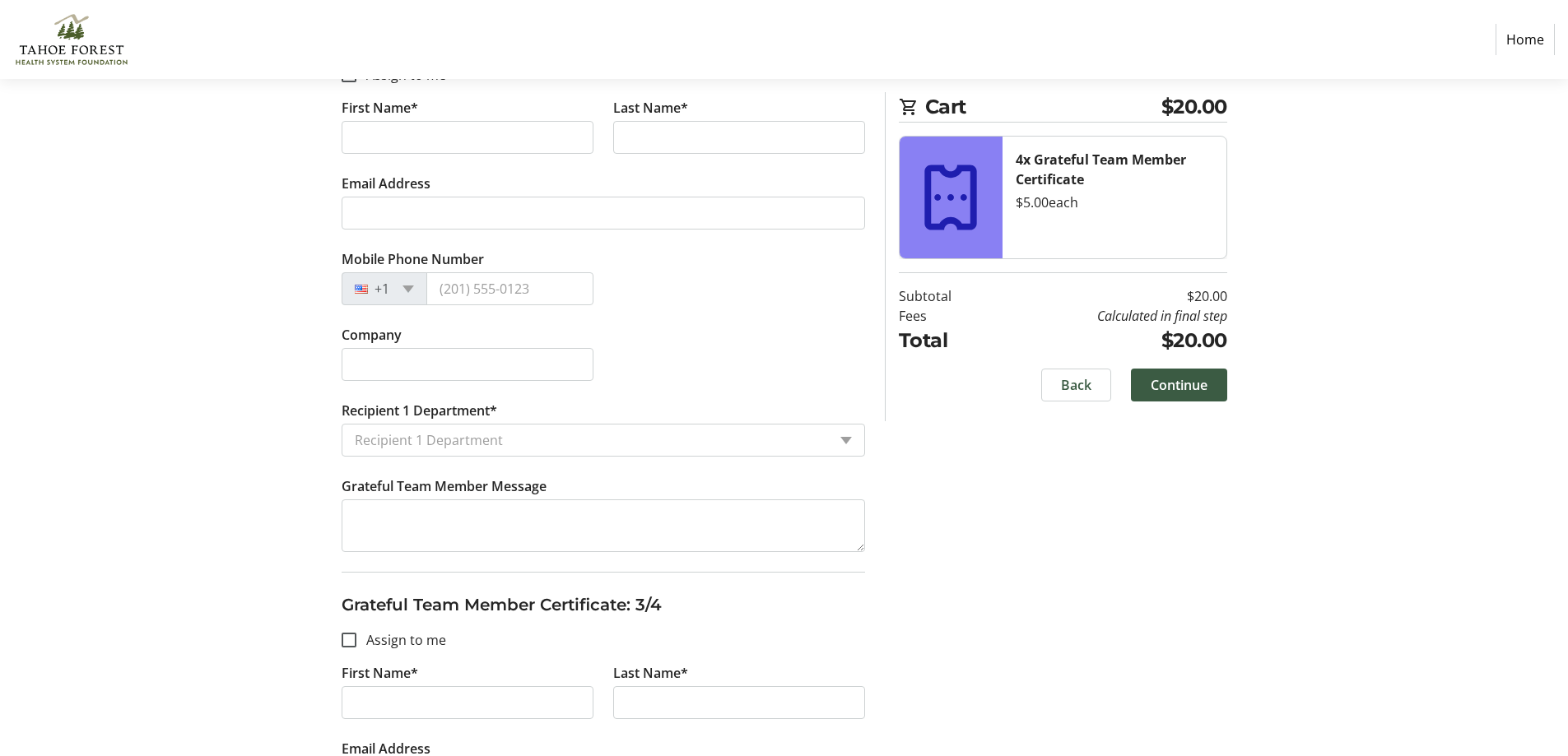
scroll to position [905, 0]
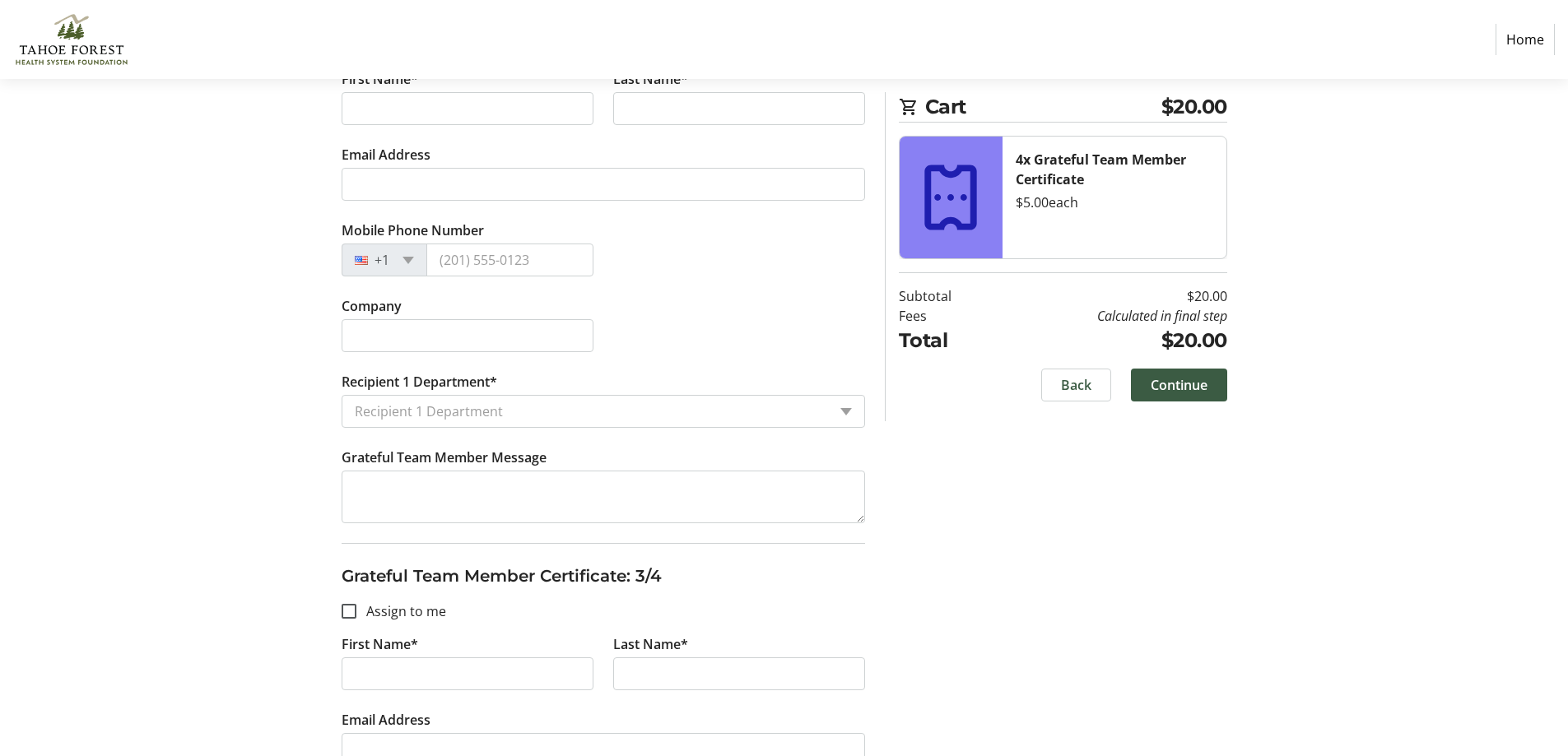
click at [426, 398] on div "Recipient 1 Department" at bounding box center [585, 412] width 485 height 31
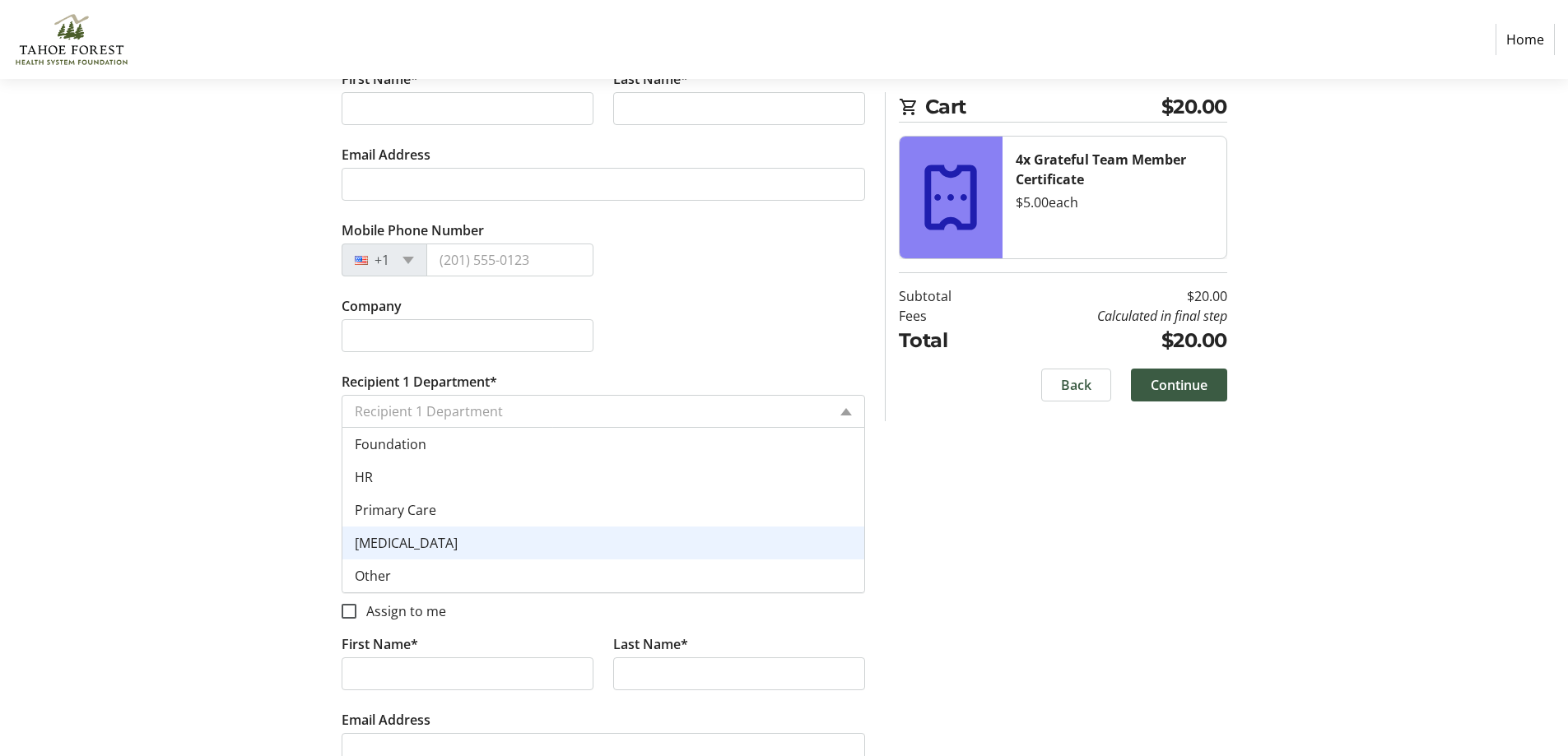
click at [242, 471] on div "Assign Tickets Enter details for each attendee so that they receive their ticke…" at bounding box center [784, 492] width 1086 height 2362
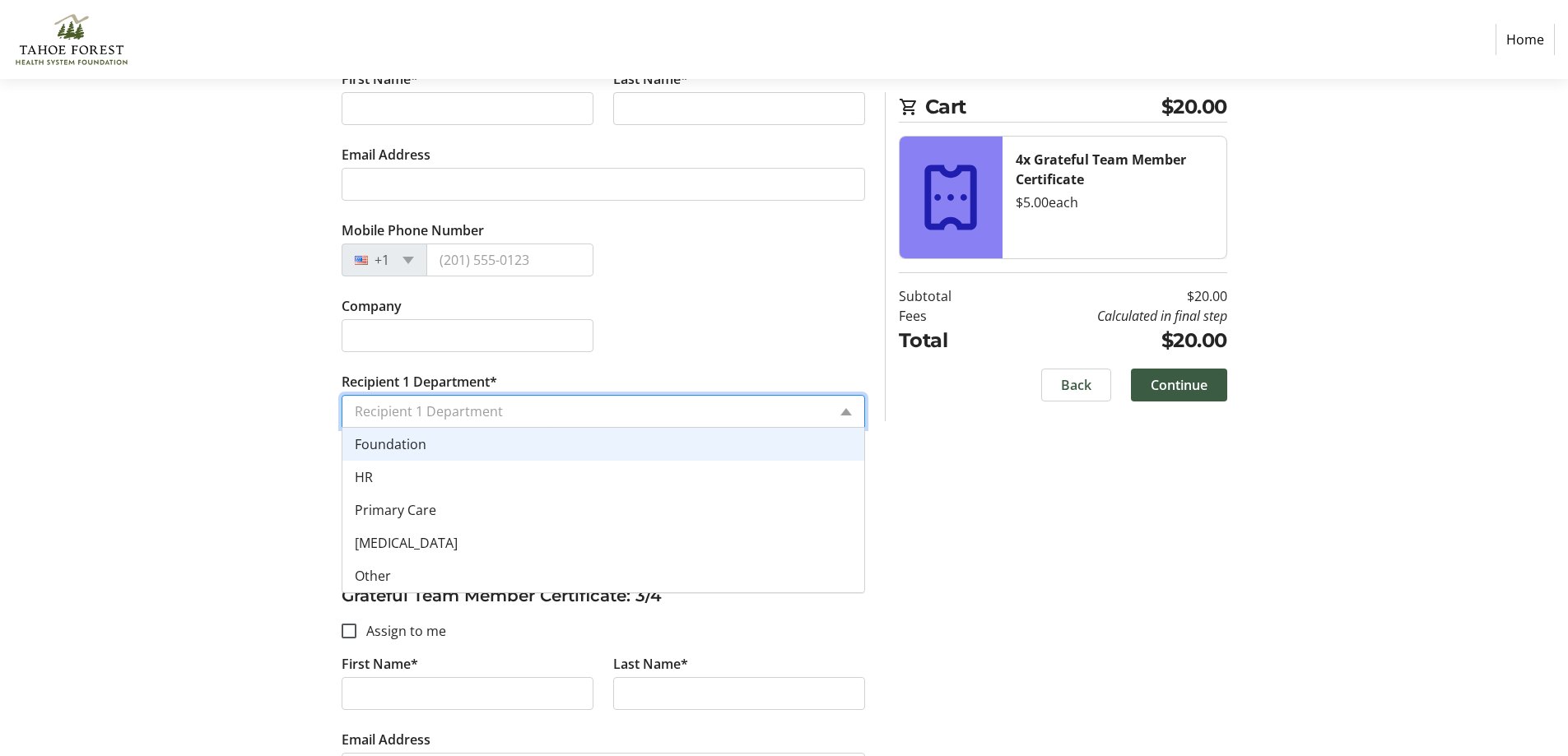
click at [522, 406] on input "Recipient 1 Department*" at bounding box center [590, 412] width 472 height 19
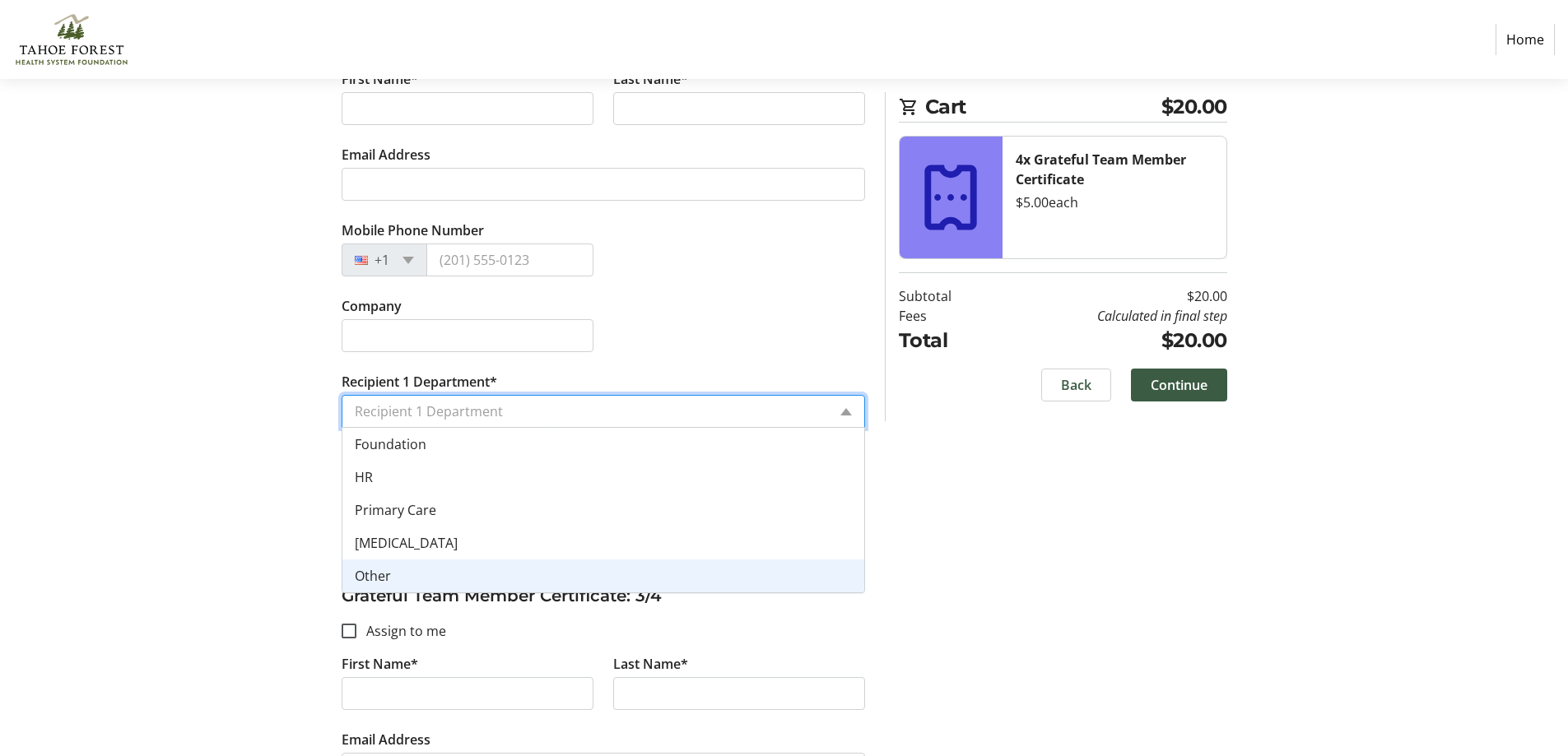
click at [393, 569] on div "Other" at bounding box center [603, 576] width 522 height 33
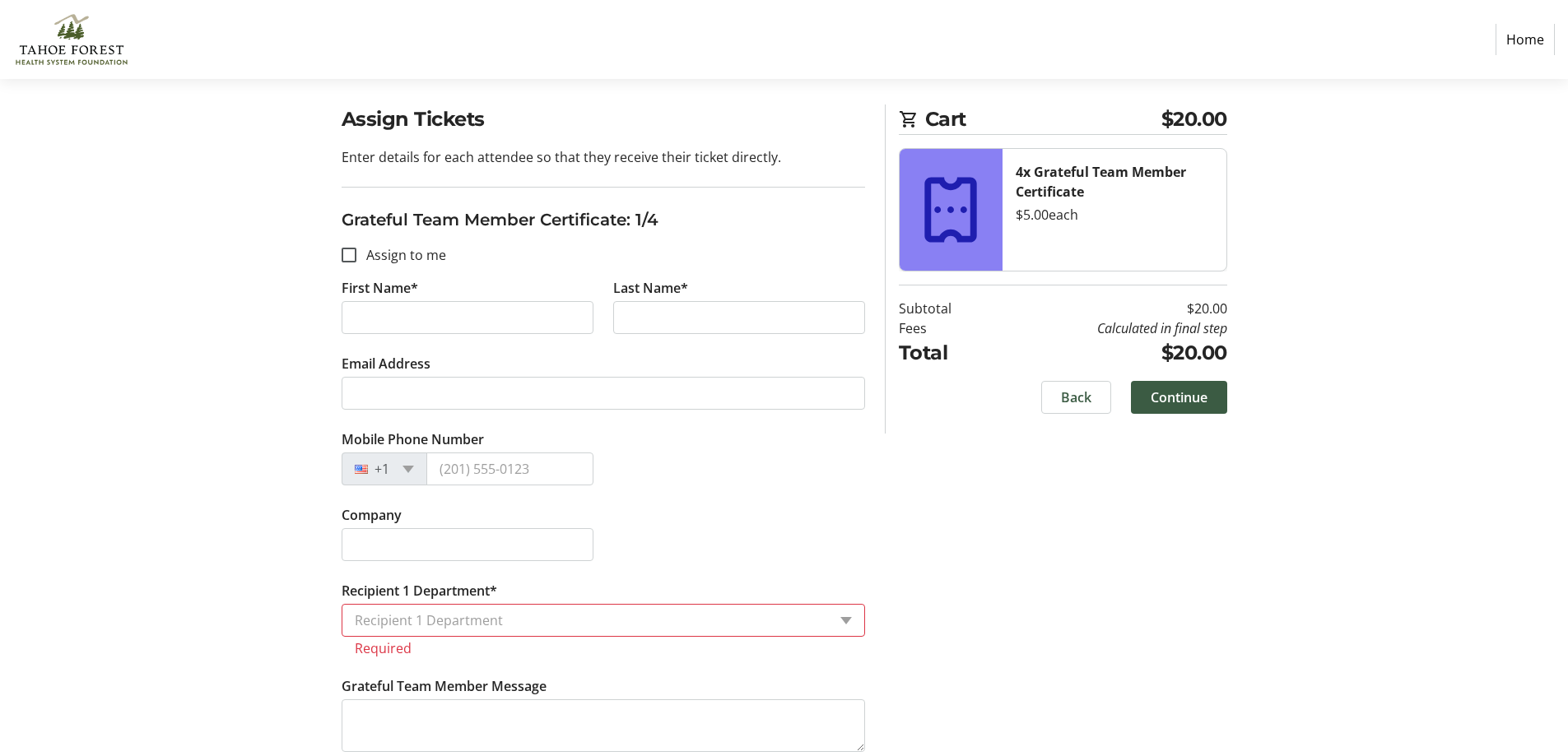
scroll to position [83, 0]
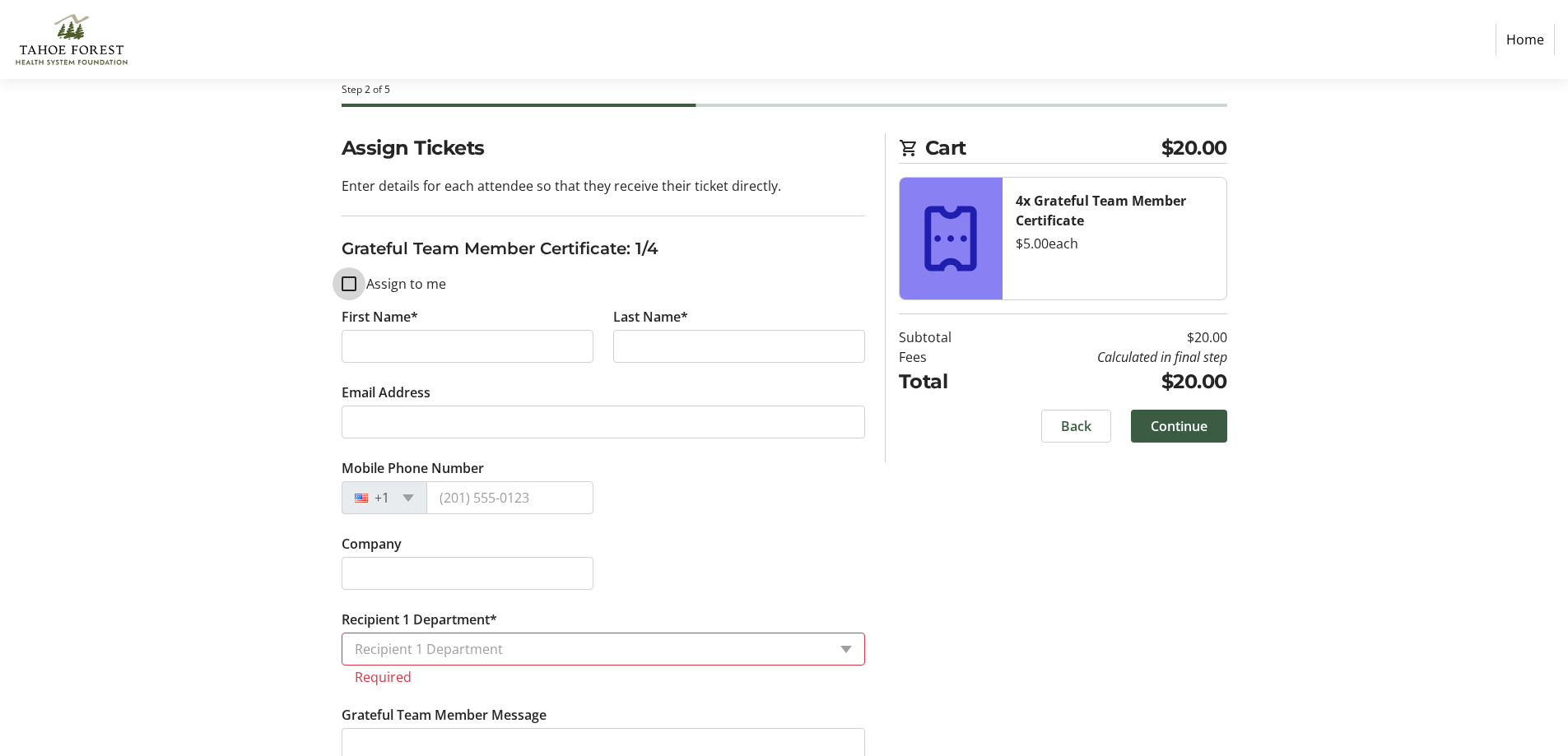
click at [343, 283] on input "Assign to me" at bounding box center [348, 283] width 15 height 15
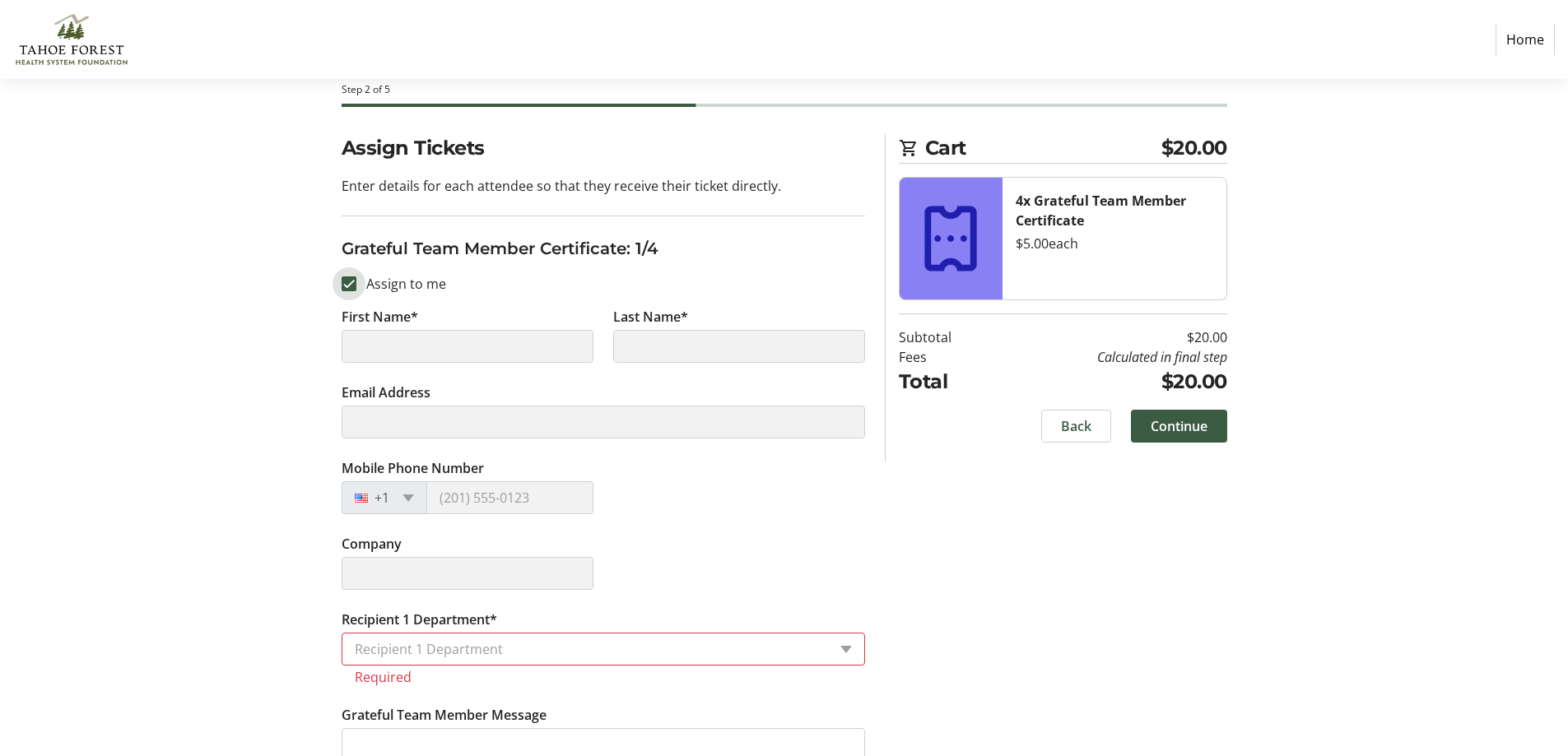
click at [343, 283] on input "Assign to me" at bounding box center [348, 283] width 15 height 15
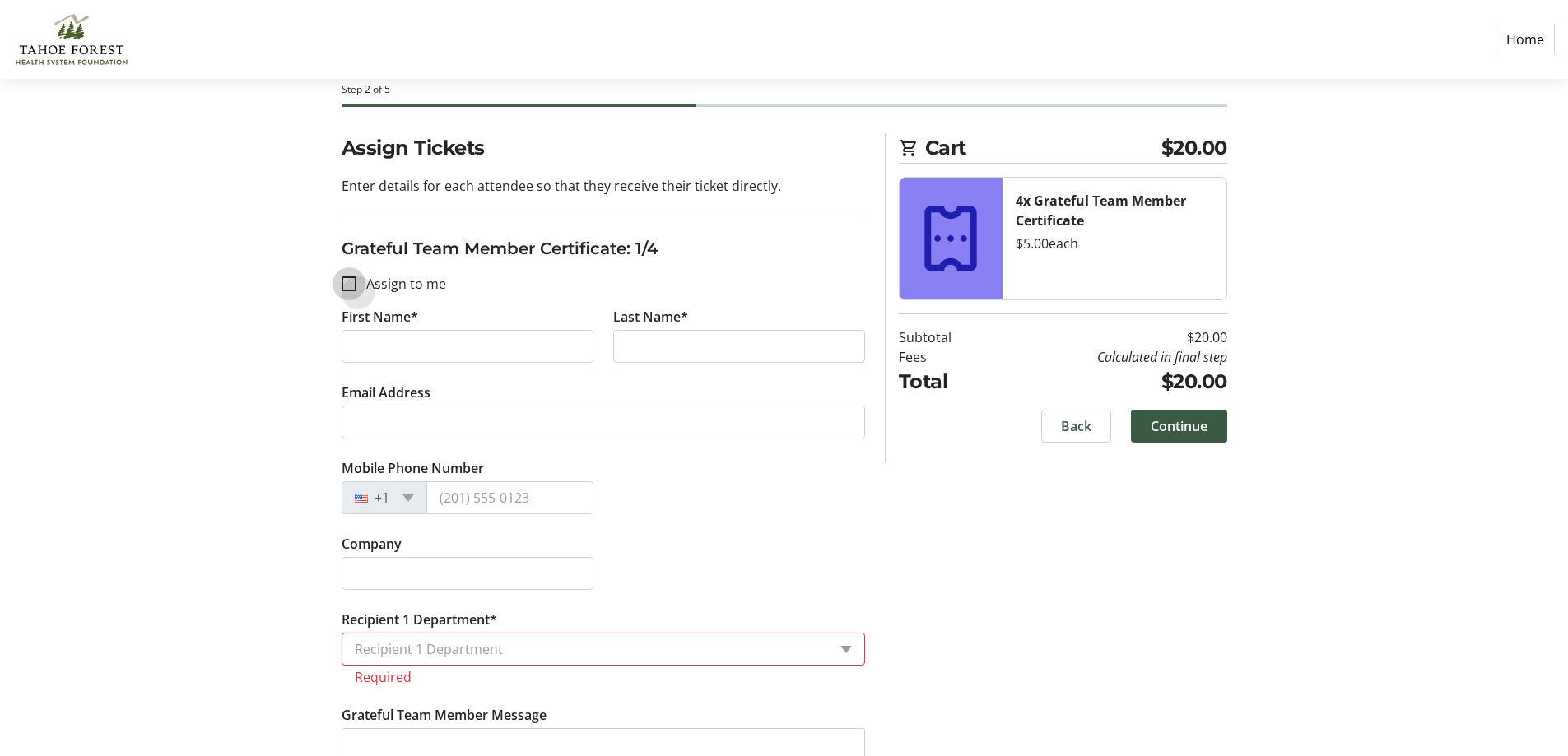
checkbox input "true"
type input "[PERSON_NAME]"
type input "[EMAIL_ADDRESS][DOMAIN_NAME]"
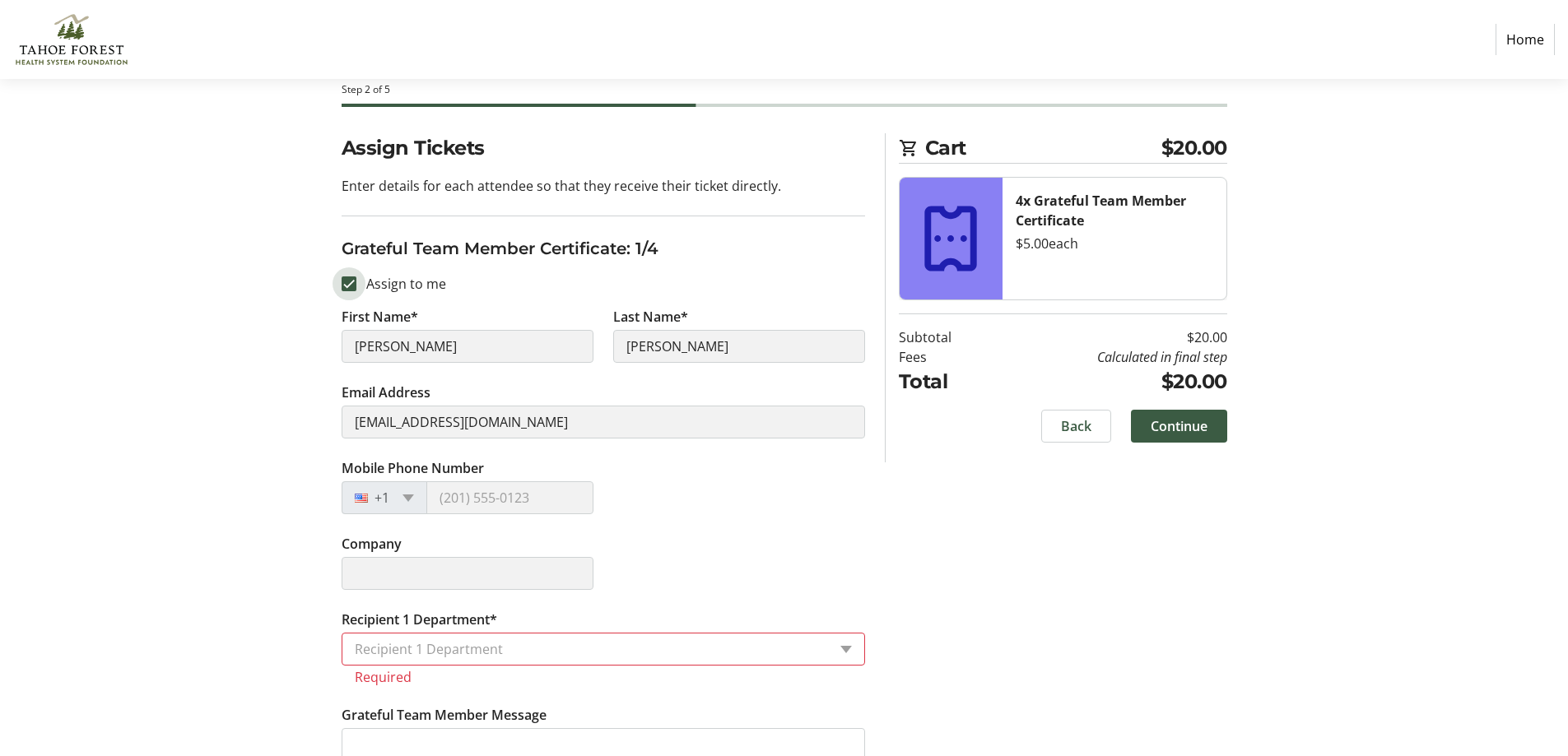
click at [349, 281] on input "Assign to me" at bounding box center [348, 283] width 15 height 15
checkbox input "false"
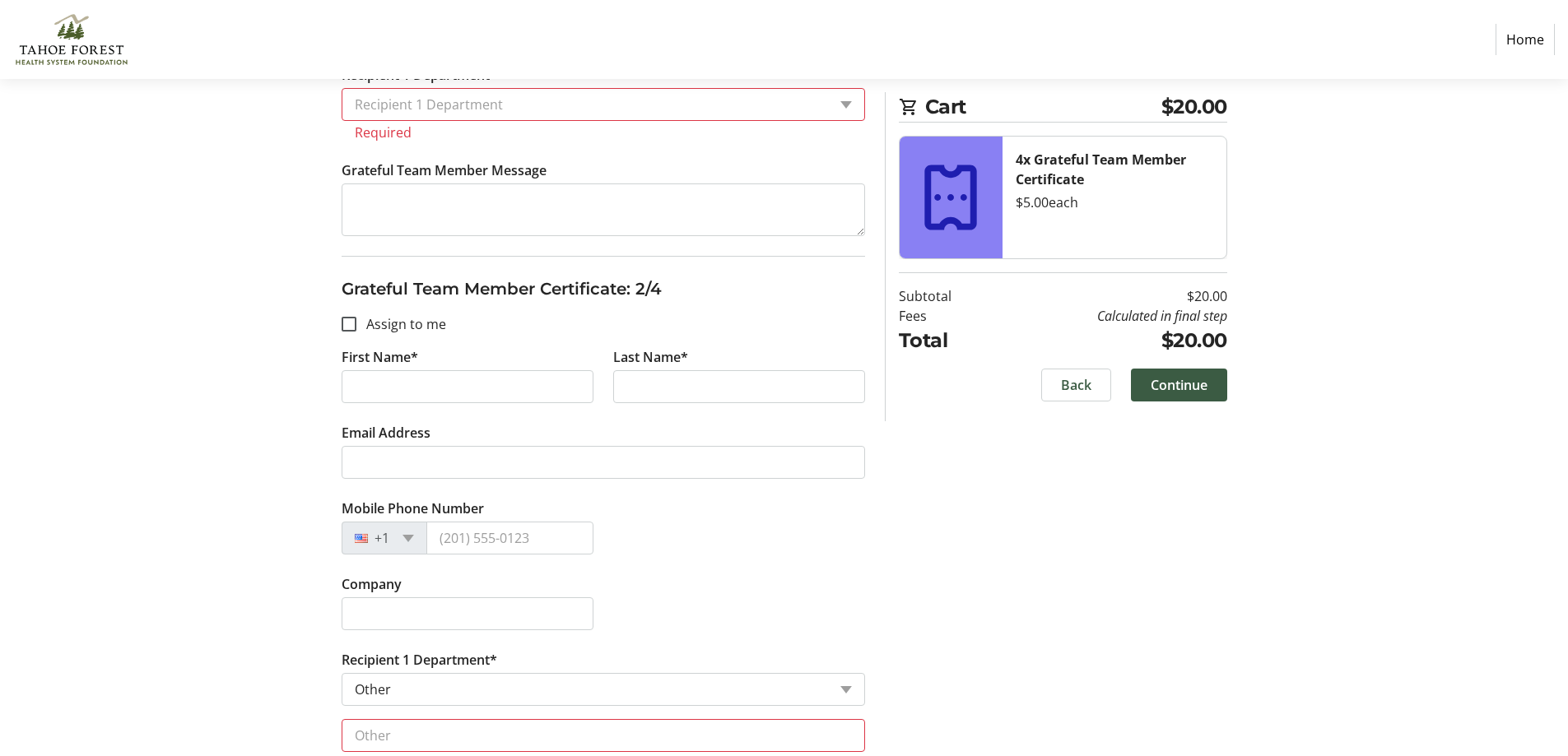
scroll to position [412, 0]
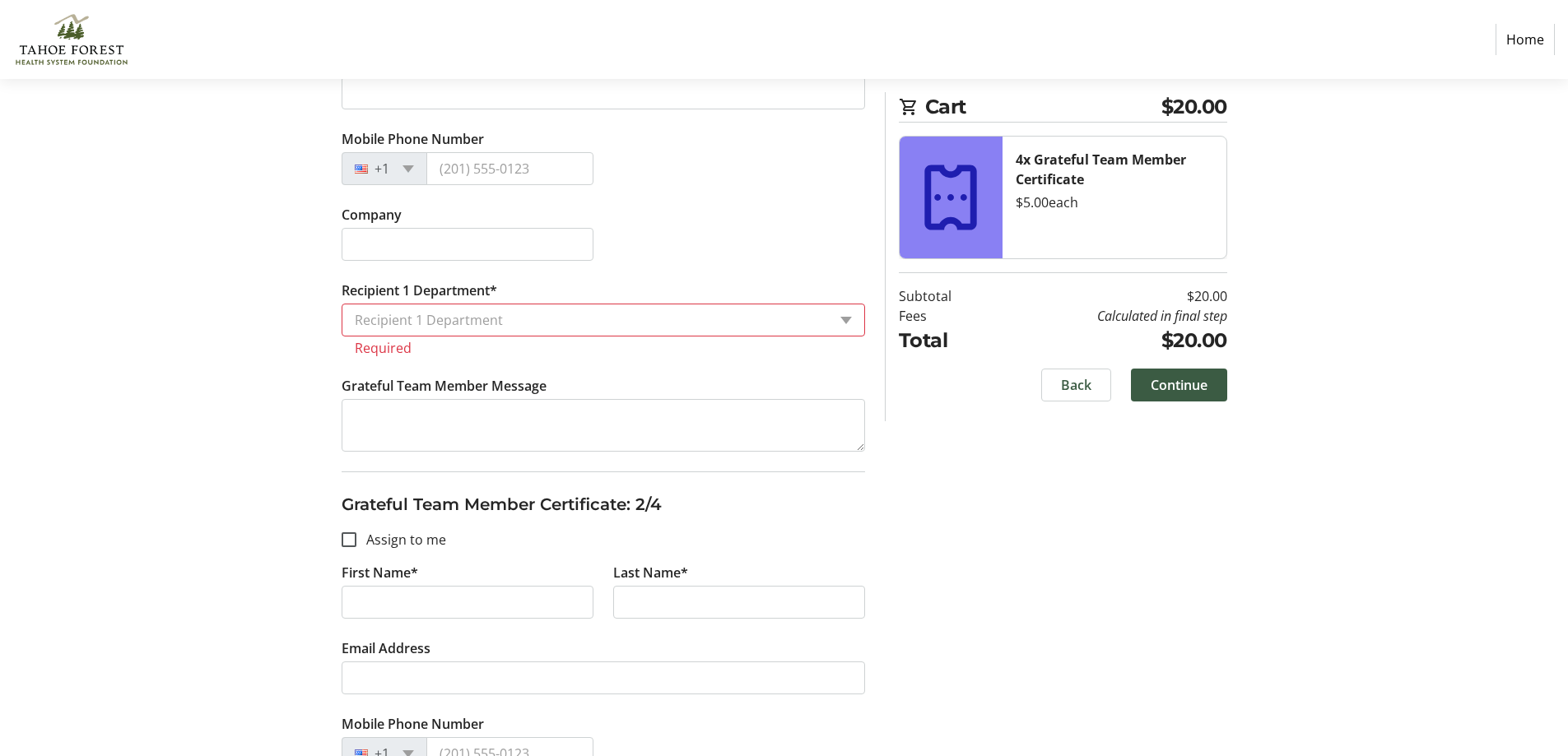
click at [70, 22] on img at bounding box center [72, 40] width 117 height 66
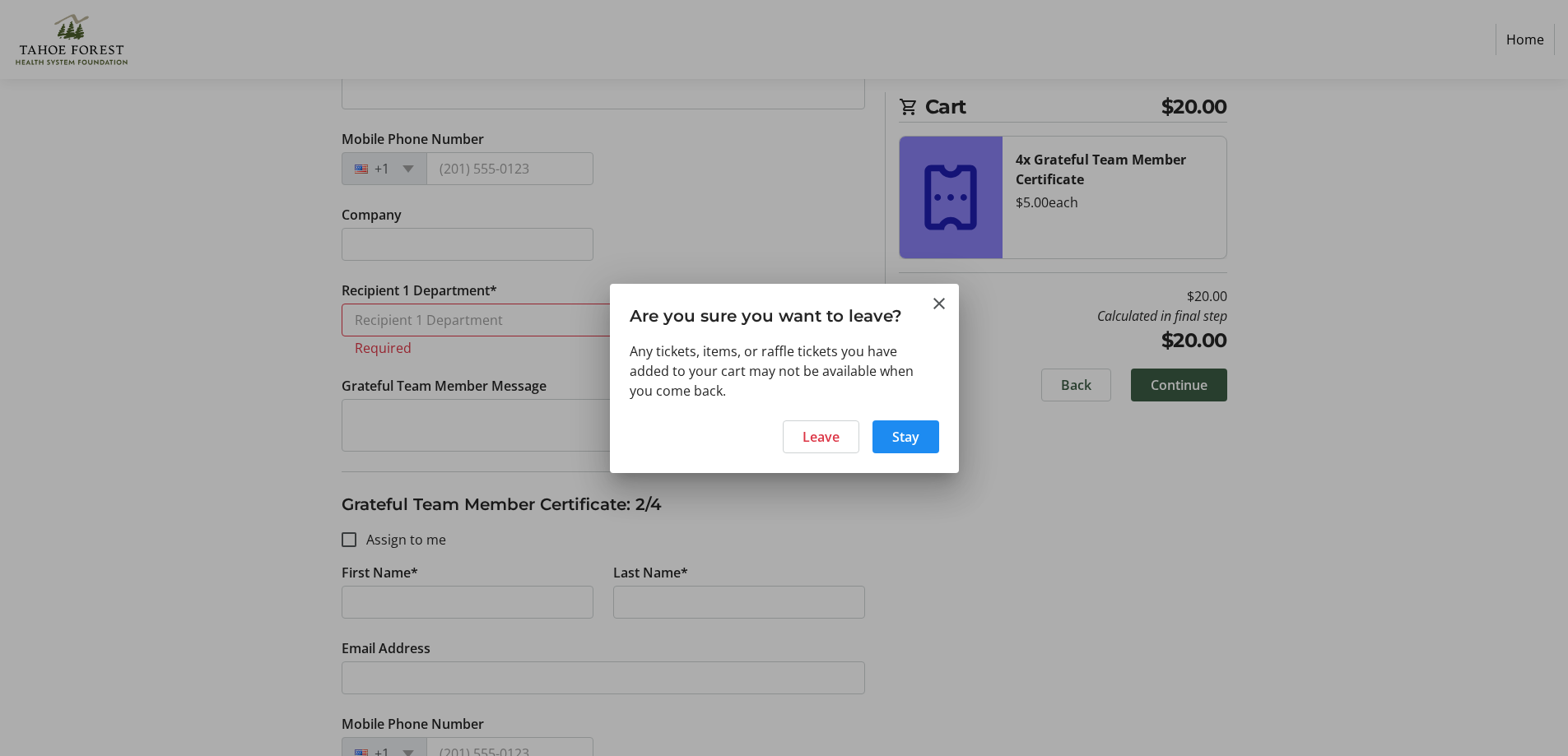
scroll to position [0, 0]
click at [831, 438] on span "Leave" at bounding box center [820, 437] width 37 height 19
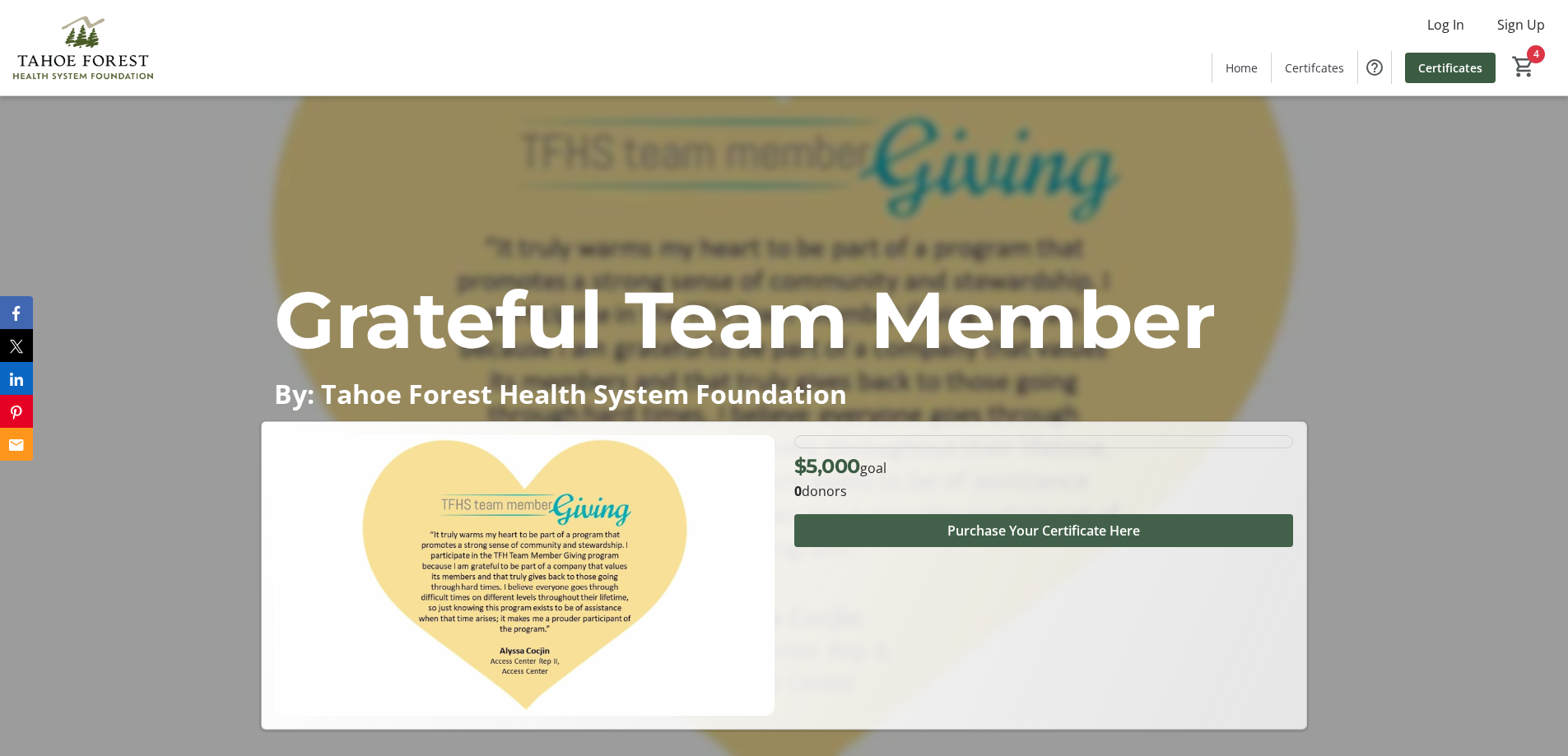
click at [1078, 529] on span "Purchase Your Certificate Here" at bounding box center [1043, 530] width 193 height 19
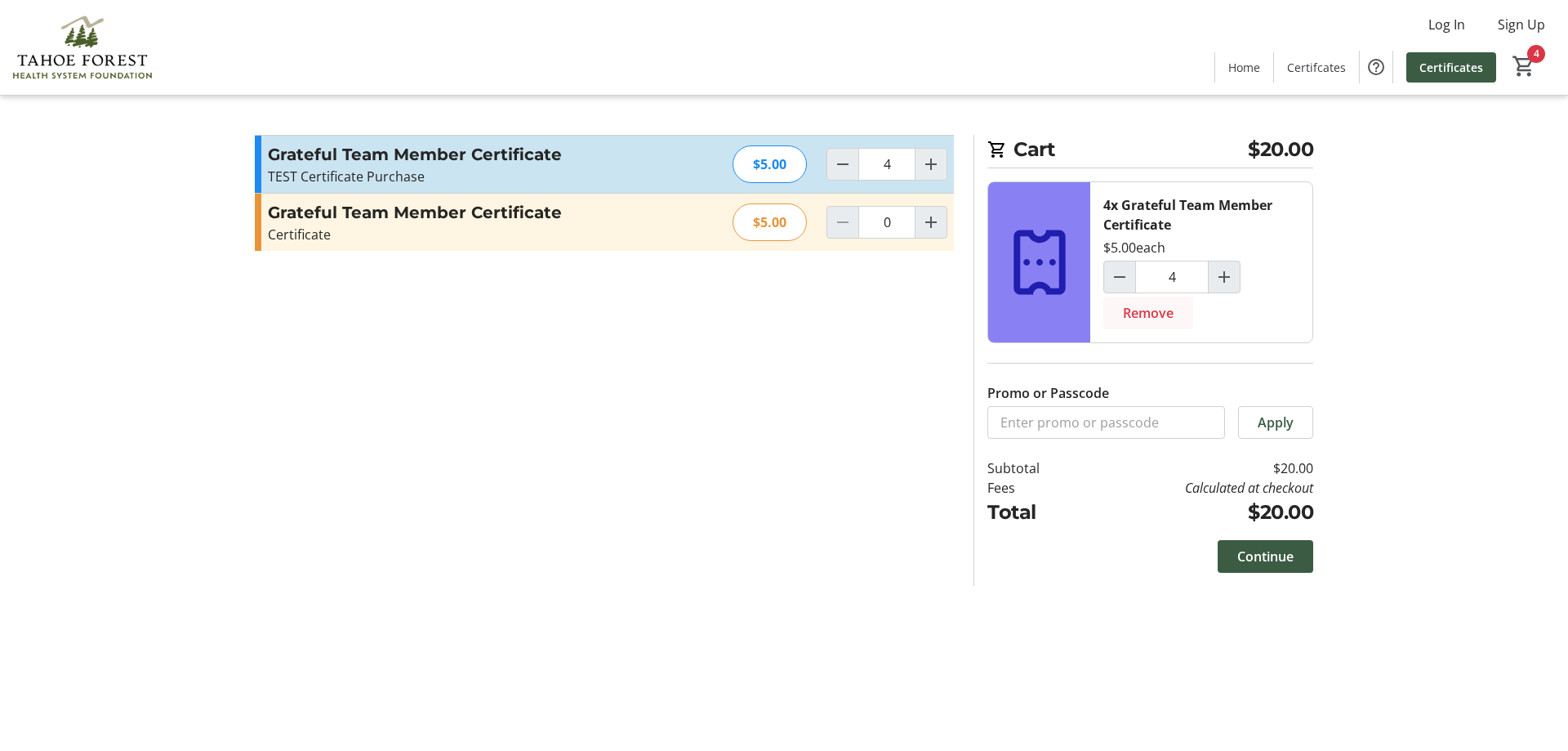
click at [1150, 311] on span "Remove" at bounding box center [1148, 313] width 50 height 19
type input "0"
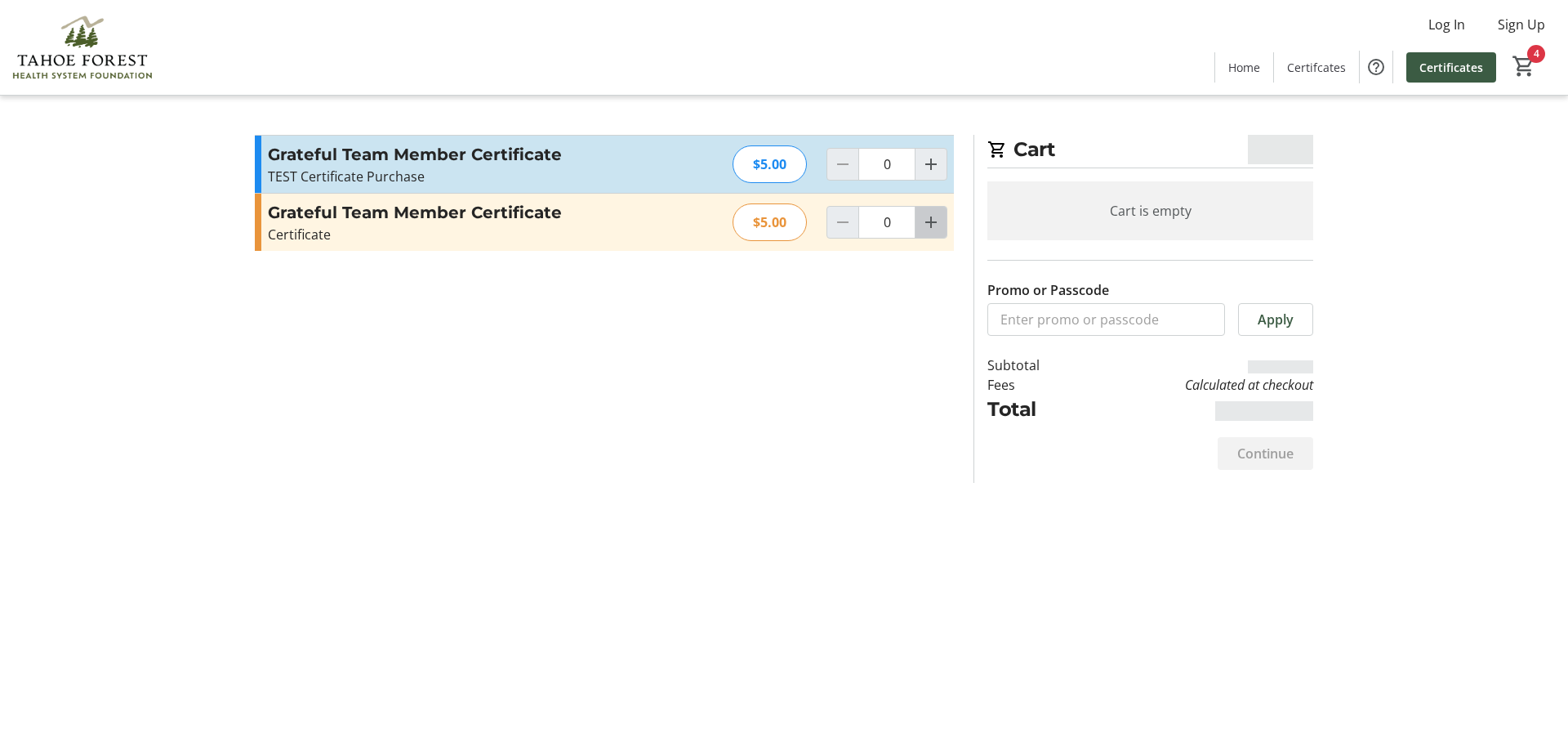
click at [936, 217] on mat-icon "Increment by one" at bounding box center [931, 222] width 19 height 19
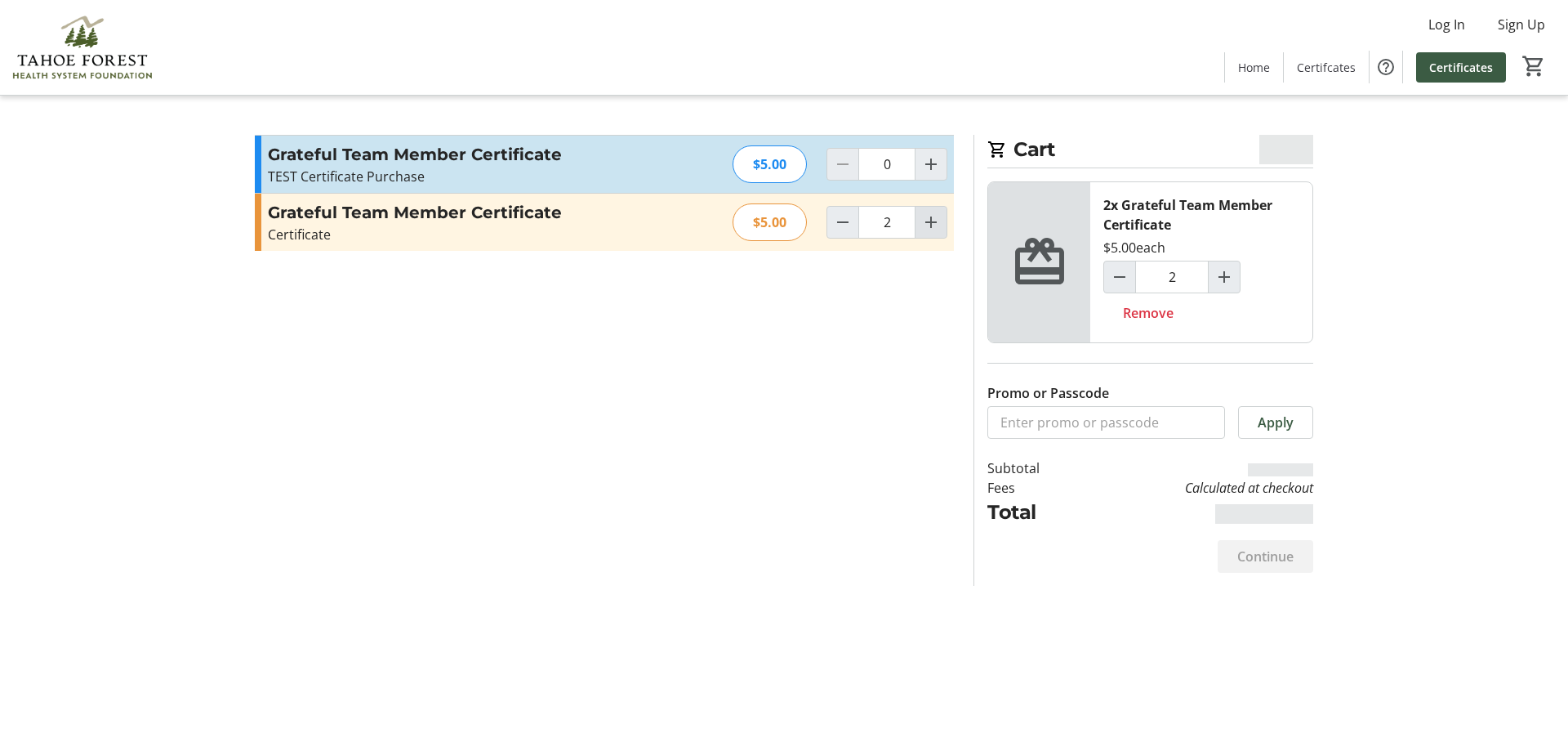
click at [934, 224] on mat-icon "Increment by one" at bounding box center [931, 222] width 19 height 19
type input "3"
click at [1274, 557] on span "Continue" at bounding box center [1266, 557] width 56 height 19
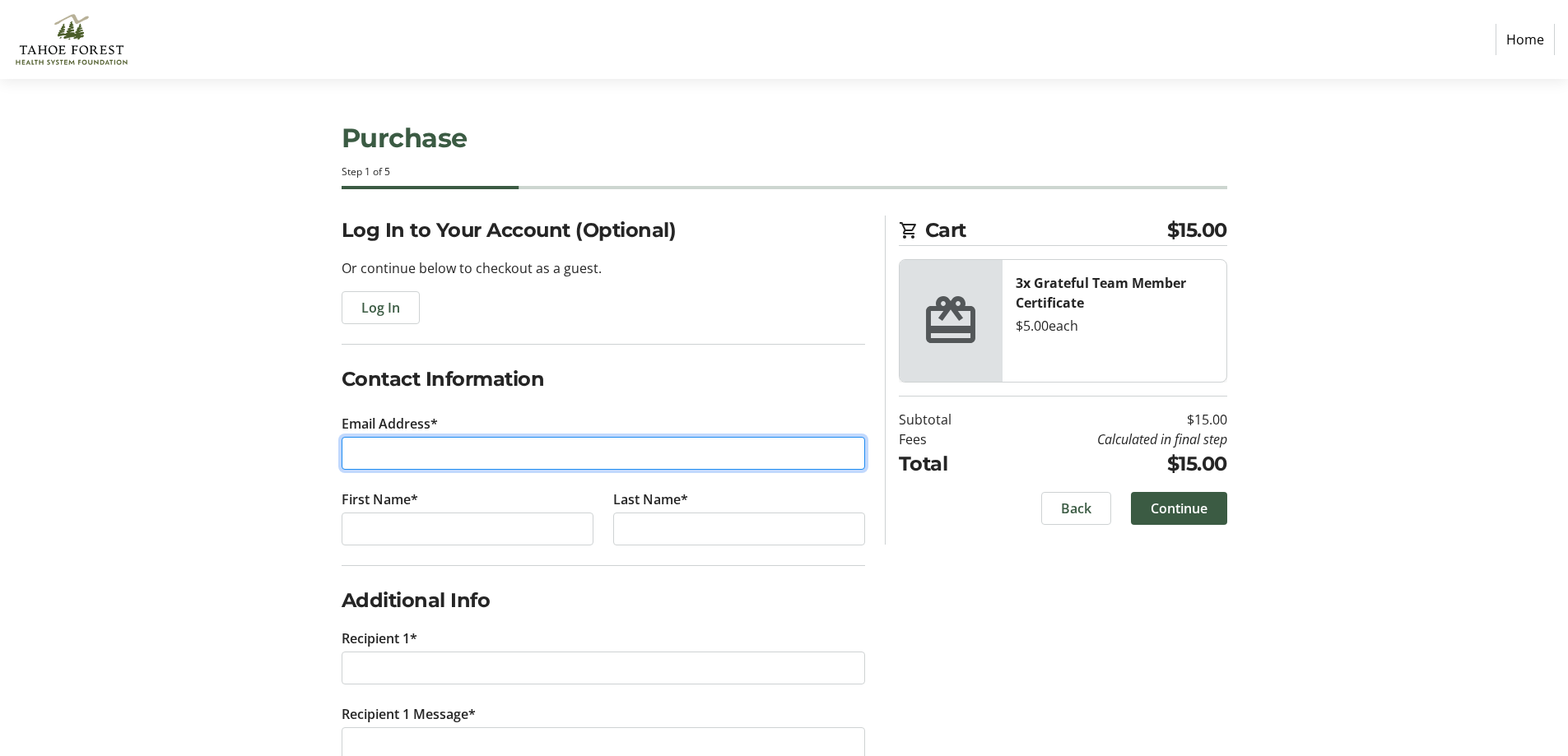
click at [457, 441] on input "Email Address*" at bounding box center [603, 453] width 524 height 33
type input "[EMAIL_ADDRESS][DOMAIN_NAME]"
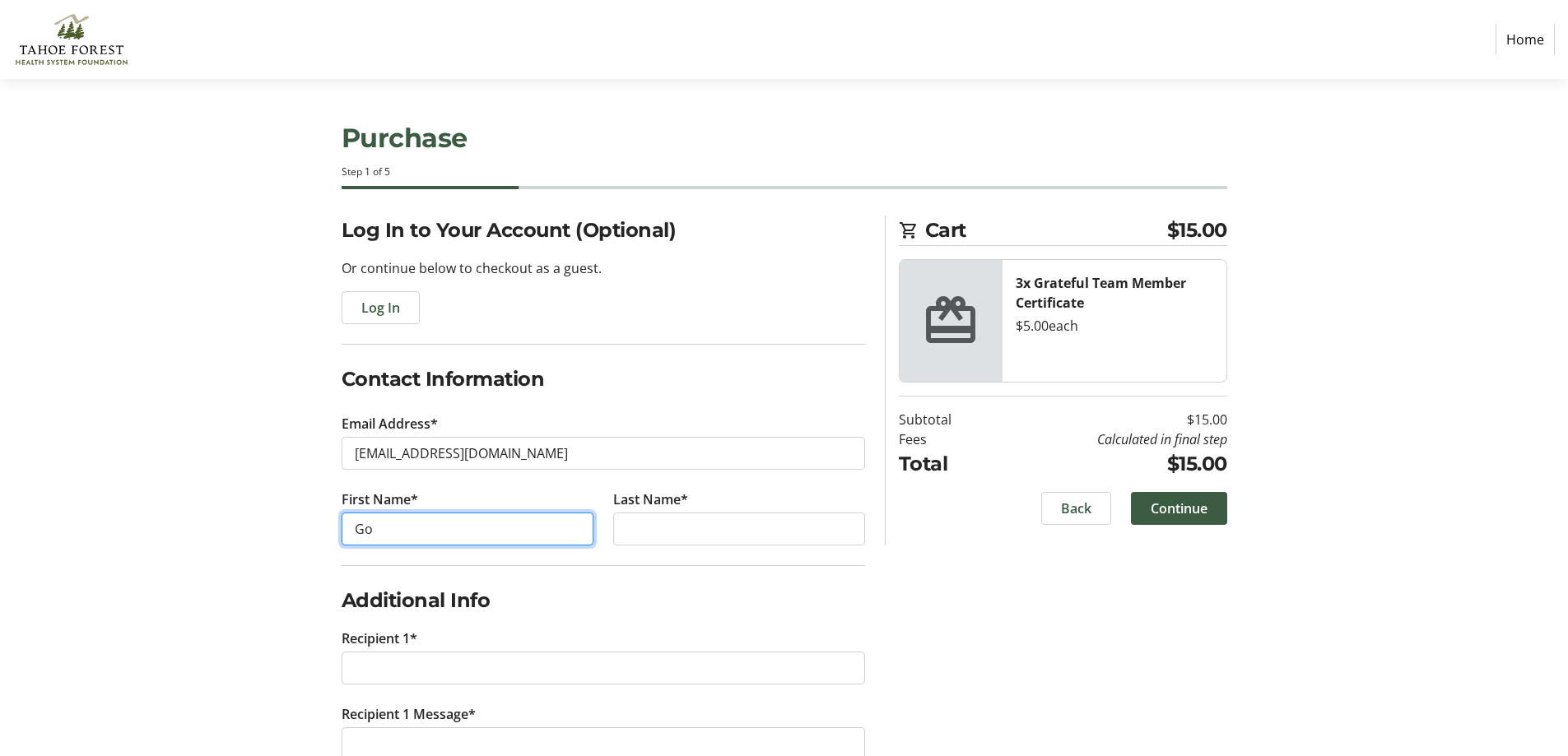
type input "G"
type input "[PERSON_NAME]"
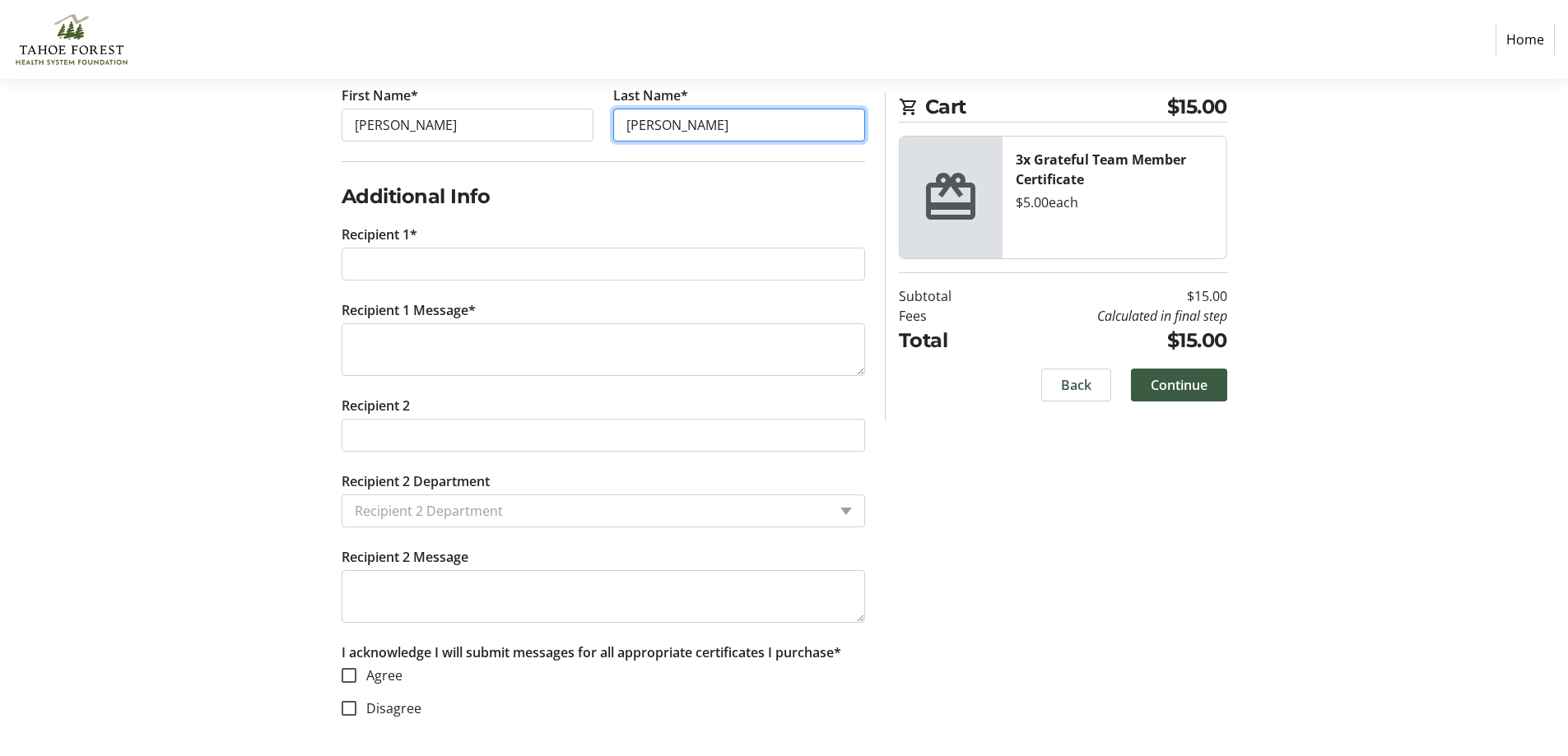
scroll to position [406, 0]
type input "[PERSON_NAME]"
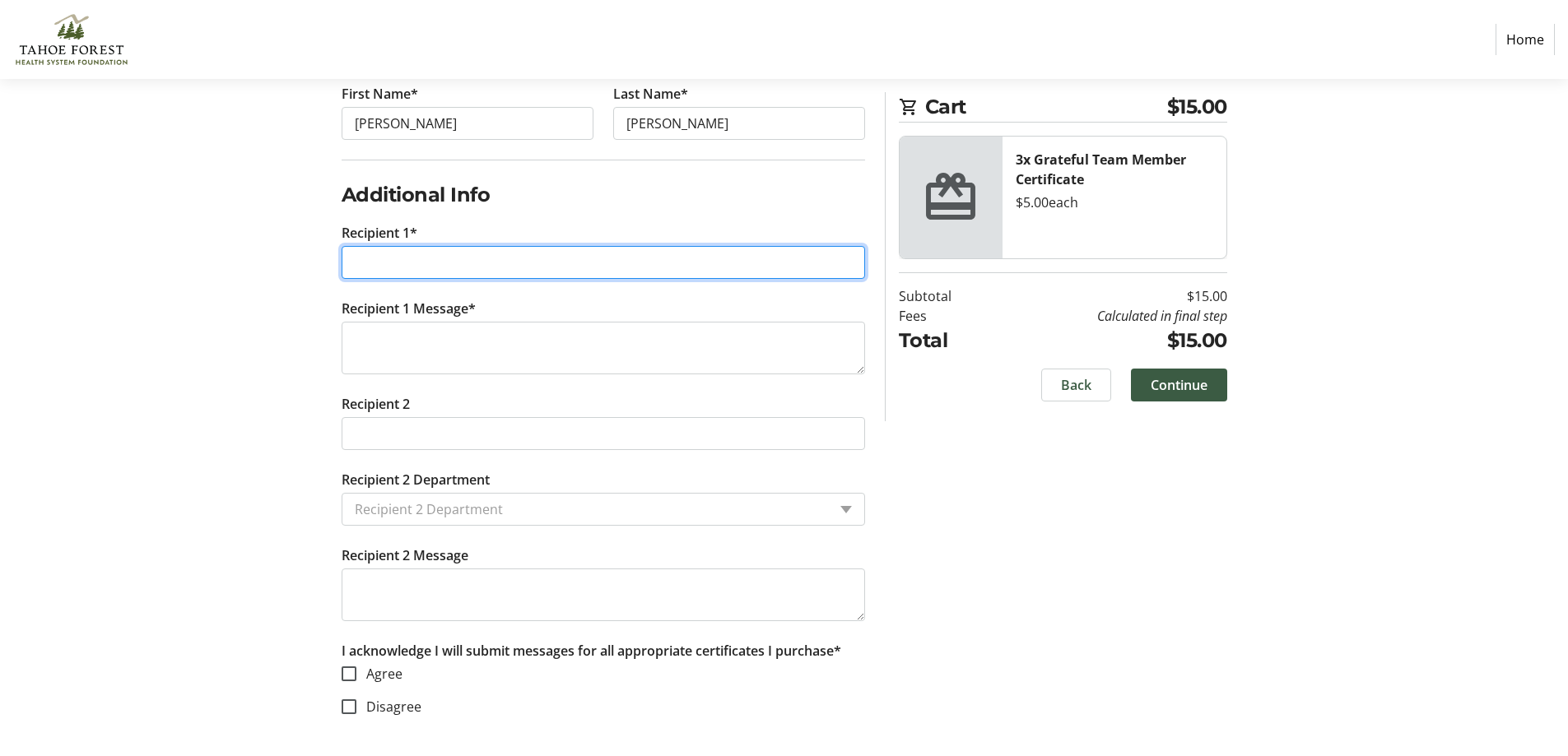
click at [460, 269] on input "Recipient 1*" at bounding box center [603, 263] width 524 height 33
type input "[PERSON_NAME]"
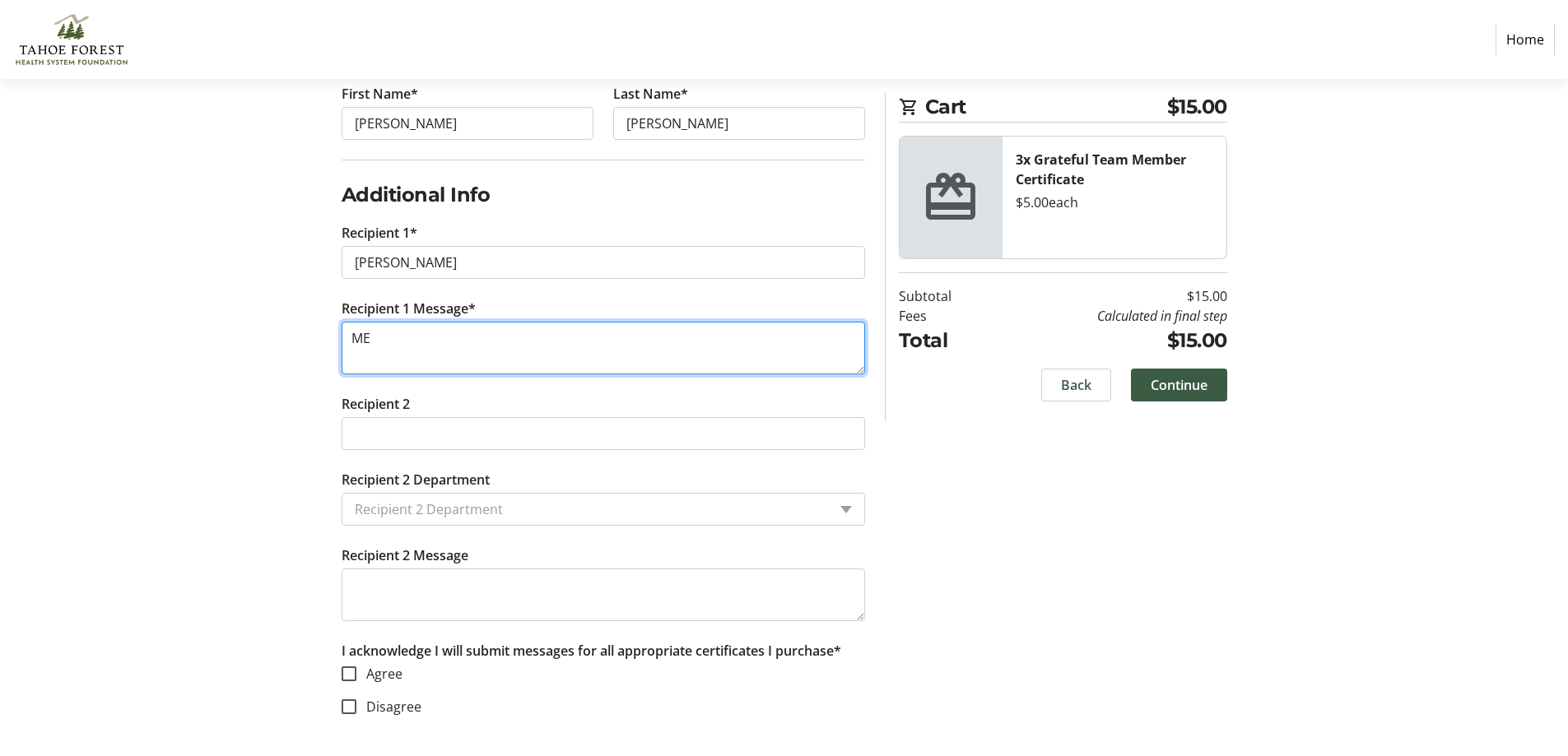
type textarea "ME"
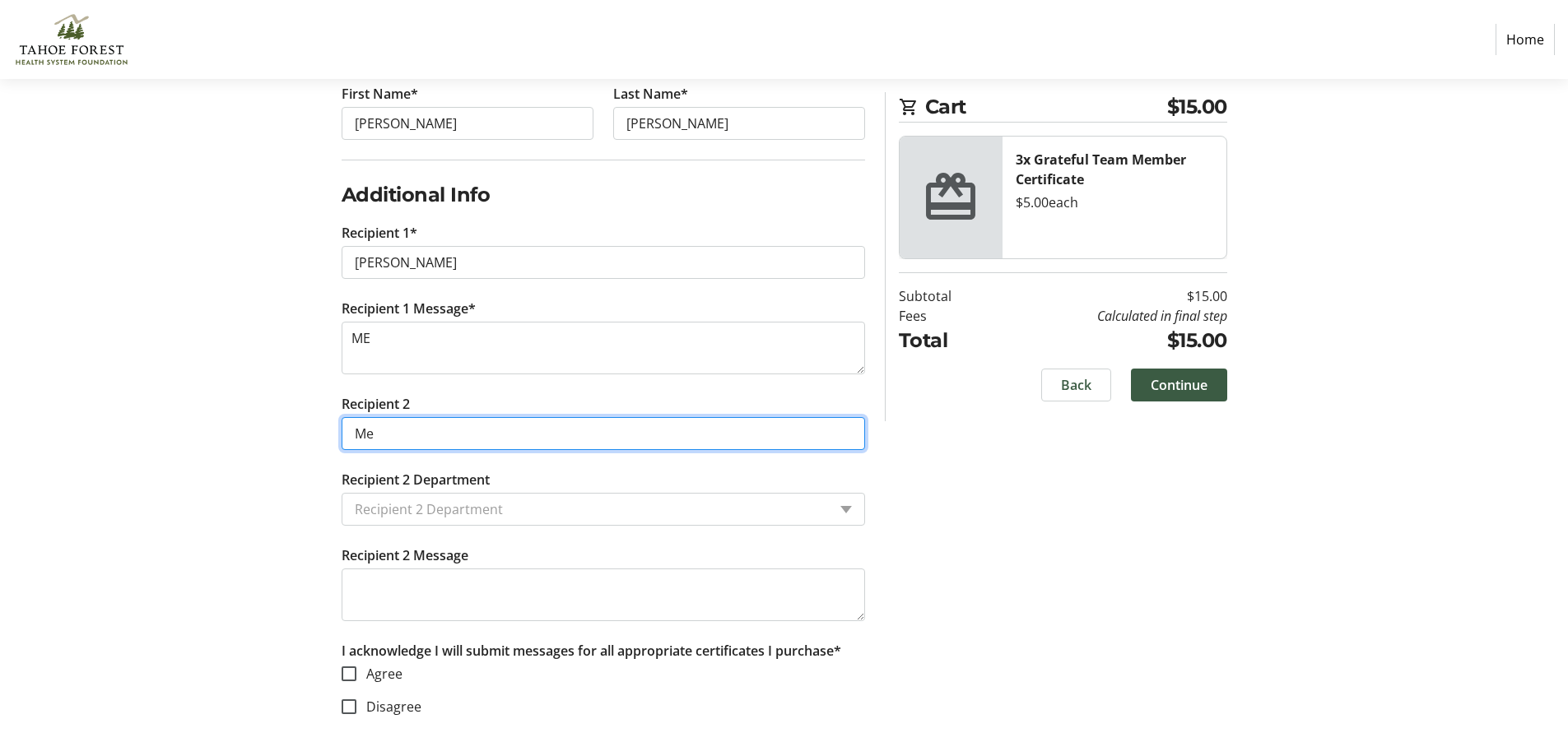
type input "Me"
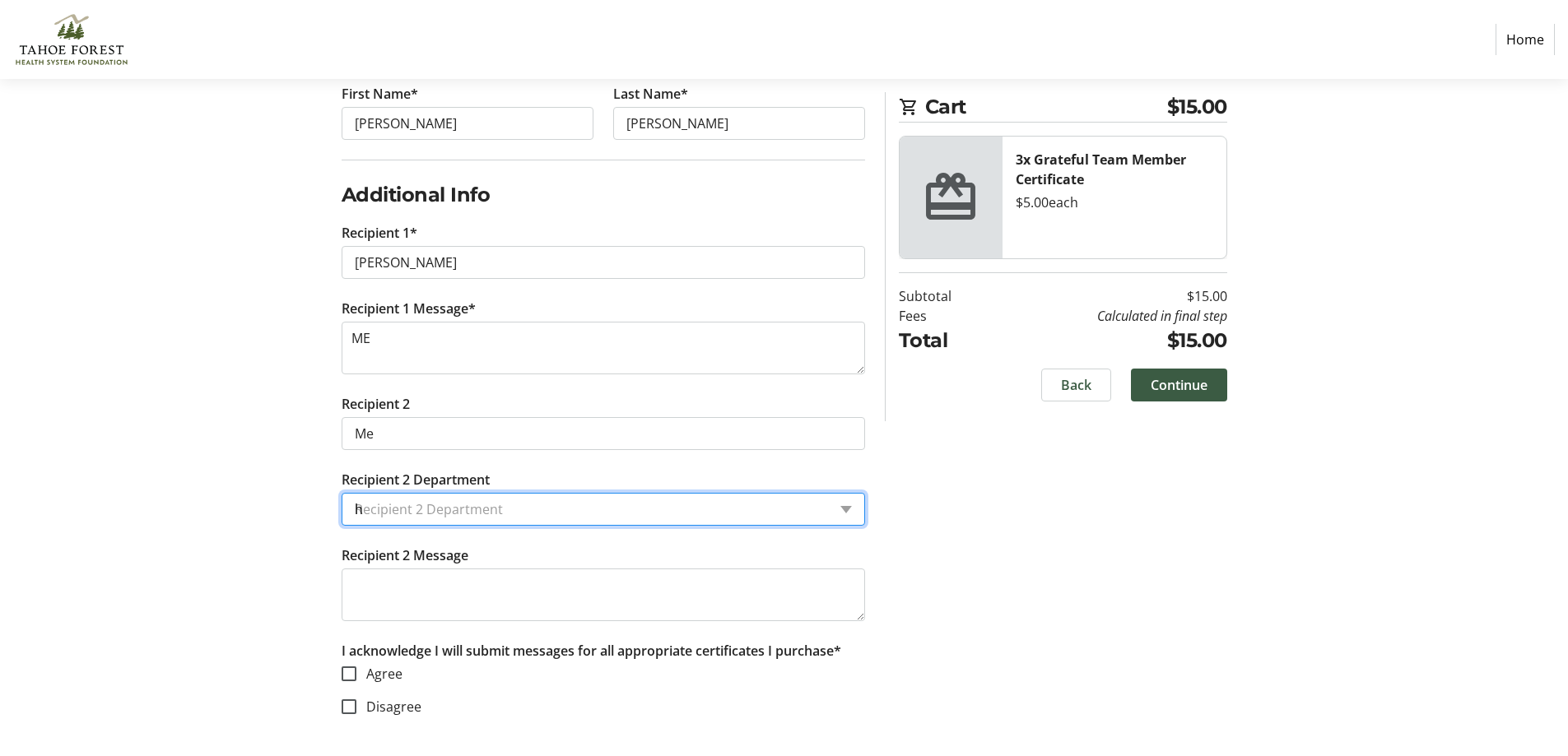
type input "hr"
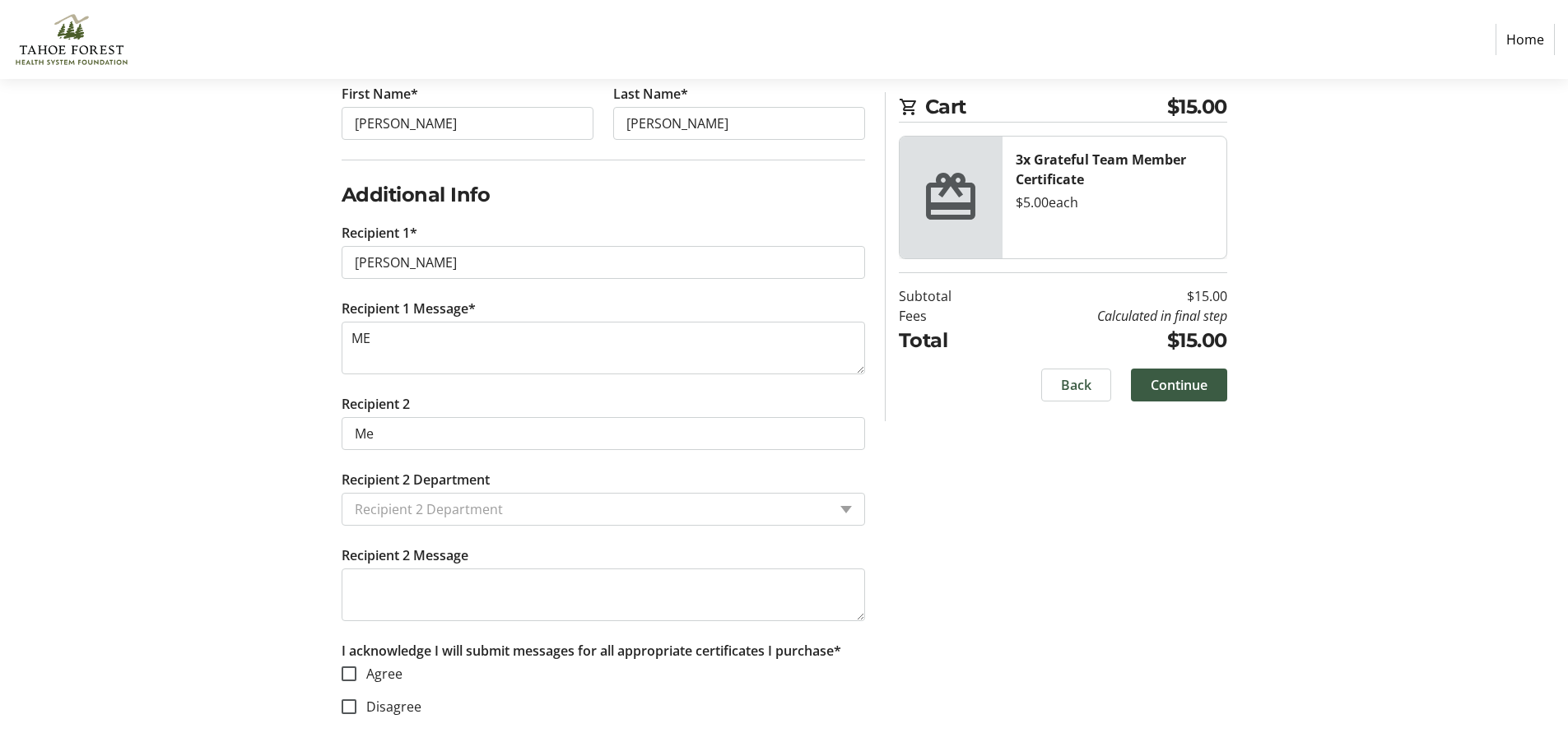
click at [459, 509] on input "Recipient 2 Department" at bounding box center [590, 509] width 472 height 19
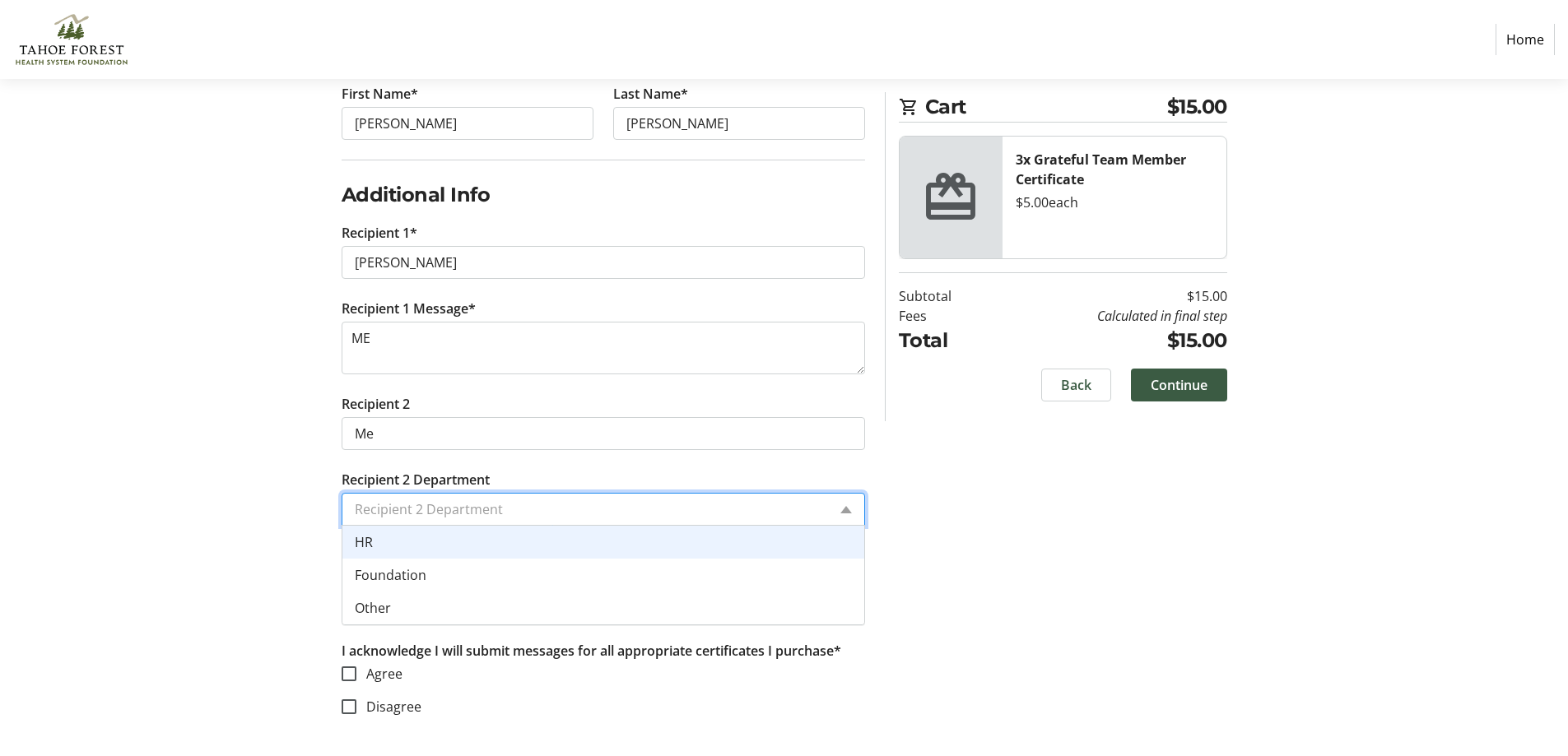
click at [444, 542] on div "HR" at bounding box center [603, 542] width 522 height 33
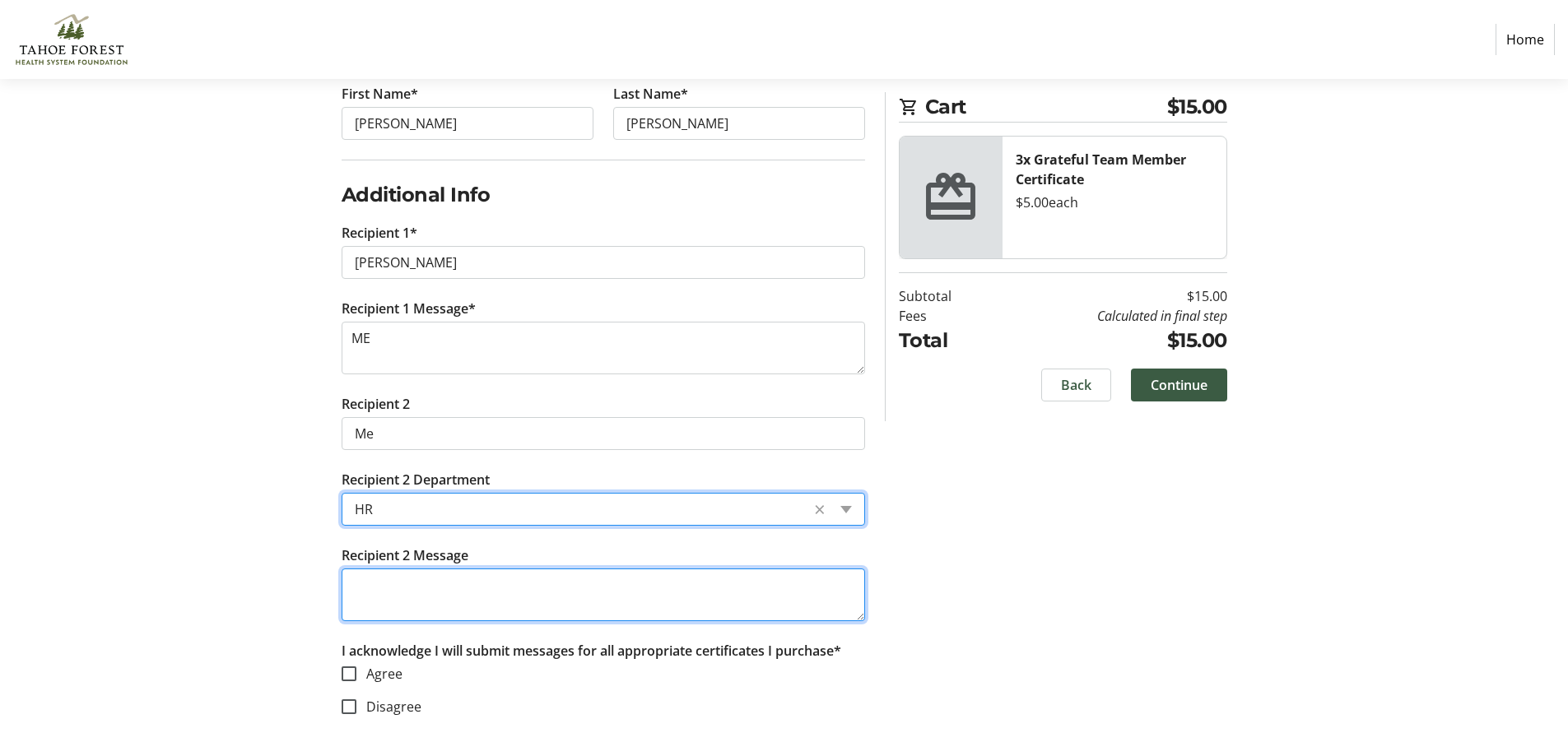
click at [439, 577] on textarea "Recipient 2 Message" at bounding box center [603, 594] width 524 height 53
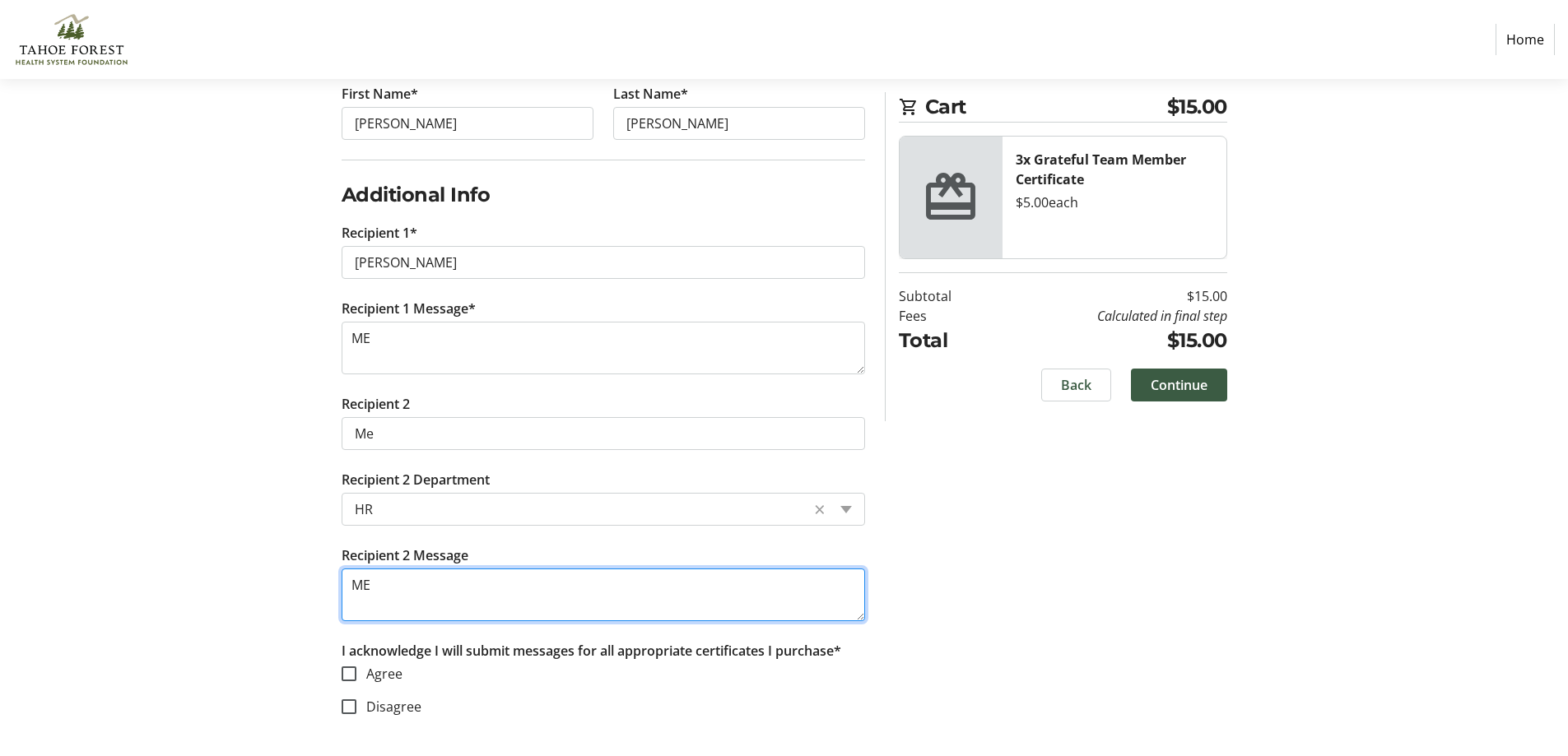
type textarea "ME"
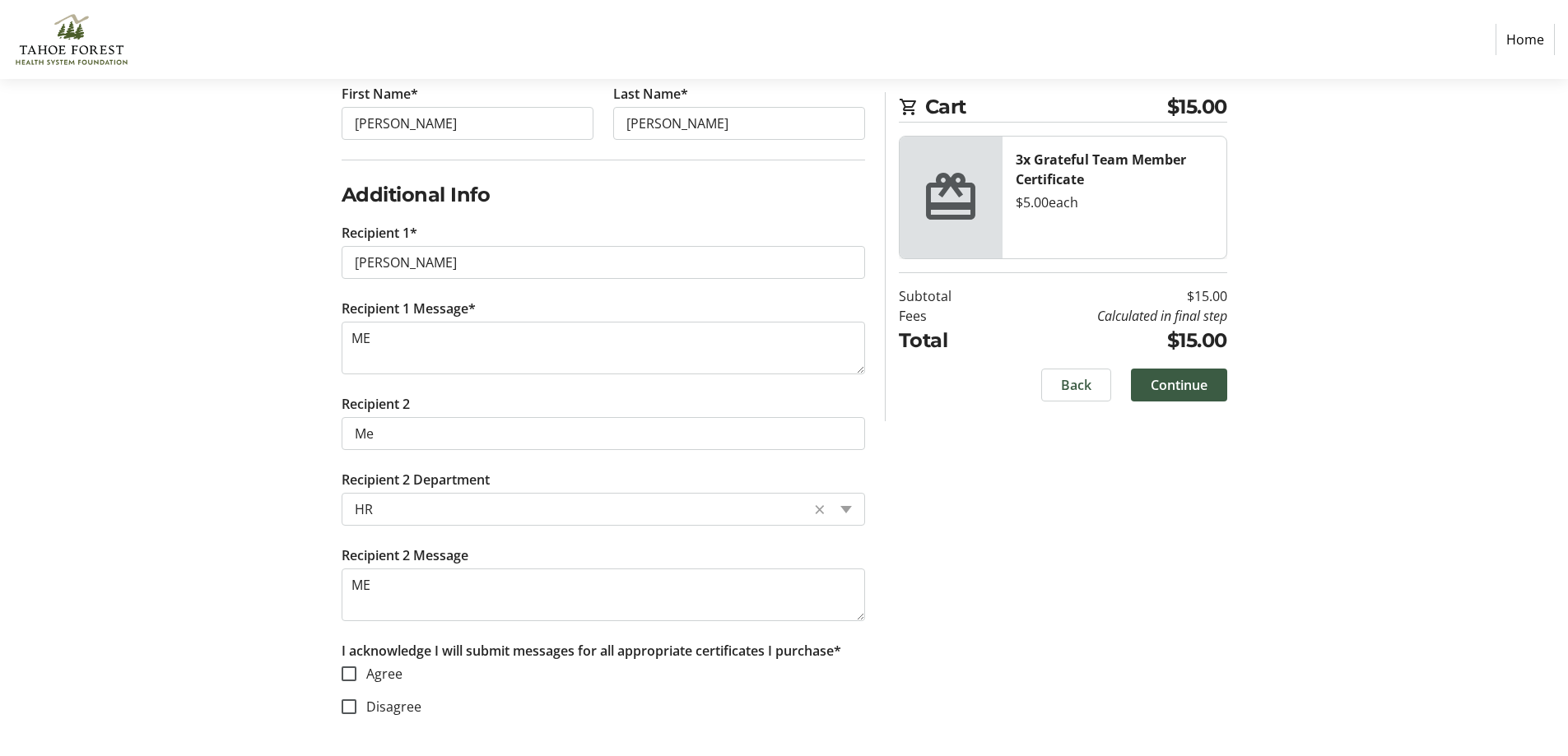
click at [257, 678] on div "Log In to Your Account (Optional) Or continue below to checkout as a guest. Log…" at bounding box center [784, 283] width 1086 height 946
click at [359, 667] on div at bounding box center [348, 673] width 40 height 40
checkbox input "true"
click at [1197, 381] on span "Continue" at bounding box center [1179, 385] width 56 height 19
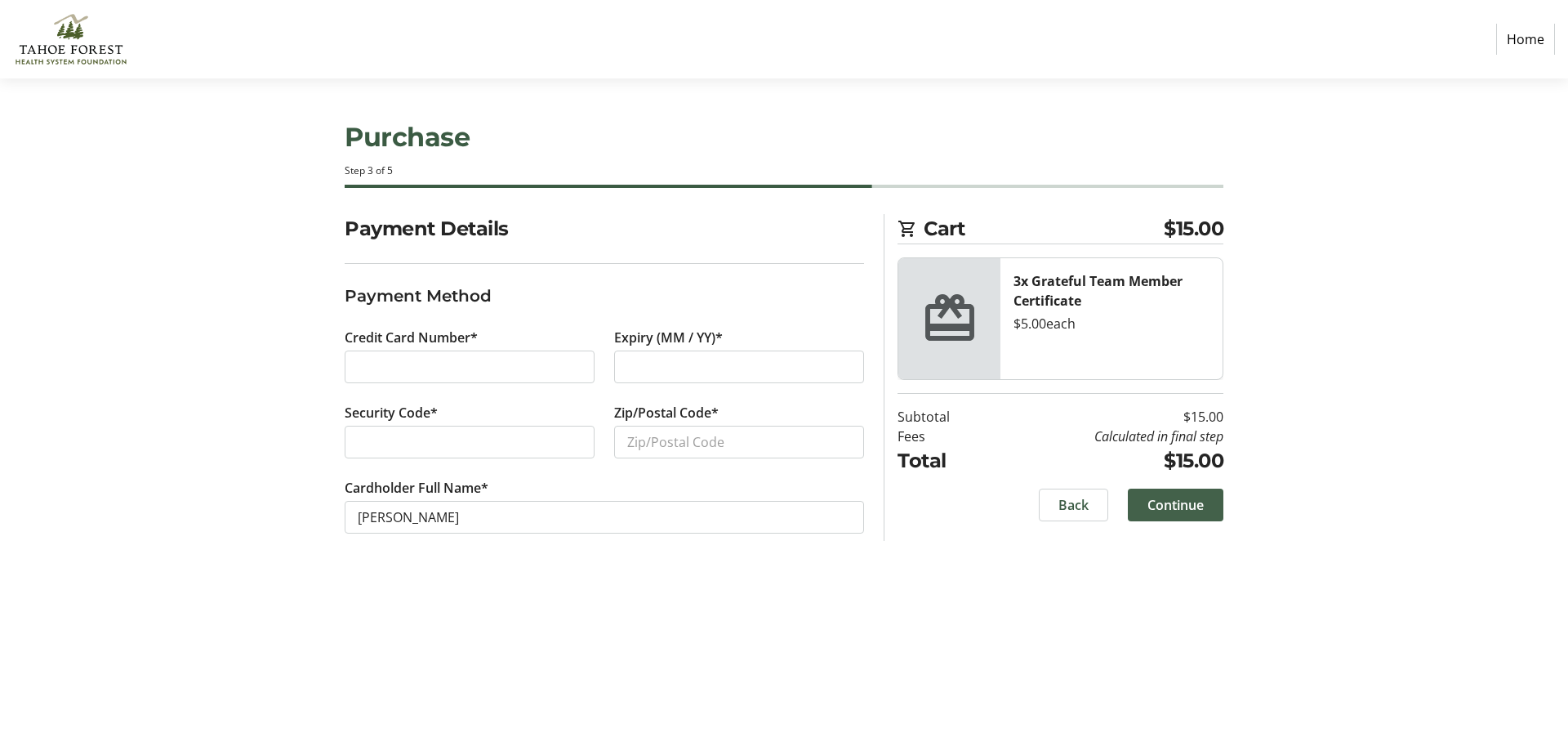
click at [1187, 506] on span "Continue" at bounding box center [1176, 505] width 56 height 19
click at [671, 448] on input "Zip/Postal Code*" at bounding box center [739, 442] width 250 height 33
type input "96161"
click at [1206, 504] on span at bounding box center [1176, 505] width 96 height 40
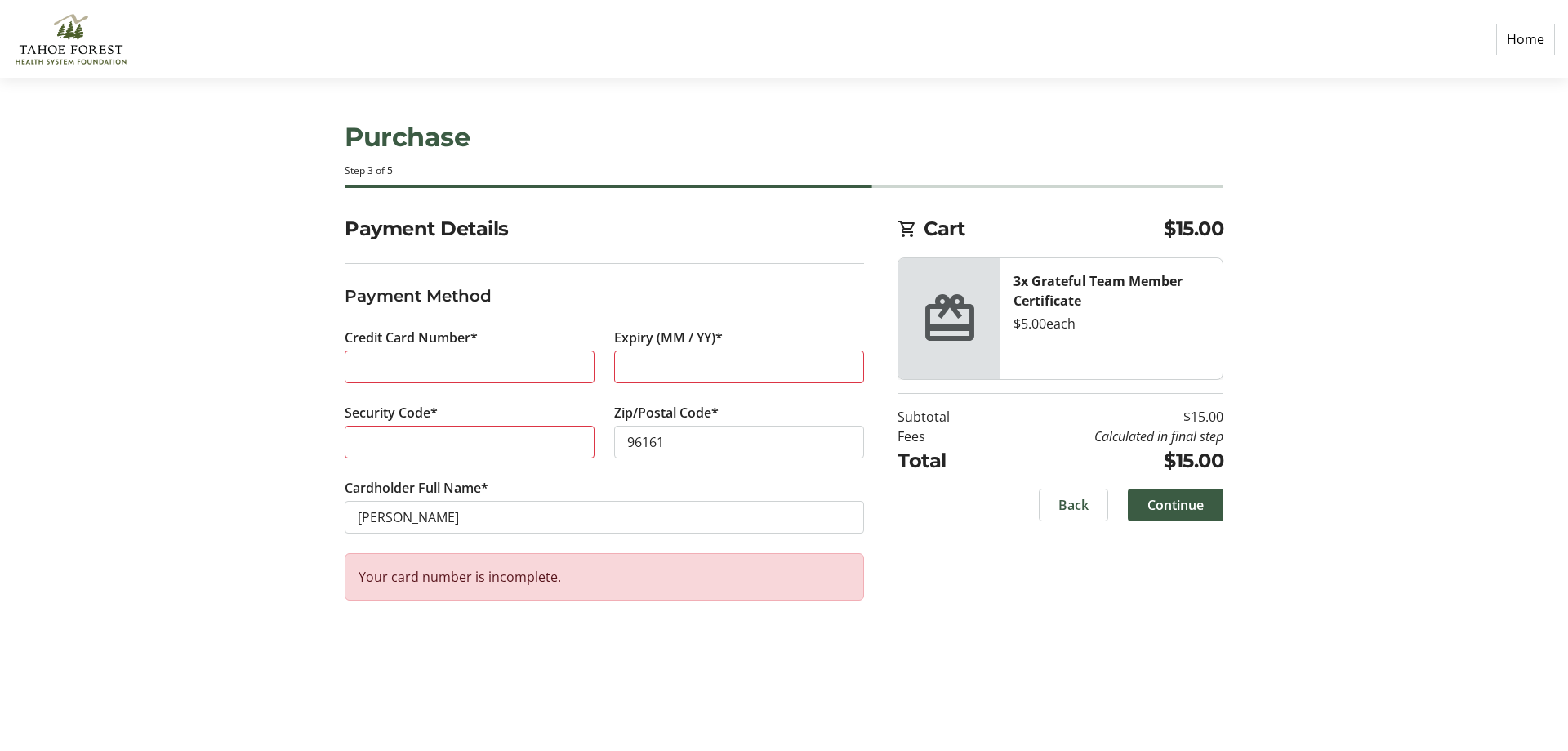
click at [880, 583] on div "Payment Details Payment Method Credit Card Number* Expiry (MM / YY)* Security C…" at bounding box center [784, 424] width 1078 height 419
click at [1085, 510] on span "Back" at bounding box center [1073, 505] width 30 height 19
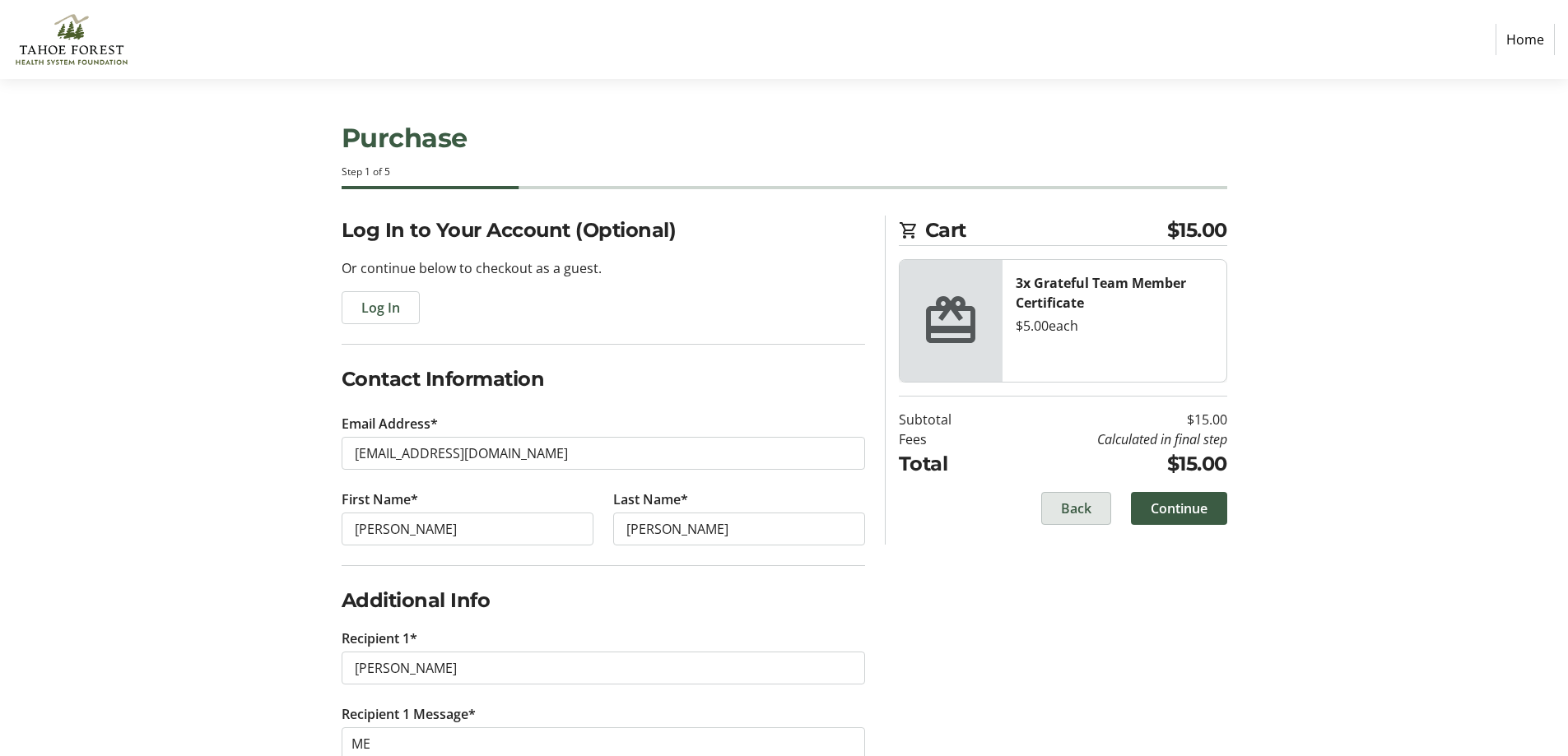
click at [1078, 510] on span "Back" at bounding box center [1076, 508] width 30 height 19
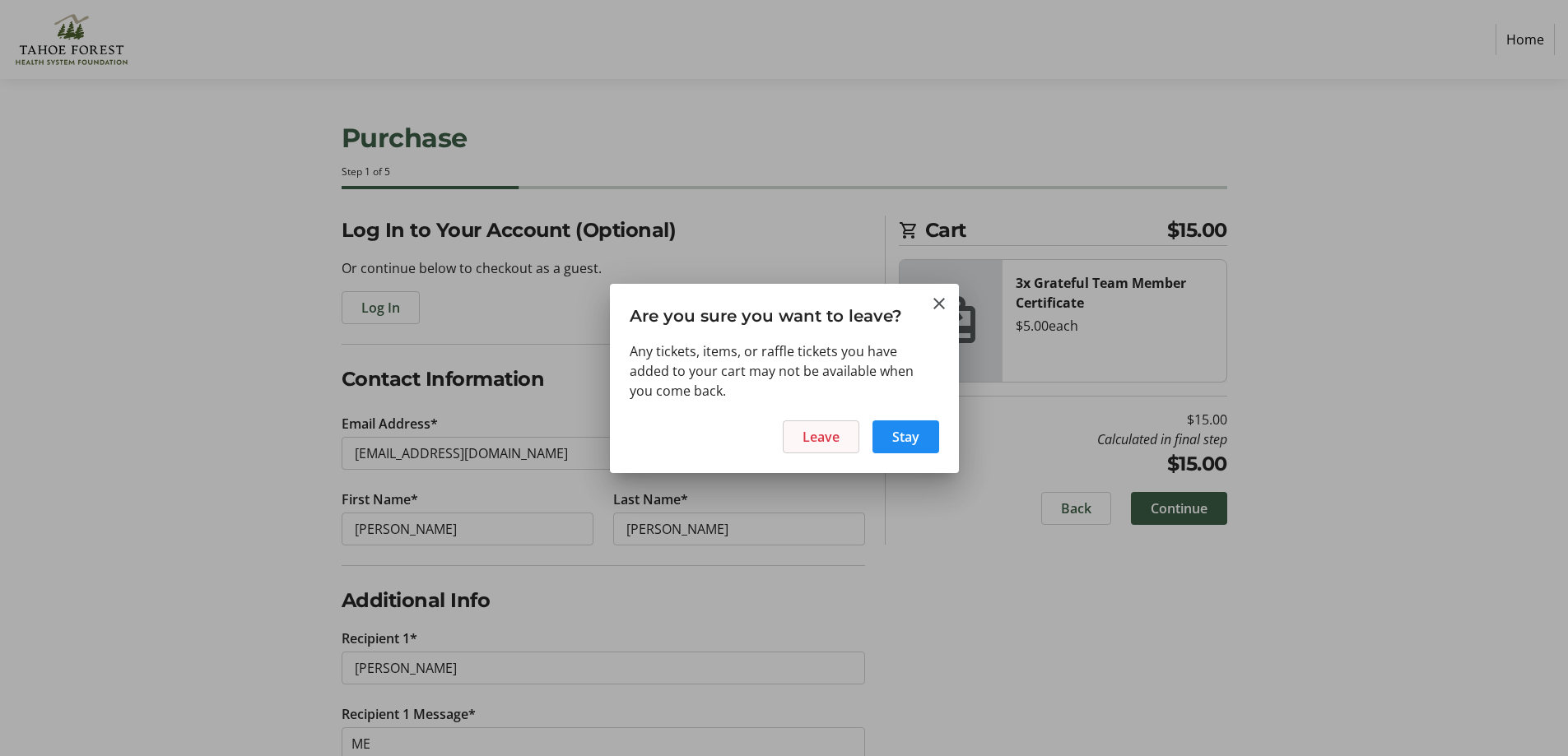
click at [841, 442] on span at bounding box center [820, 437] width 75 height 40
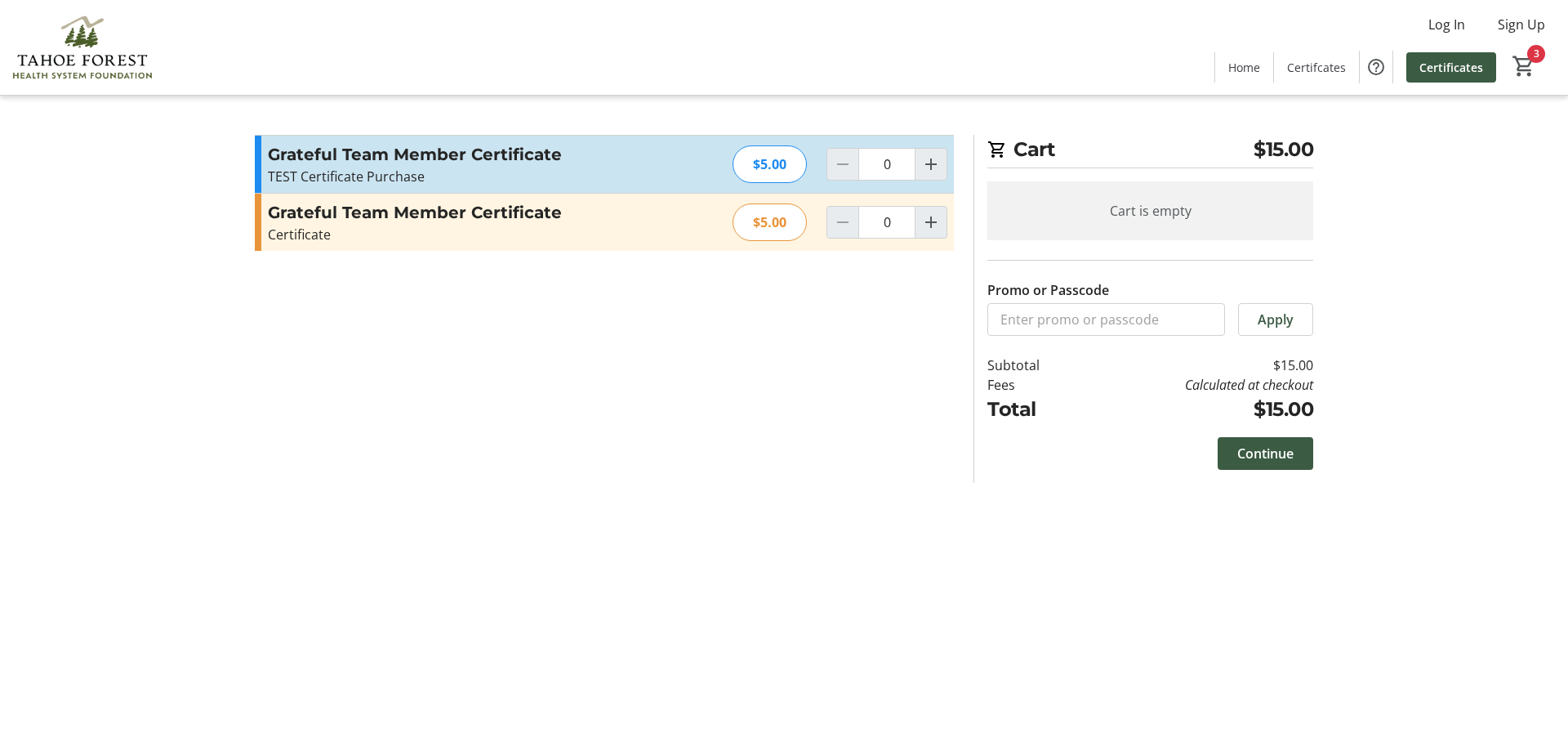
type input "3"
